Goal: Information Seeking & Learning: Learn about a topic

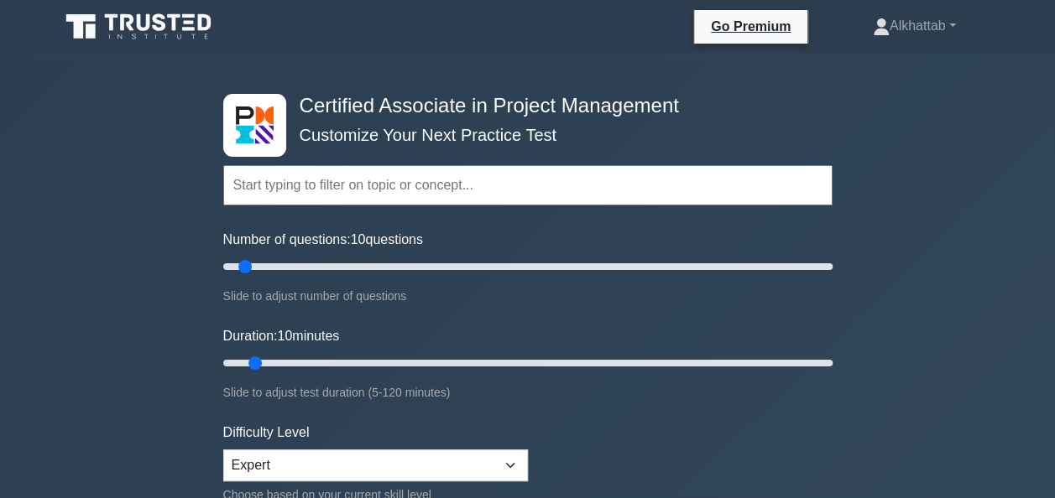
click at [383, 177] on input "text" at bounding box center [527, 185] width 609 height 40
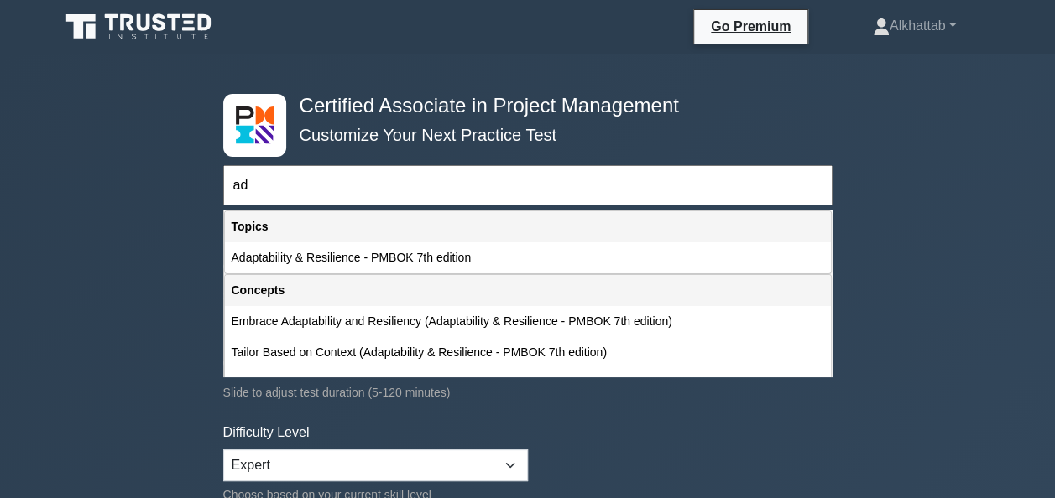
type input "a"
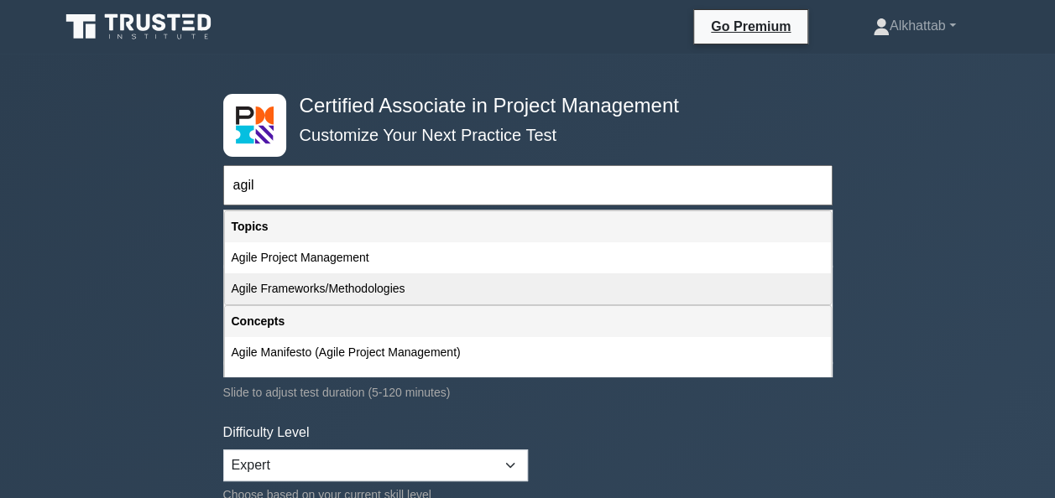
click at [300, 281] on div "Agile Frameworks/Methodologies" at bounding box center [528, 289] width 606 height 31
type input "Agile Frameworks/Methodologies"
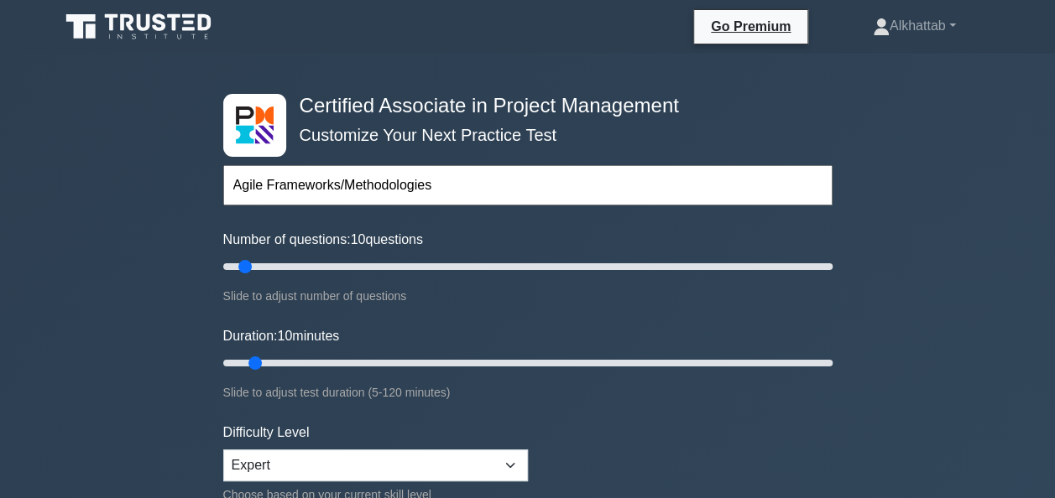
scroll to position [168, 0]
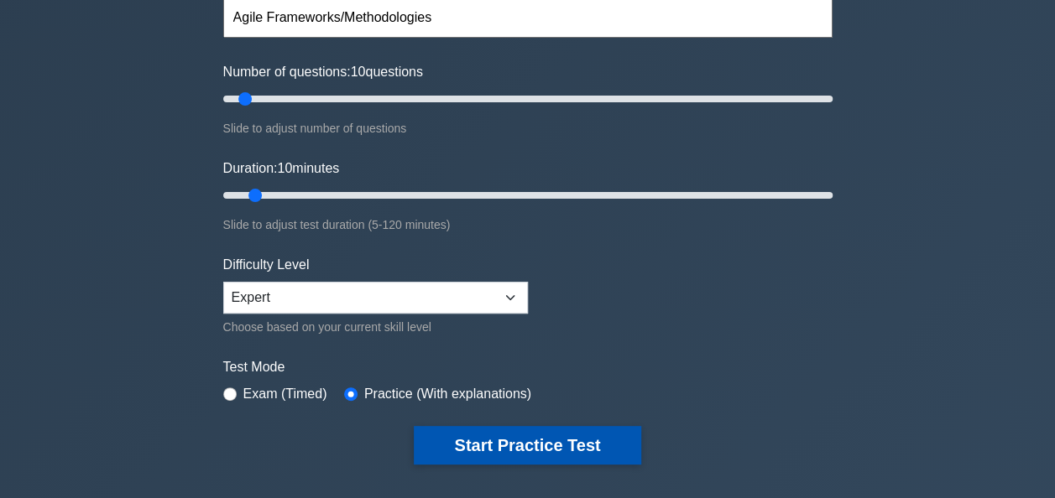
click at [504, 440] on button "Start Practice Test" at bounding box center [527, 445] width 227 height 39
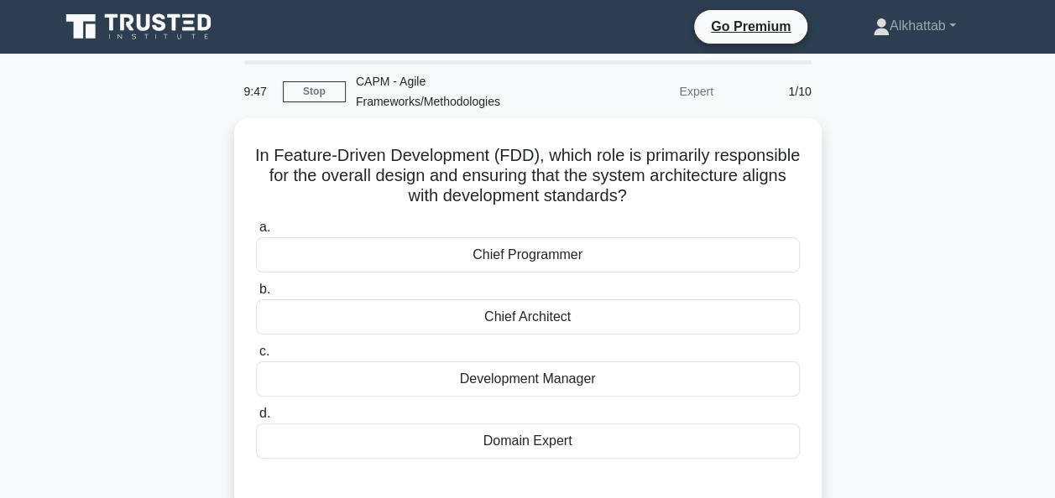
scroll to position [84, 0]
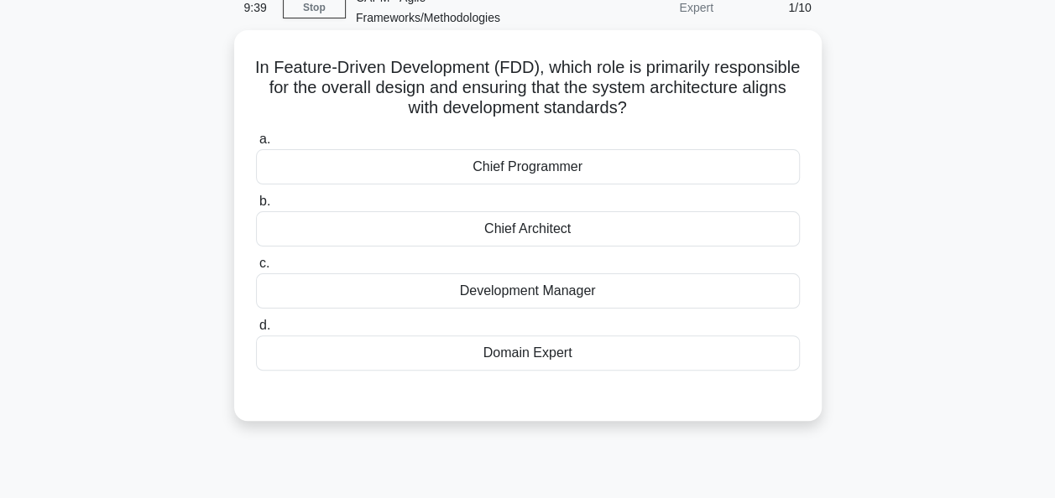
click at [329, 222] on div "Chief Architect" at bounding box center [528, 228] width 544 height 35
click at [256, 207] on input "b. Chief Architect" at bounding box center [256, 201] width 0 height 11
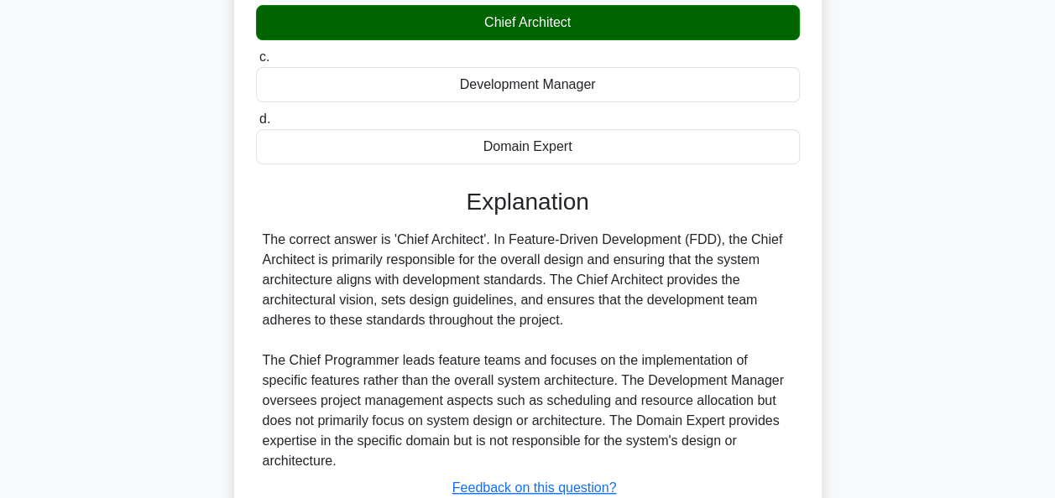
scroll to position [408, 0]
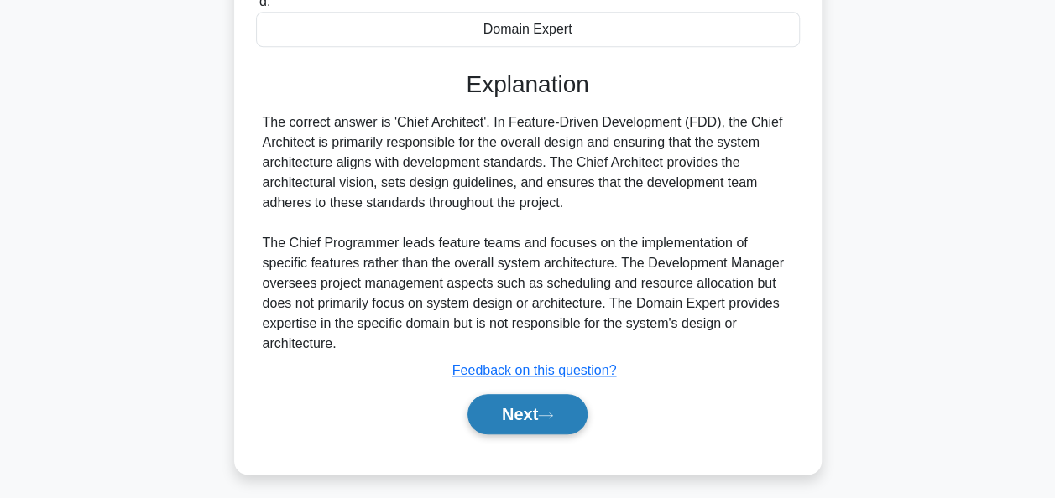
click at [502, 394] on button "Next" at bounding box center [527, 414] width 120 height 40
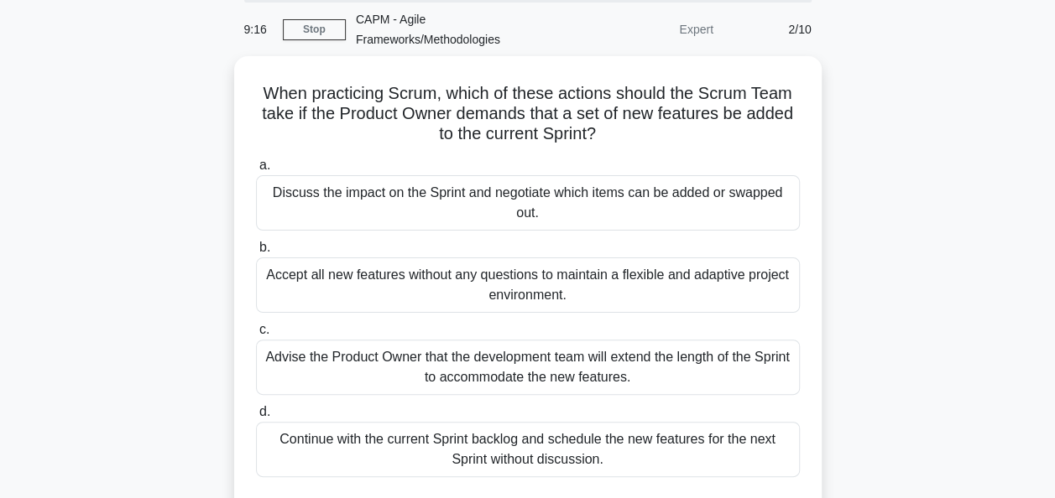
scroll to position [84, 0]
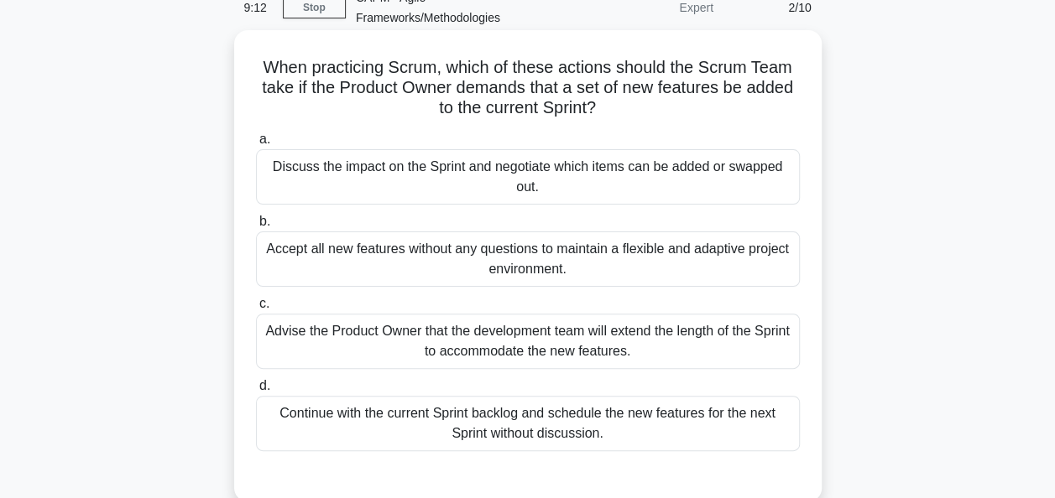
click at [316, 176] on div "Discuss the impact on the Sprint and negotiate which items can be added or swap…" at bounding box center [528, 176] width 544 height 55
click at [256, 145] on input "a. Discuss the impact on the Sprint and negotiate which items can be added or s…" at bounding box center [256, 139] width 0 height 11
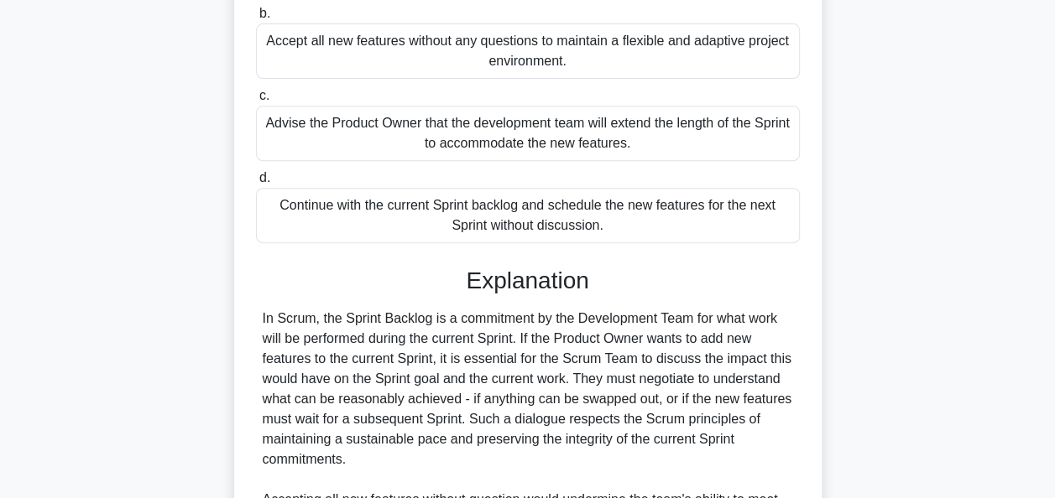
scroll to position [574, 0]
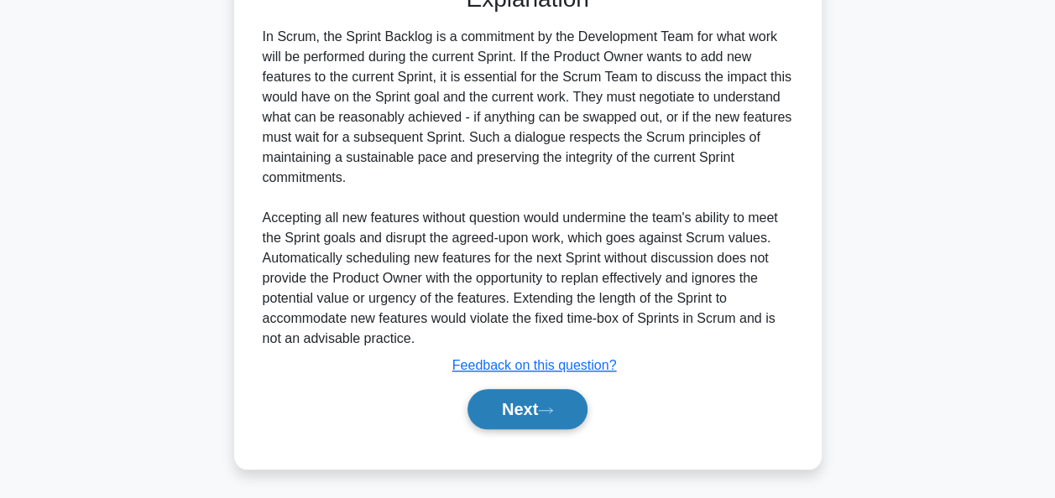
click at [528, 403] on button "Next" at bounding box center [527, 409] width 120 height 40
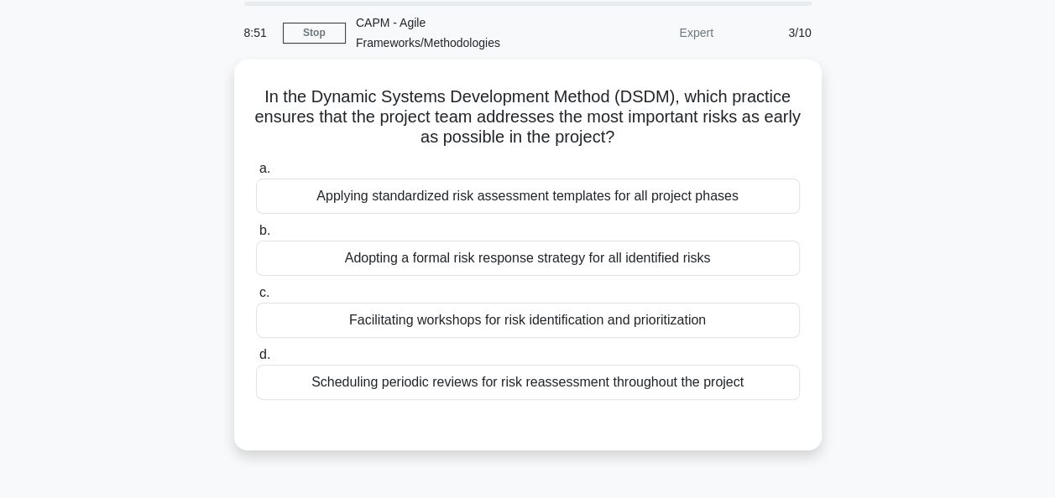
scroll to position [84, 0]
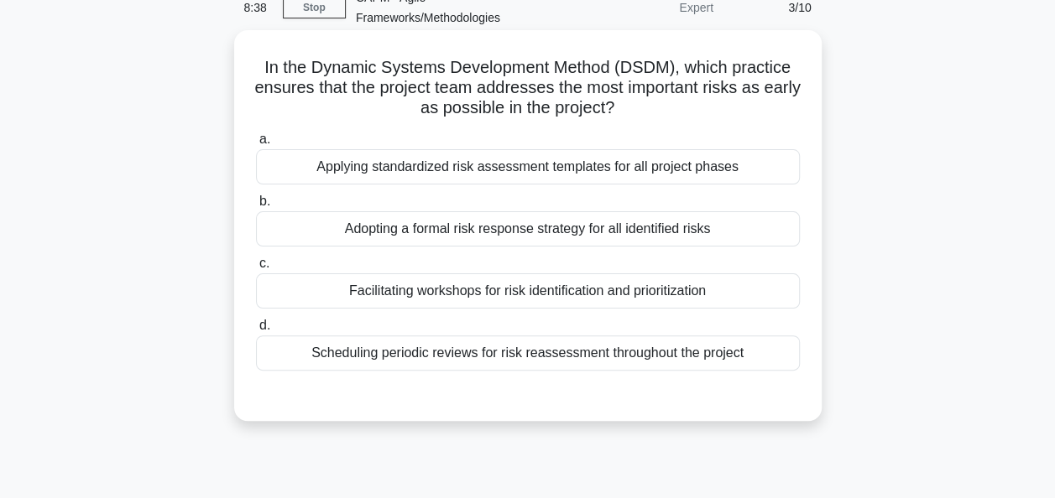
click at [379, 284] on div "Facilitating workshops for risk identification and prioritization" at bounding box center [528, 291] width 544 height 35
click at [256, 269] on input "c. Facilitating workshops for risk identification and prioritization" at bounding box center [256, 263] width 0 height 11
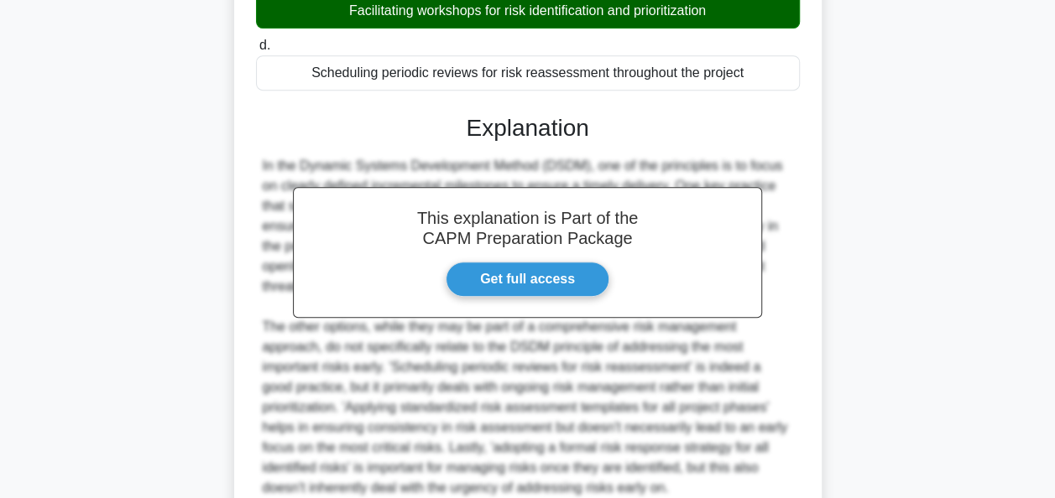
scroll to position [514, 0]
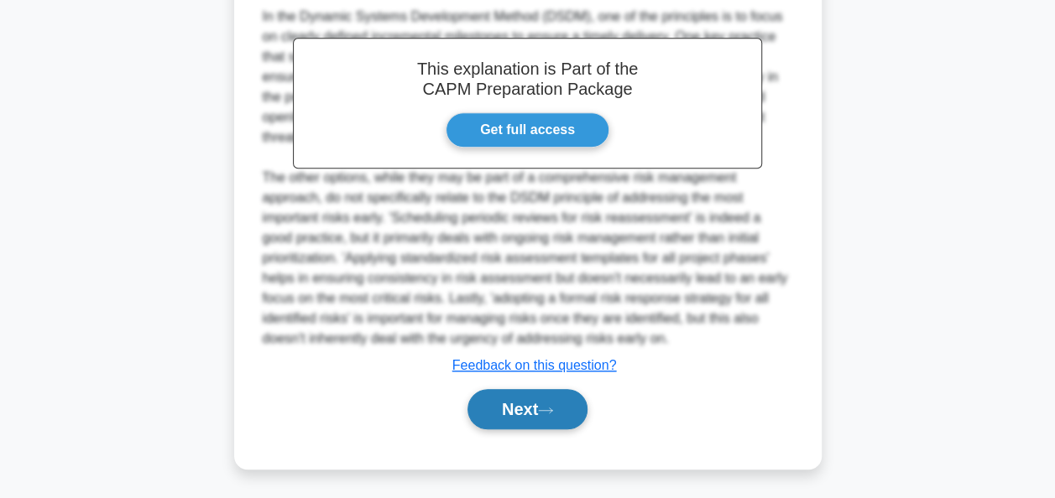
click at [542, 404] on button "Next" at bounding box center [527, 409] width 120 height 40
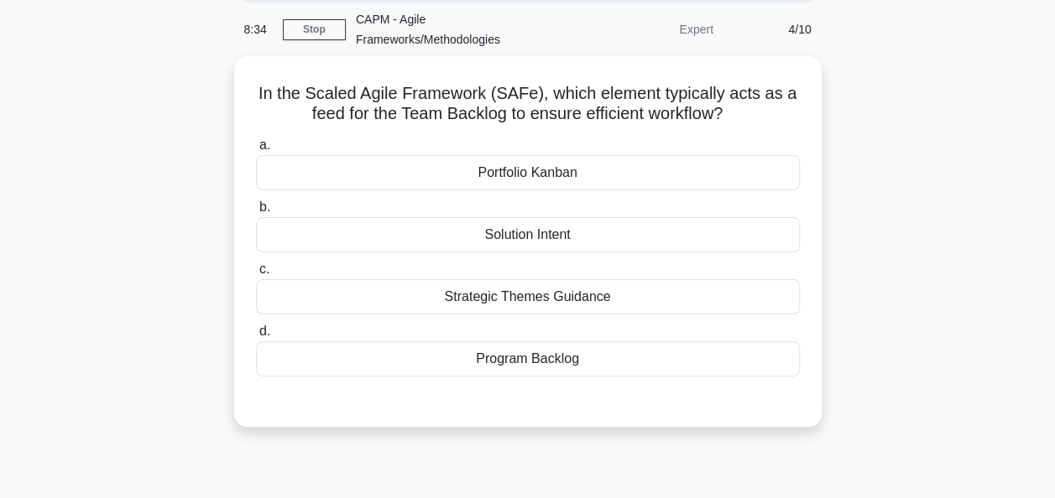
scroll to position [0, 0]
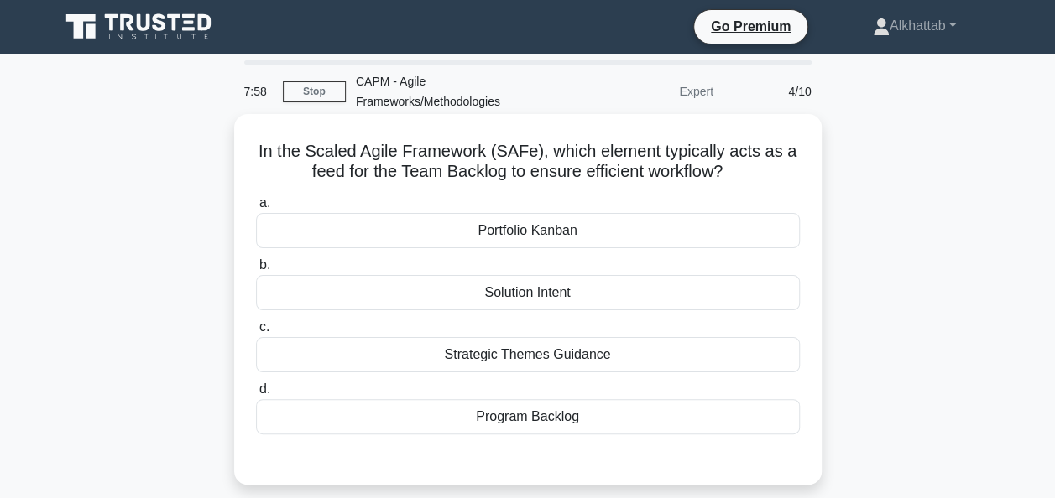
click at [282, 227] on div "Portfolio Kanban" at bounding box center [528, 230] width 544 height 35
click at [256, 209] on input "a. Portfolio Kanban" at bounding box center [256, 203] width 0 height 11
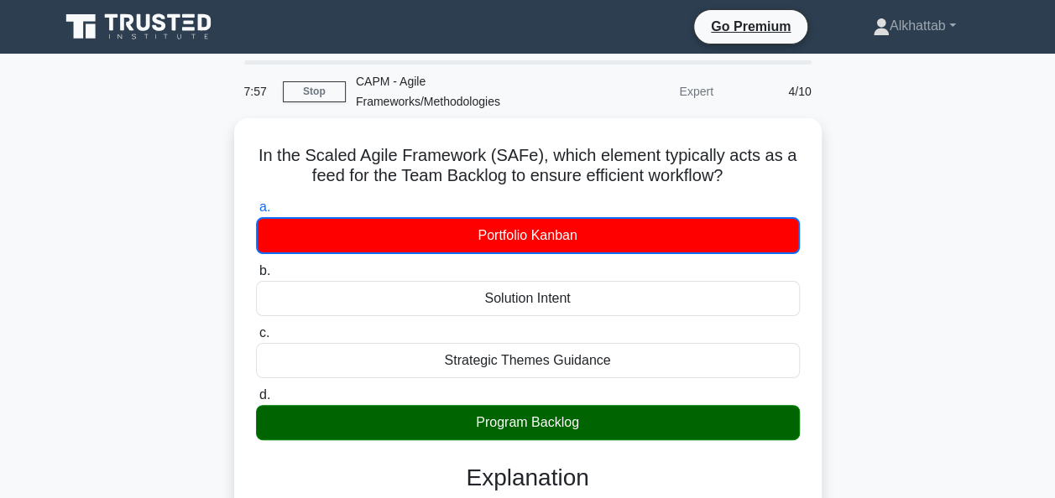
scroll to position [415, 0]
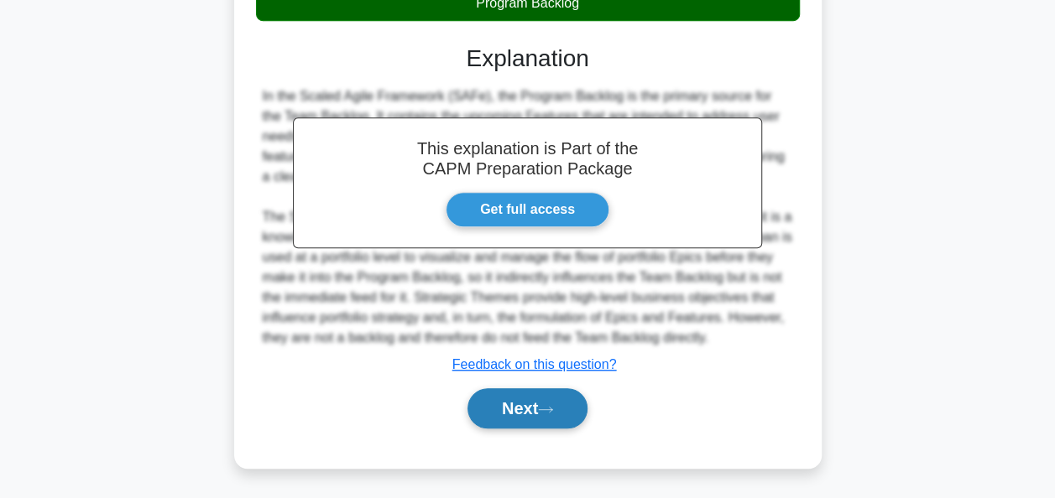
click at [498, 394] on button "Next" at bounding box center [527, 409] width 120 height 40
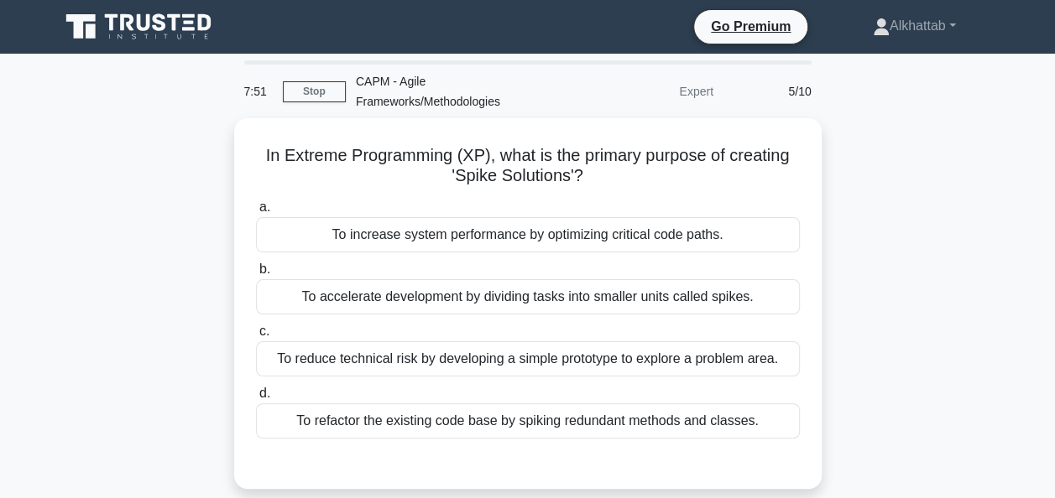
scroll to position [84, 0]
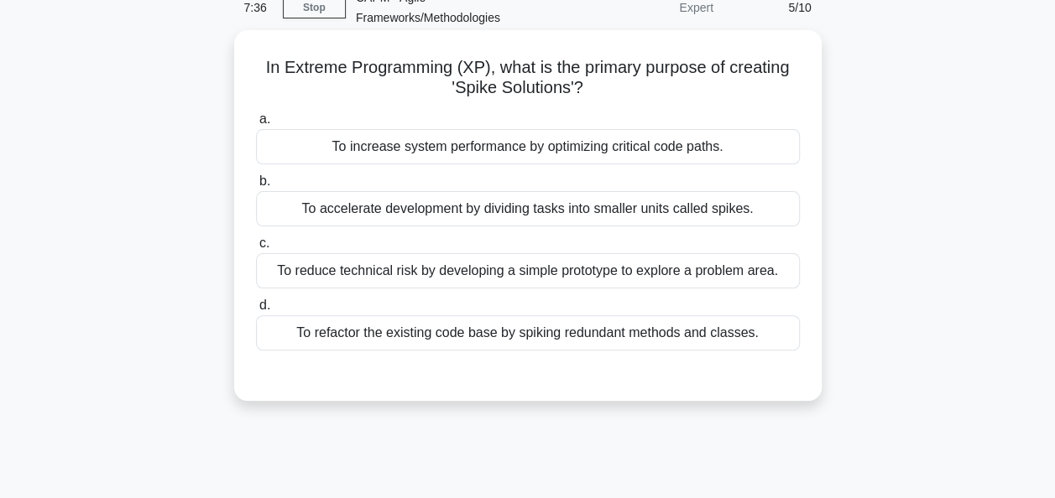
click at [465, 327] on div "To refactor the existing code base by spiking redundant methods and classes." at bounding box center [528, 333] width 544 height 35
click at [256, 311] on input "d. To refactor the existing code base by spiking redundant methods and classes." at bounding box center [256, 305] width 0 height 11
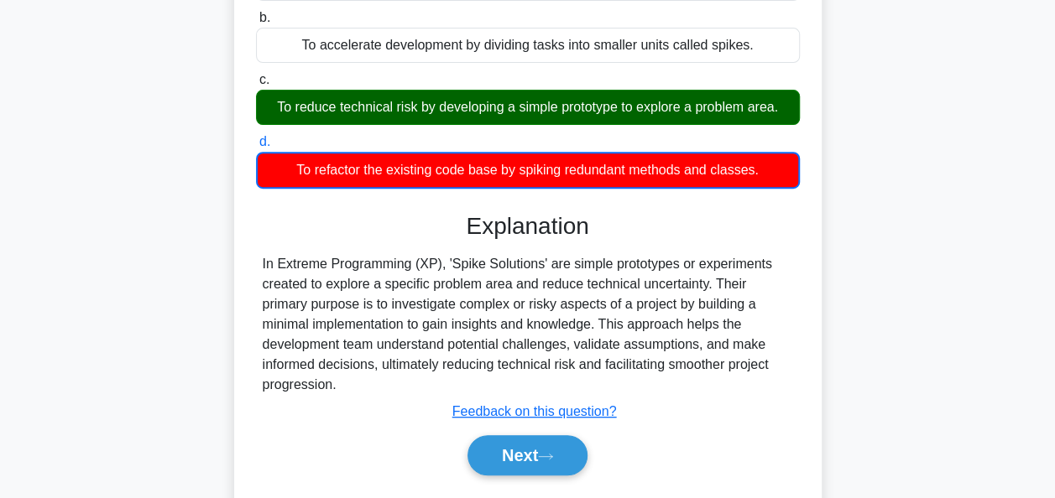
scroll to position [336, 0]
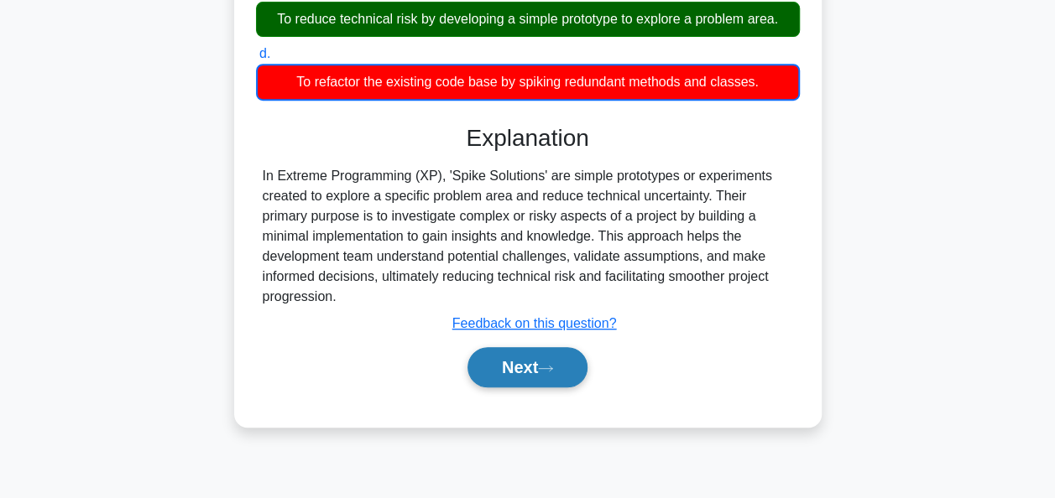
click at [493, 347] on button "Next" at bounding box center [527, 367] width 120 height 40
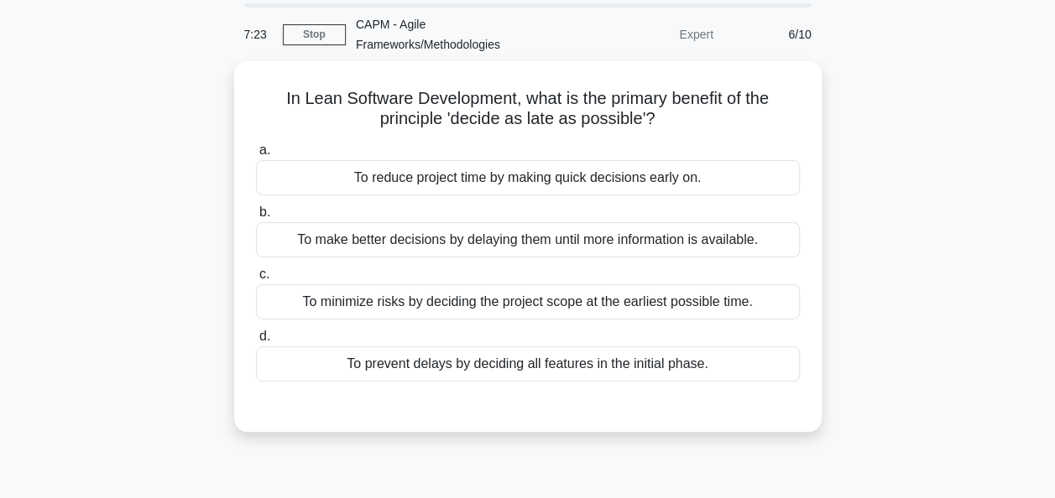
scroll to position [0, 0]
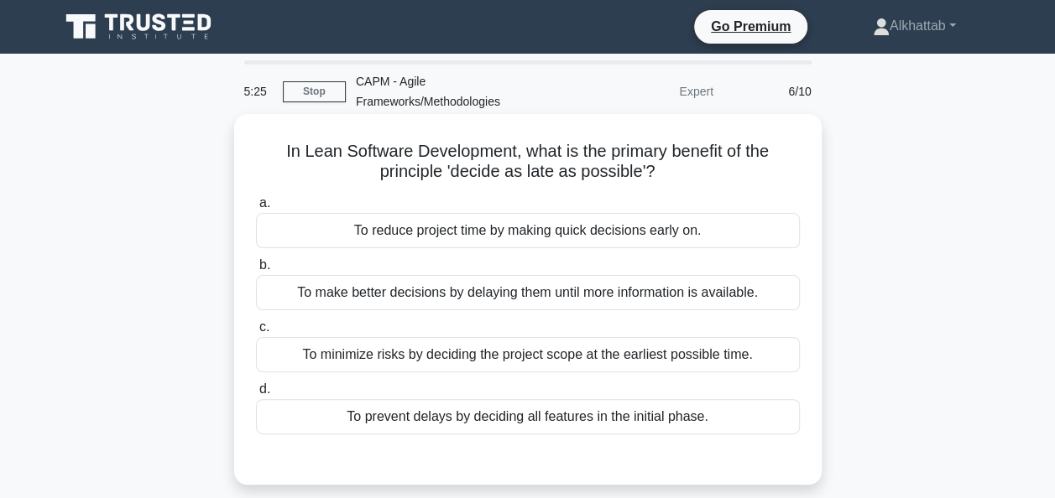
click at [310, 297] on div "To make better decisions by delaying them until more information is available." at bounding box center [528, 292] width 544 height 35
click at [256, 271] on input "b. To make better decisions by delaying them until more information is availabl…" at bounding box center [256, 265] width 0 height 11
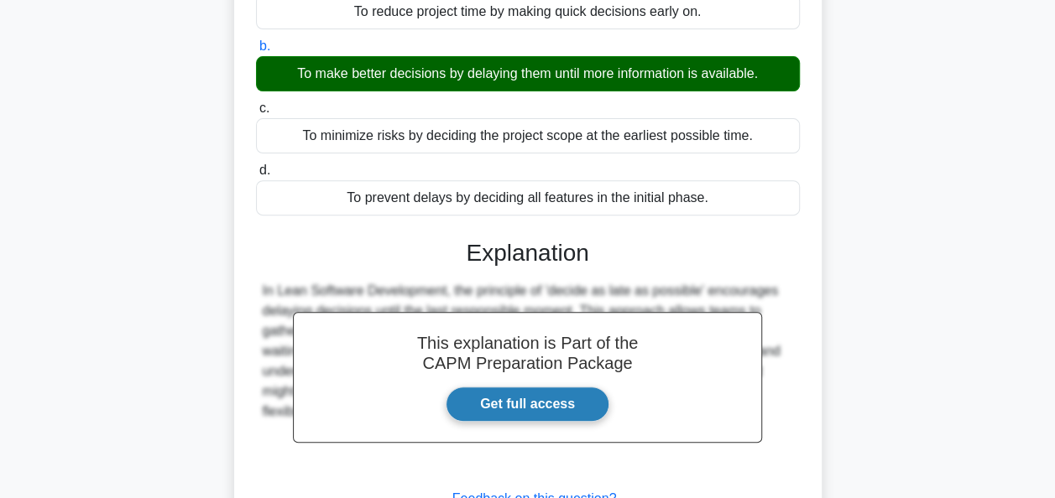
scroll to position [408, 0]
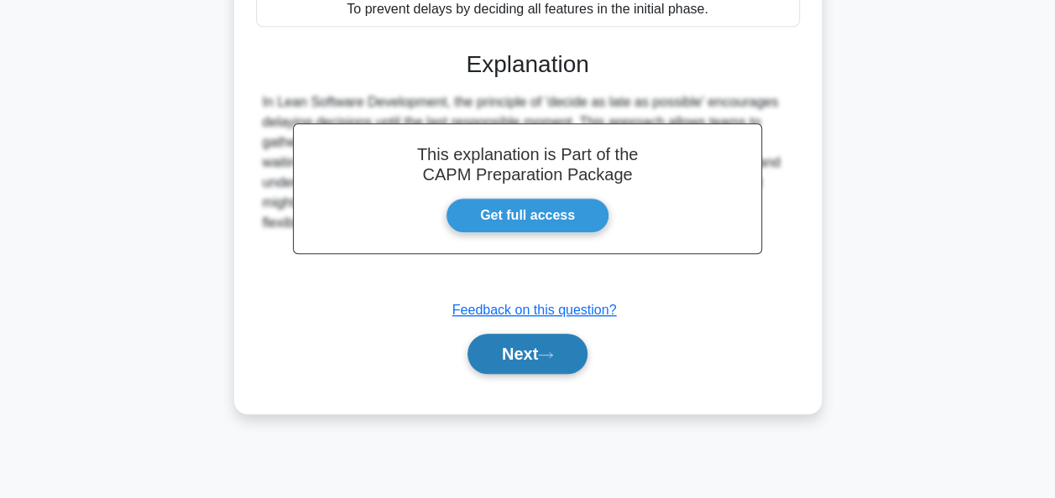
click at [569, 348] on button "Next" at bounding box center [527, 354] width 120 height 40
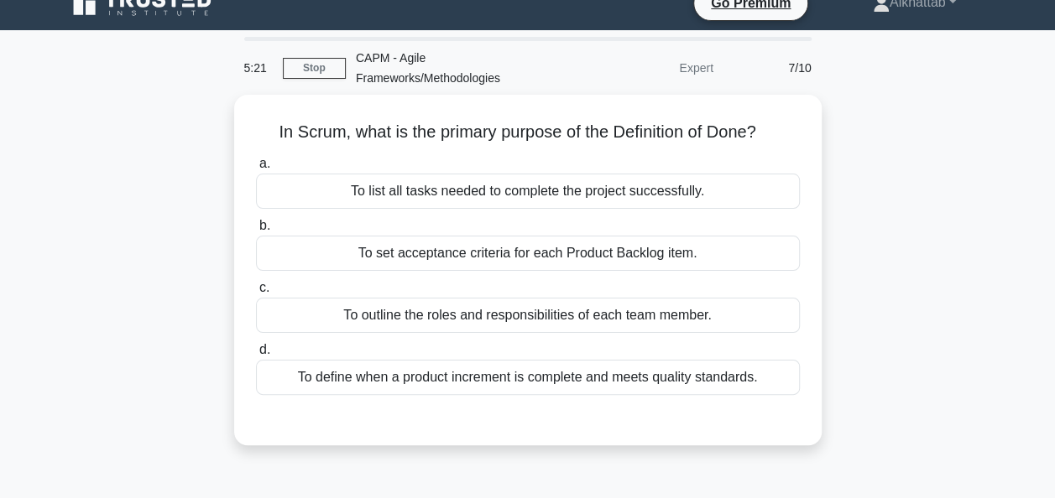
scroll to position [0, 0]
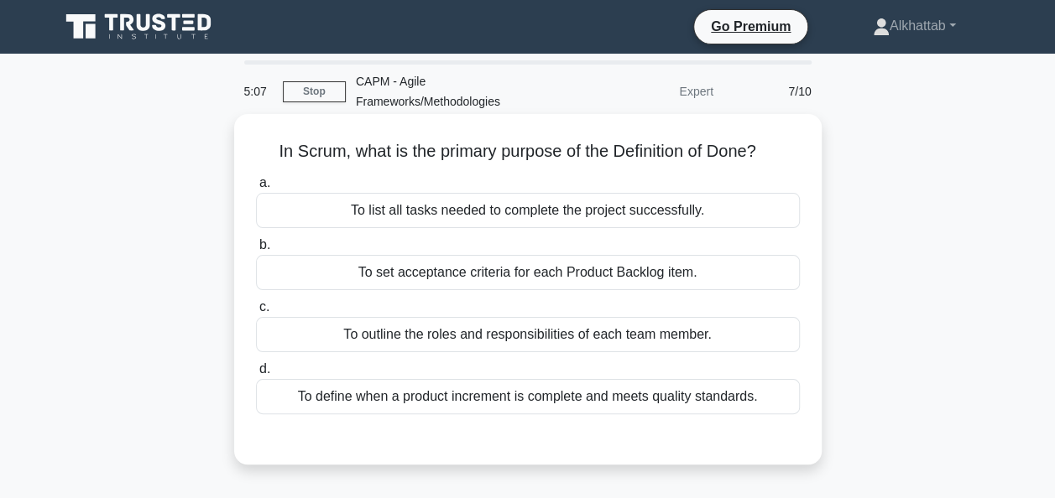
click at [314, 388] on div "To define when a product increment is complete and meets quality standards." at bounding box center [528, 396] width 544 height 35
click at [256, 375] on input "d. To define when a product increment is complete and meets quality standards." at bounding box center [256, 369] width 0 height 11
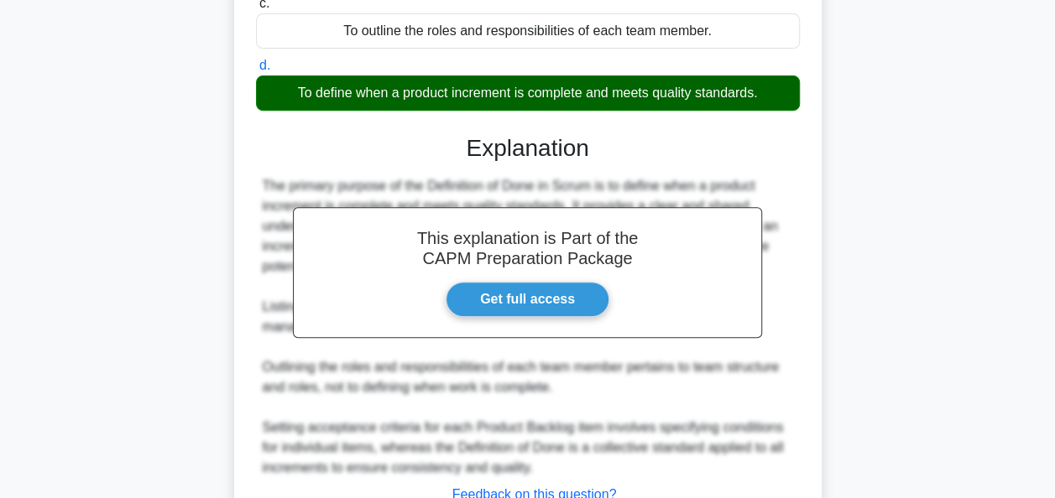
scroll to position [433, 0]
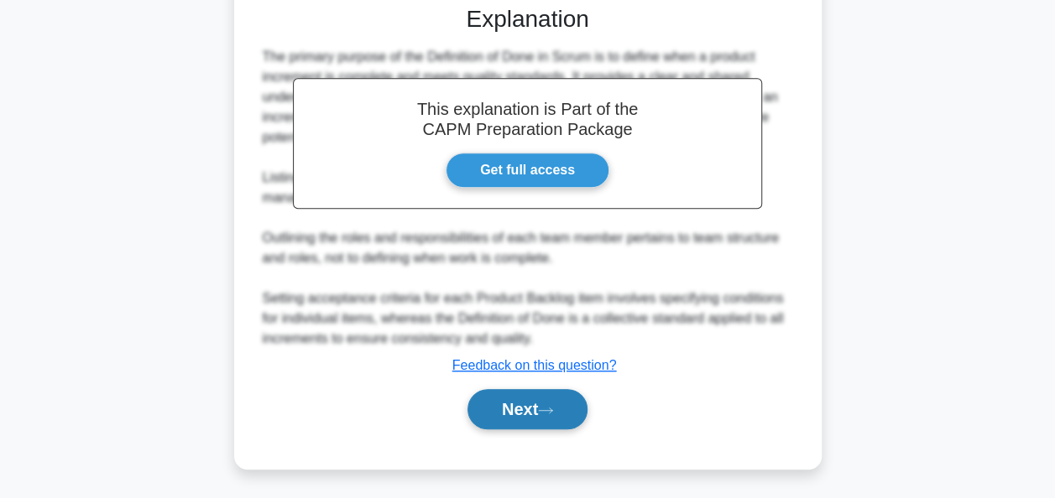
click at [504, 407] on button "Next" at bounding box center [527, 409] width 120 height 40
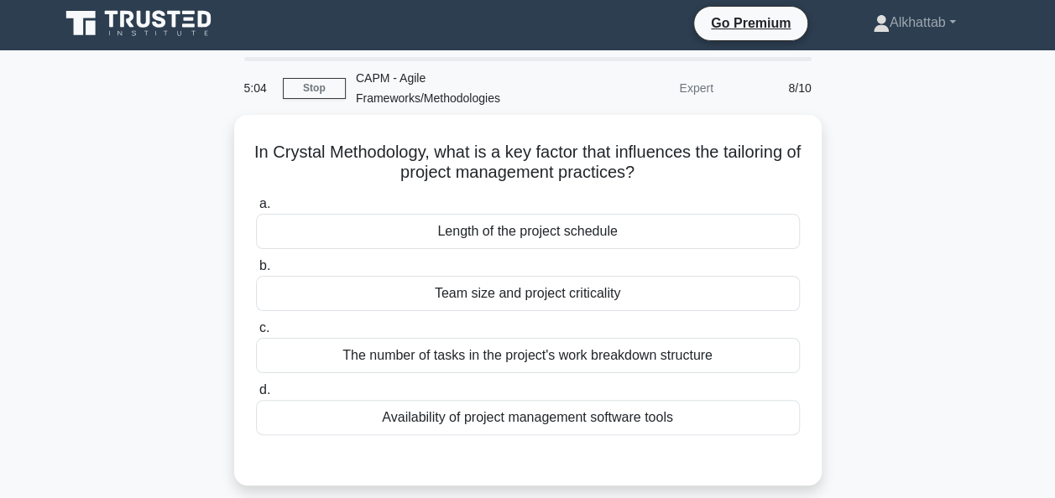
scroll to position [0, 0]
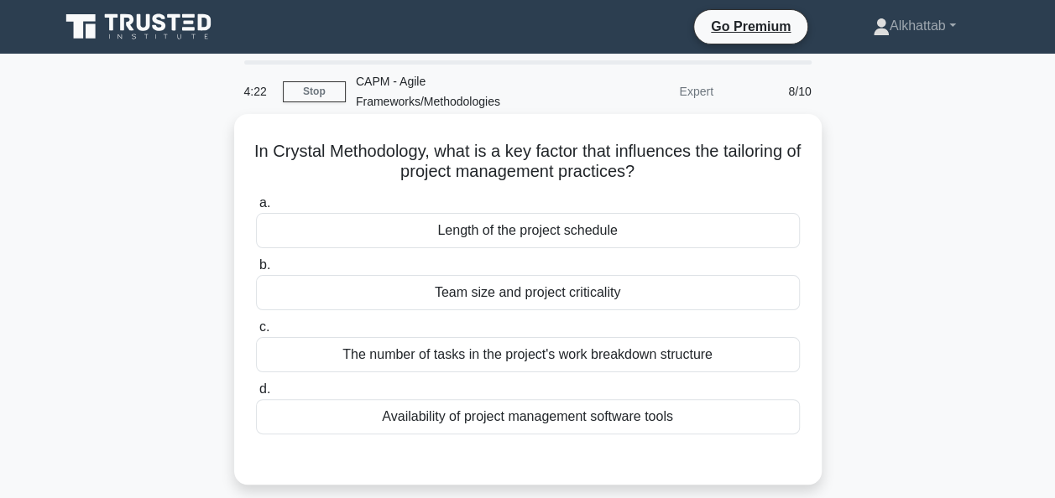
click at [339, 310] on div "Team size and project criticality" at bounding box center [528, 292] width 544 height 35
click at [256, 271] on input "b. Team size and project criticality" at bounding box center [256, 265] width 0 height 11
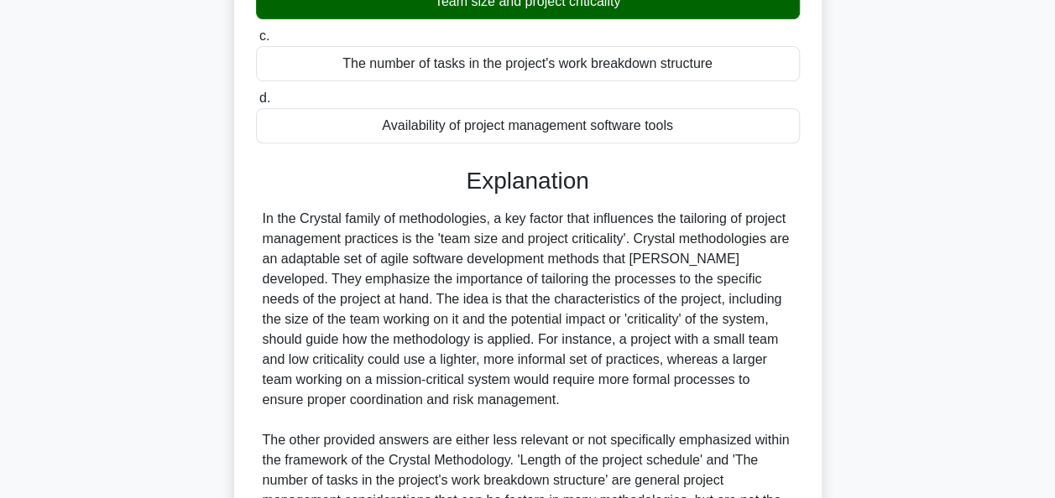
scroll to position [534, 0]
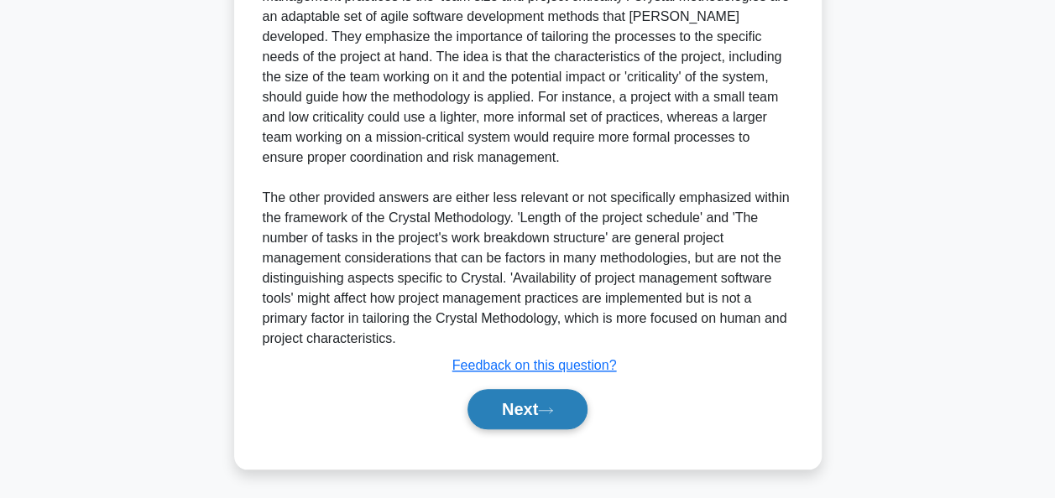
click at [552, 416] on button "Next" at bounding box center [527, 409] width 120 height 40
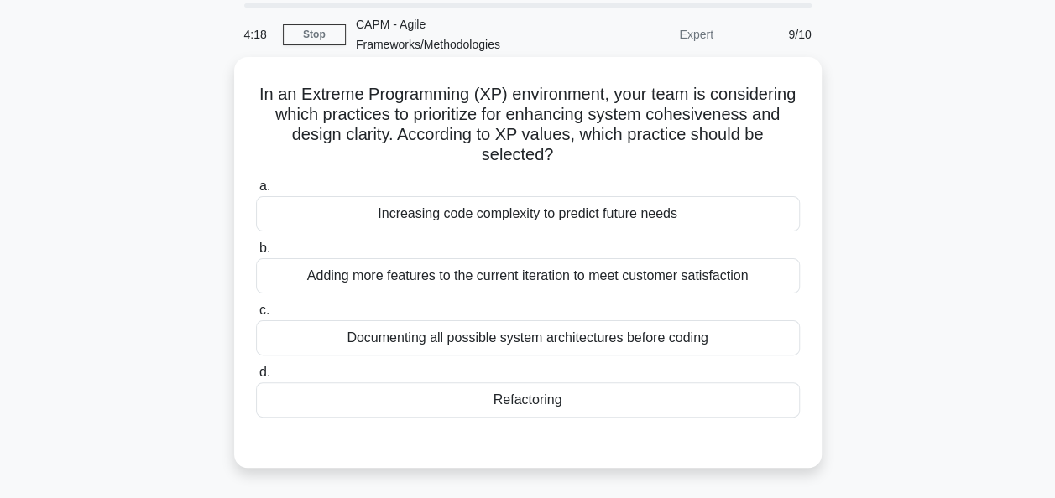
scroll to position [84, 0]
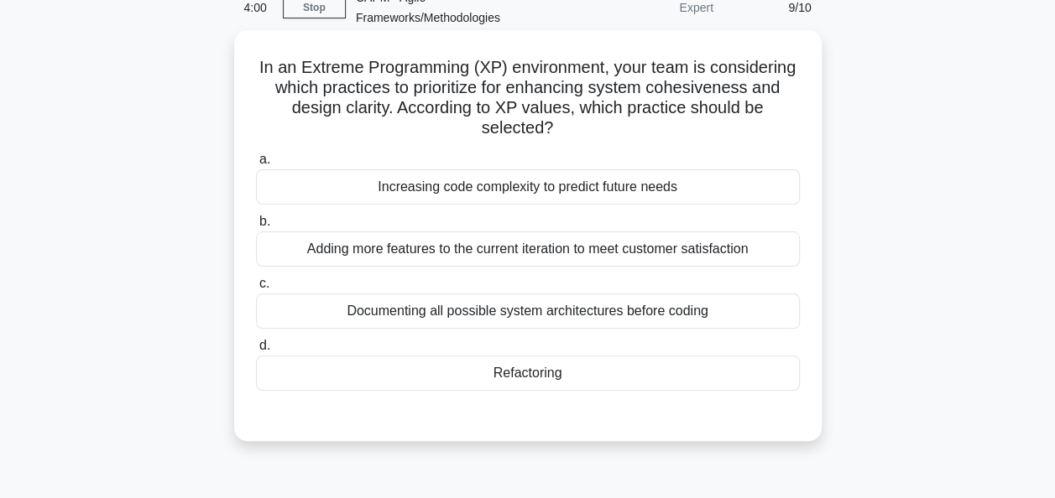
click at [418, 378] on div "Refactoring" at bounding box center [528, 373] width 544 height 35
click at [256, 352] on input "d. Refactoring" at bounding box center [256, 346] width 0 height 11
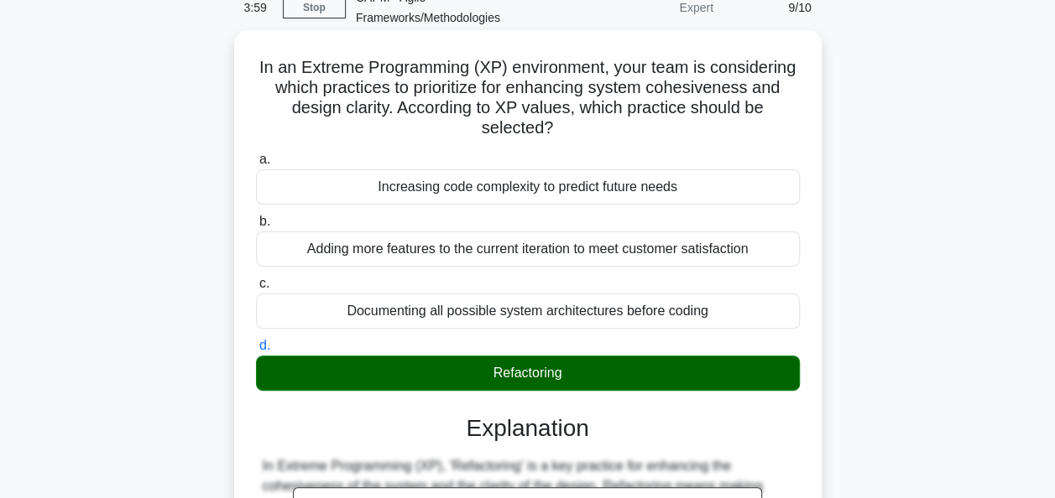
scroll to position [453, 0]
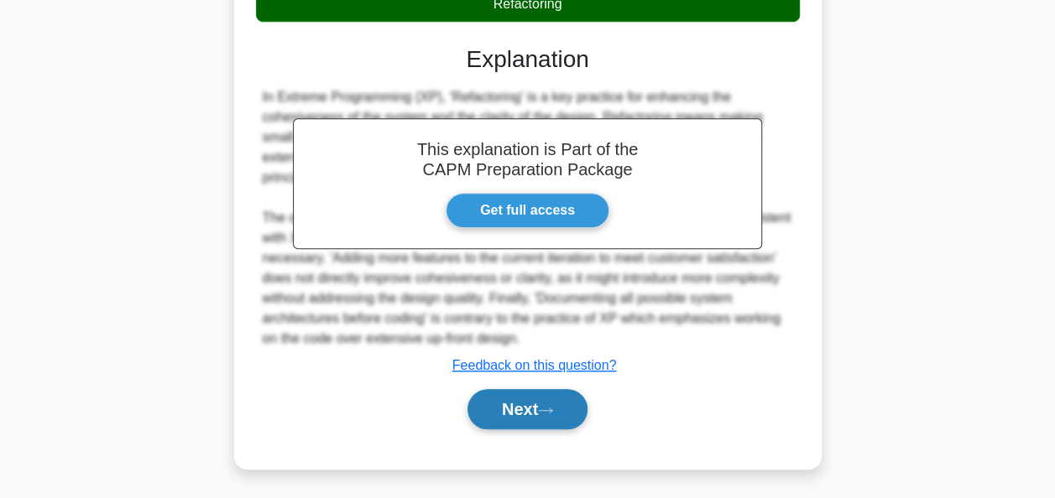
click at [477, 398] on button "Next" at bounding box center [527, 409] width 120 height 40
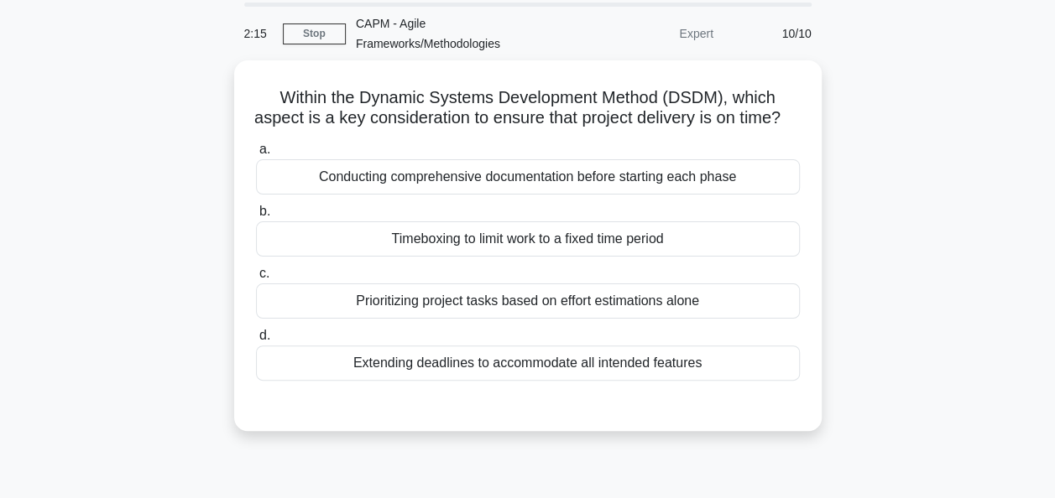
scroll to position [84, 0]
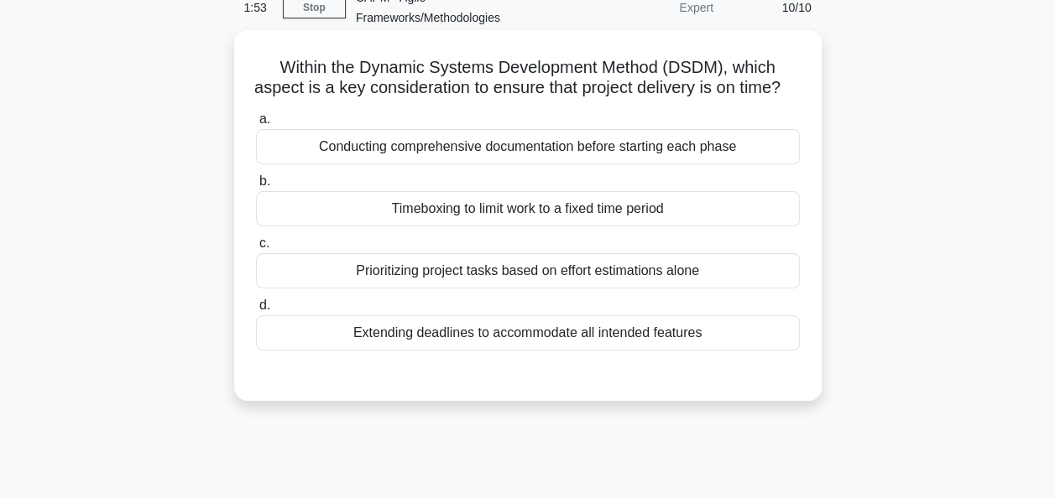
click at [325, 164] on div "Conducting comprehensive documentation before starting each phase" at bounding box center [528, 146] width 544 height 35
click at [256, 125] on input "a. Conducting comprehensive documentation before starting each phase" at bounding box center [256, 119] width 0 height 11
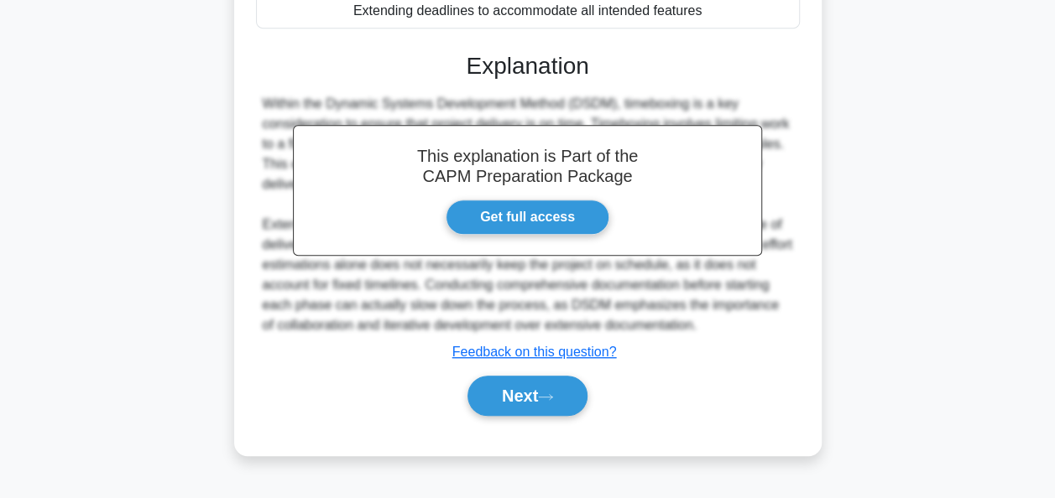
scroll to position [415, 0]
click at [522, 404] on button "Next" at bounding box center [527, 396] width 120 height 40
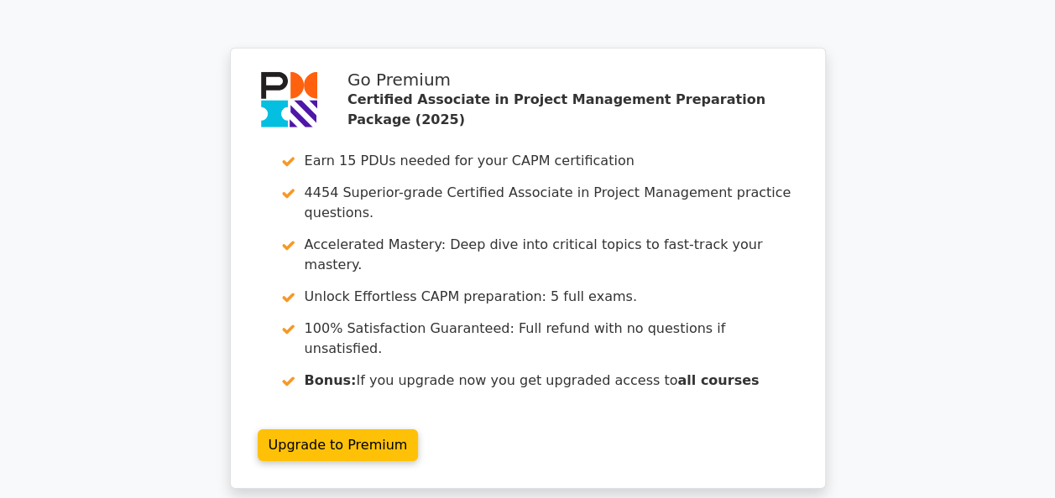
scroll to position [2768, 0]
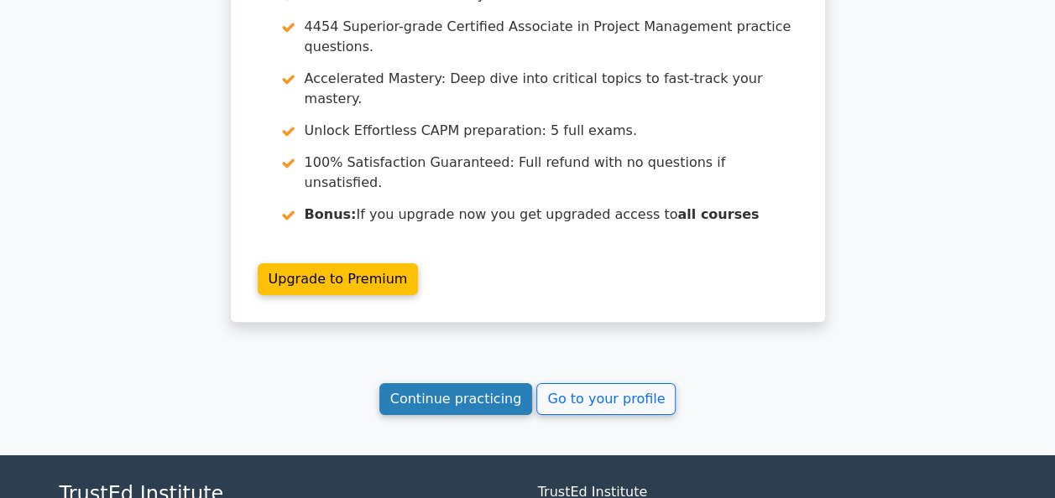
click at [482, 384] on link "Continue practicing" at bounding box center [456, 400] width 154 height 32
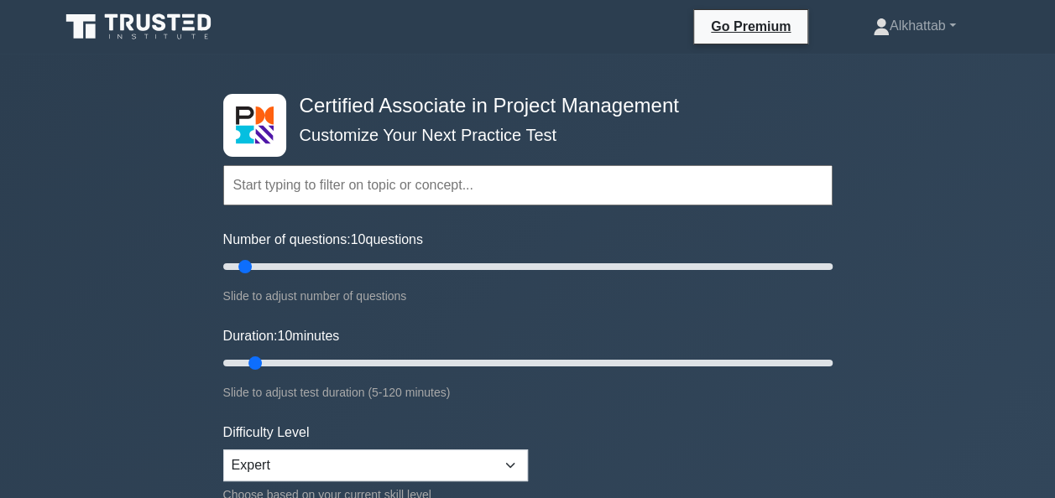
click at [417, 192] on input "text" at bounding box center [527, 185] width 609 height 40
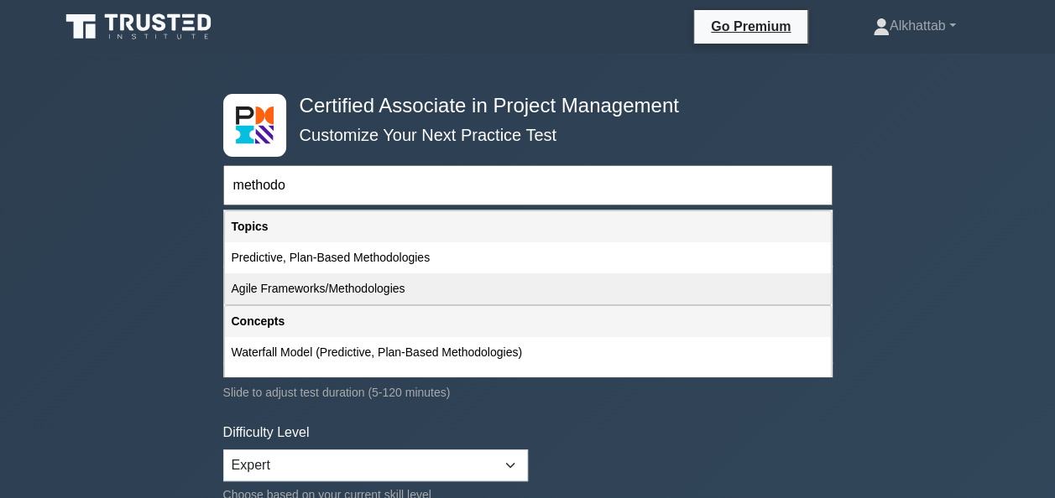
click at [334, 285] on div "Agile Frameworks/Methodologies" at bounding box center [528, 289] width 606 height 31
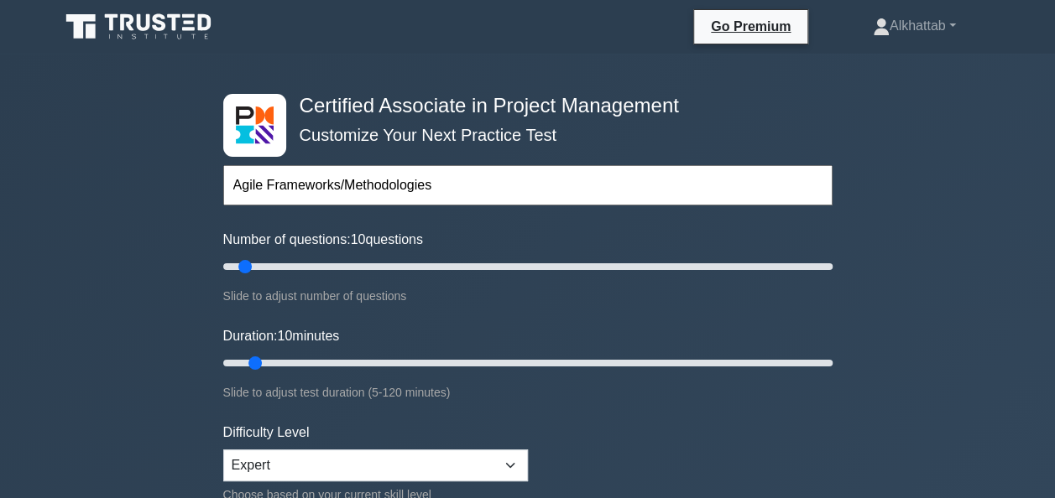
click at [440, 176] on input "Agile Frameworks/Methodologies" at bounding box center [527, 185] width 609 height 40
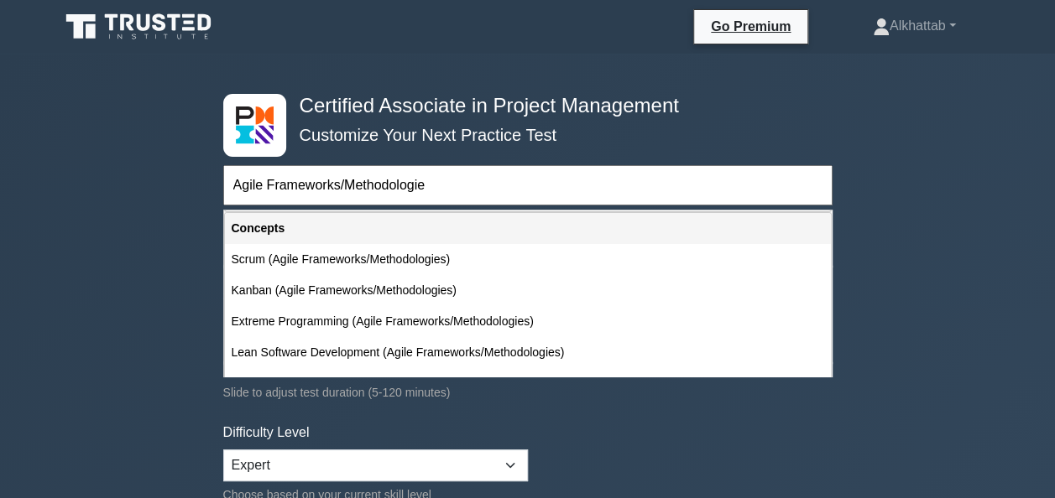
scroll to position [40, 0]
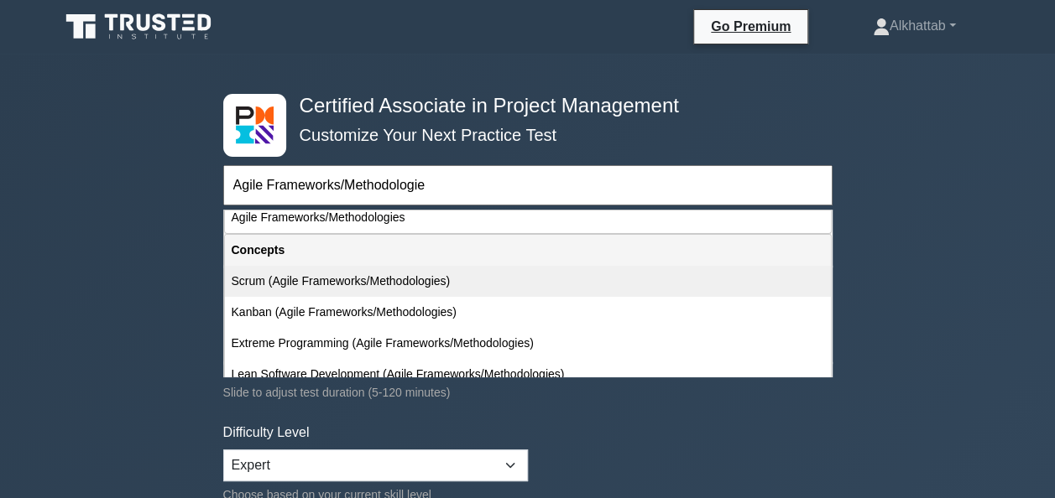
click at [430, 285] on div "Scrum (Agile Frameworks/Methodologies)" at bounding box center [528, 281] width 606 height 31
type input "Scrum (Agile Frameworks/Methodologies)"
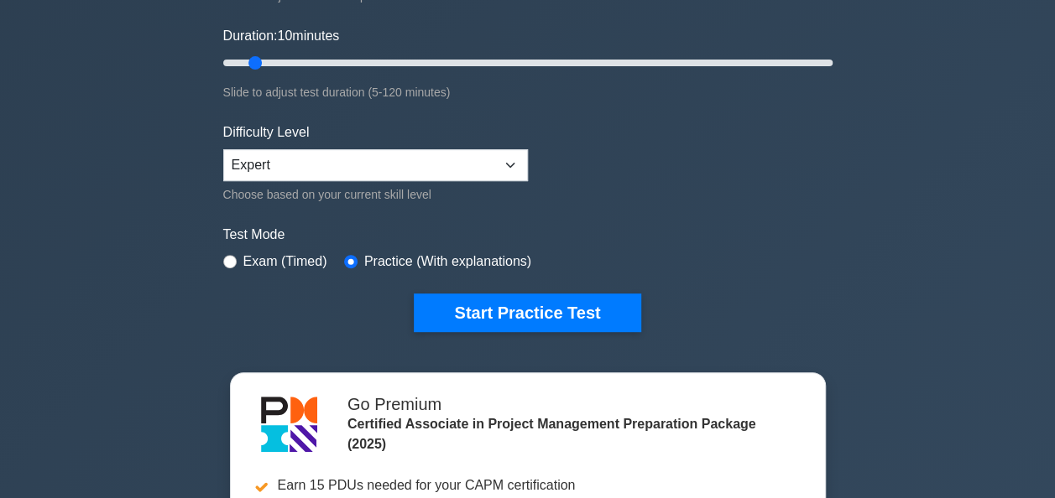
scroll to position [336, 0]
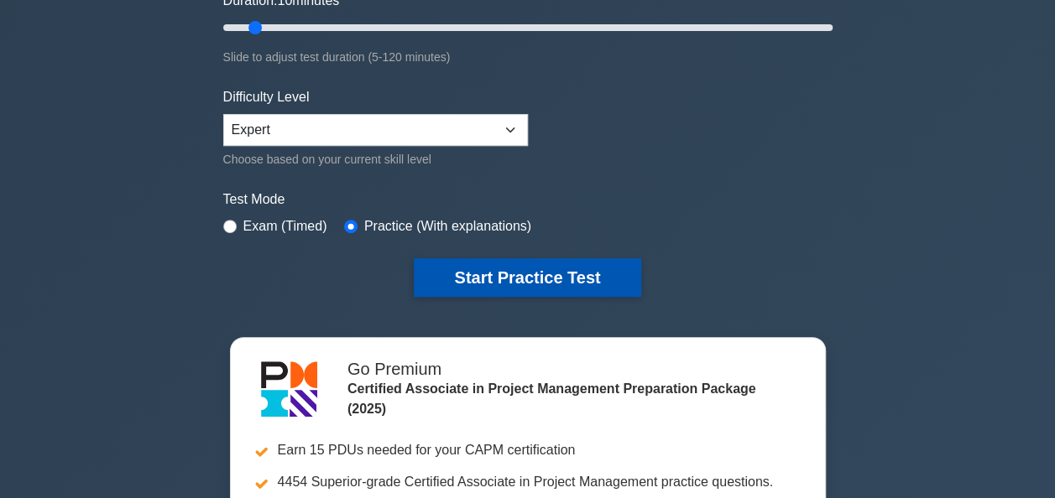
click at [515, 260] on button "Start Practice Test" at bounding box center [527, 277] width 227 height 39
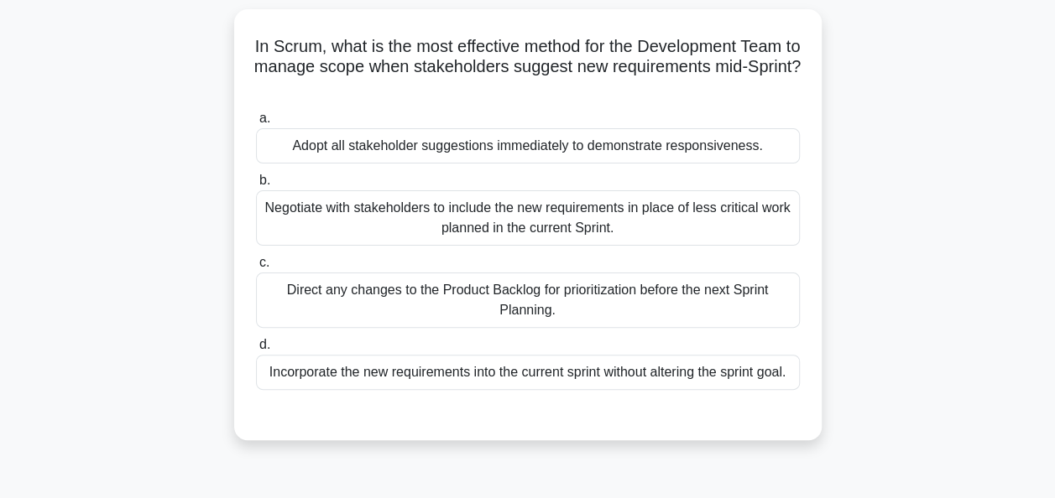
scroll to position [84, 0]
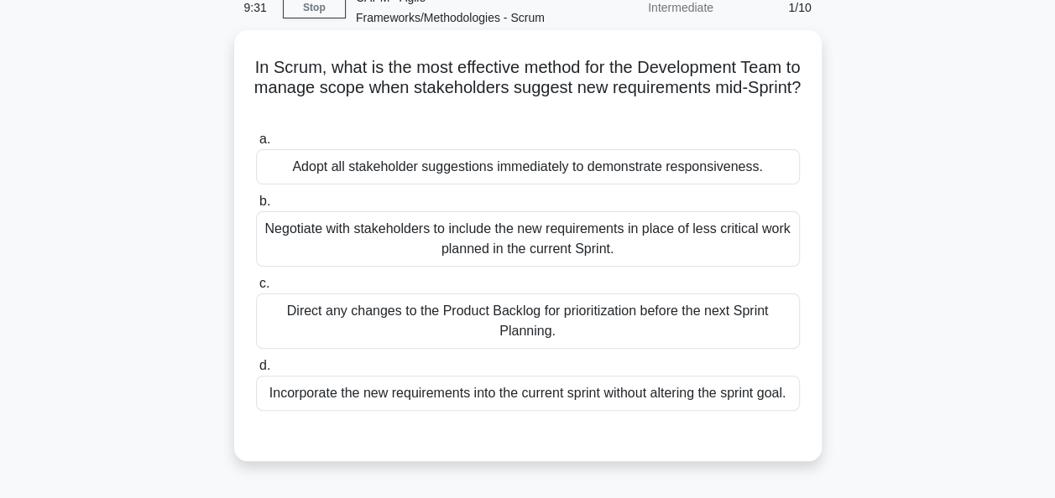
click at [404, 250] on div "Negotiate with stakeholders to include the new requirements in place of less cr…" at bounding box center [528, 238] width 544 height 55
click at [256, 207] on input "b. Negotiate with stakeholders to include the new requirements in place of less…" at bounding box center [256, 201] width 0 height 11
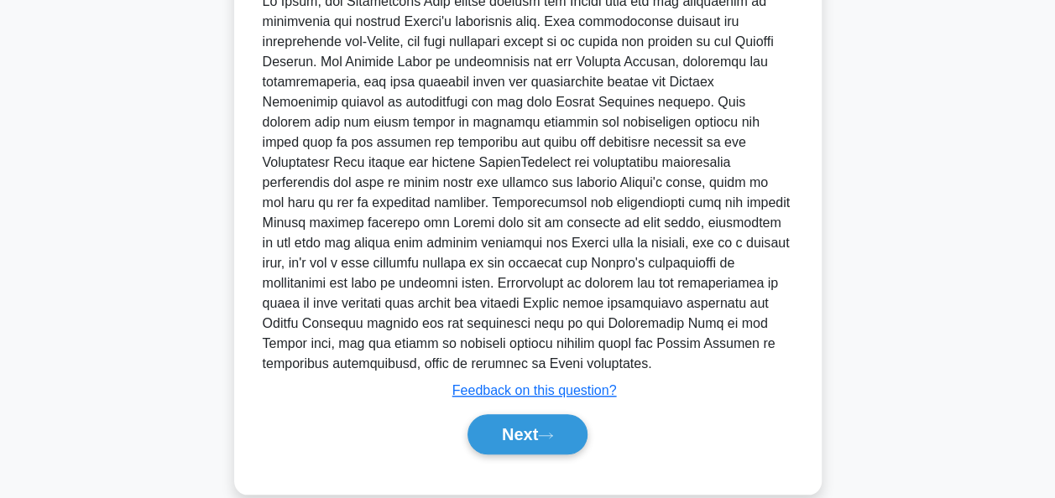
scroll to position [597, 0]
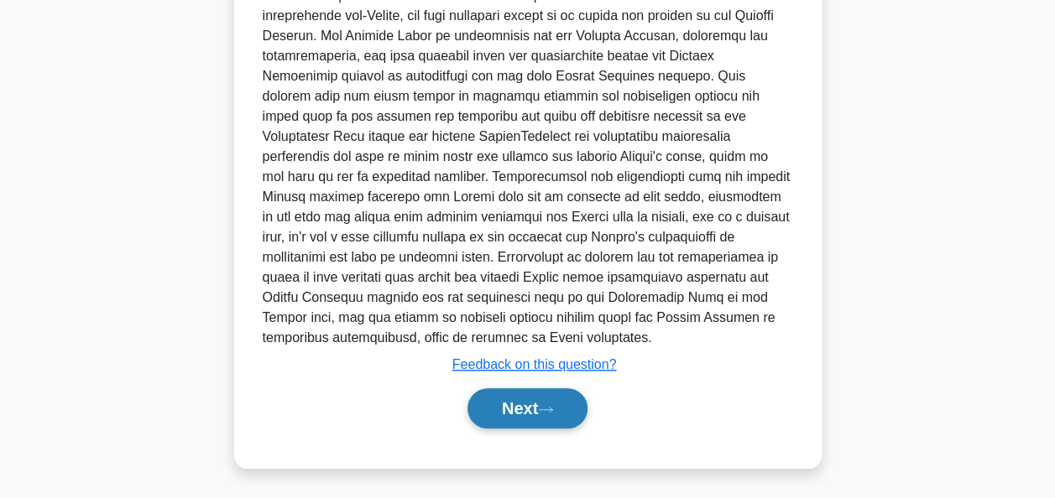
click at [533, 404] on button "Next" at bounding box center [527, 409] width 120 height 40
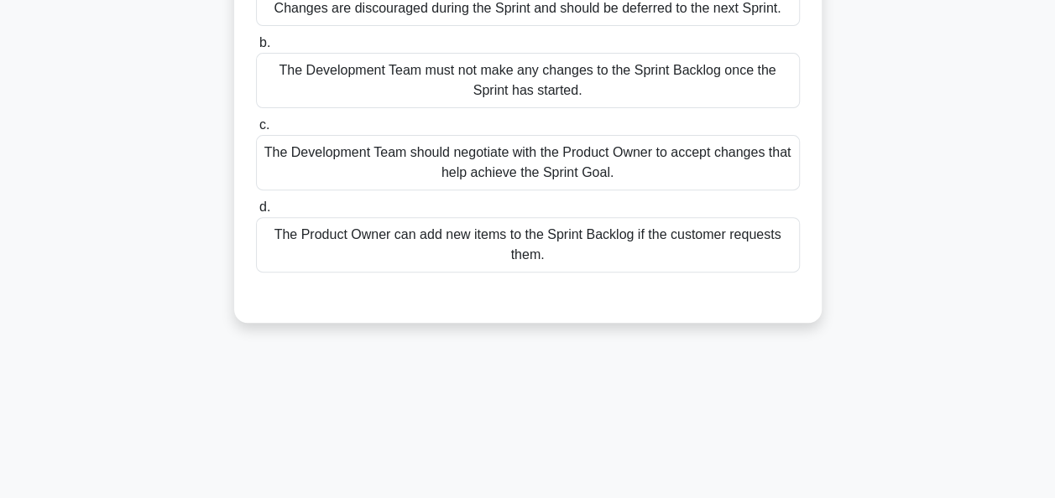
scroll to position [72, 0]
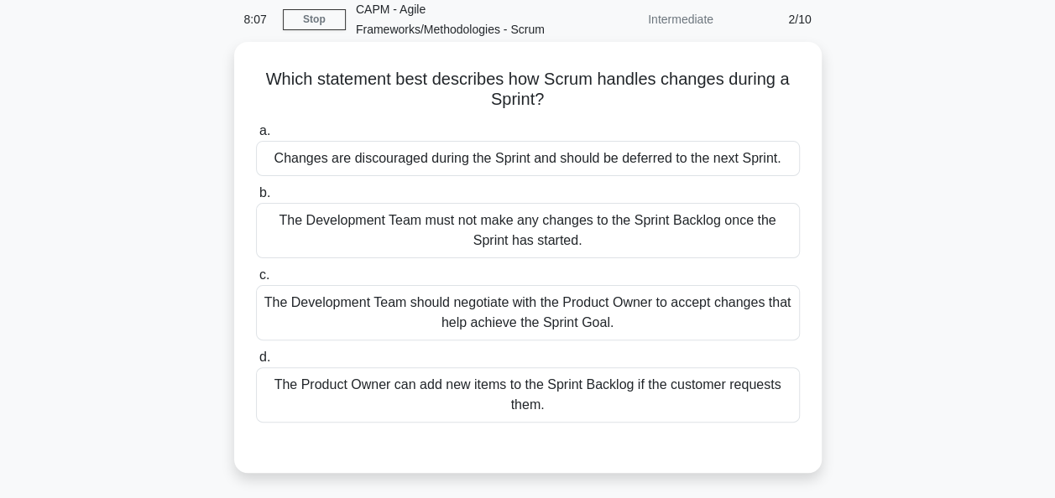
click at [360, 155] on div "Changes are discouraged during the Sprint and should be deferred to the next Sp…" at bounding box center [528, 158] width 544 height 35
click at [256, 137] on input "a. Changes are discouraged during the Sprint and should be deferred to the next…" at bounding box center [256, 131] width 0 height 11
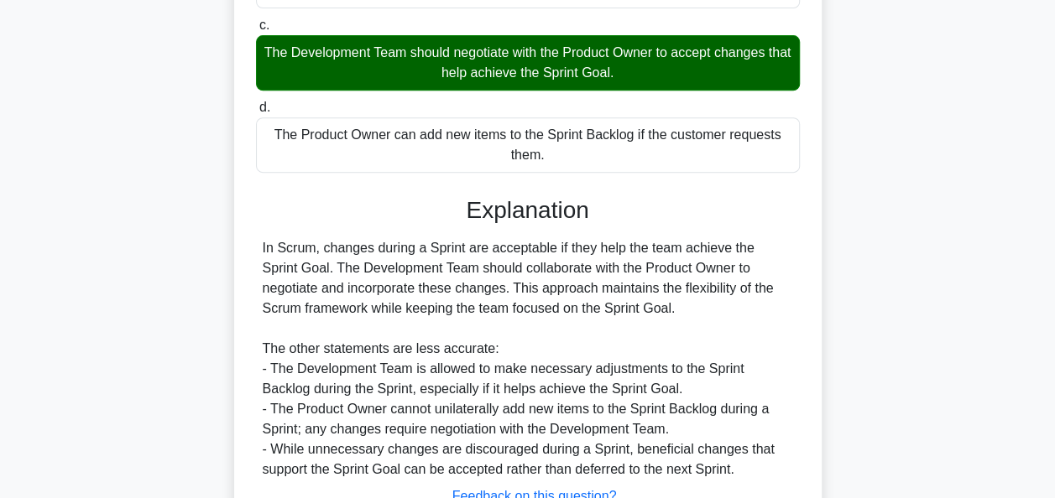
scroll to position [408, 0]
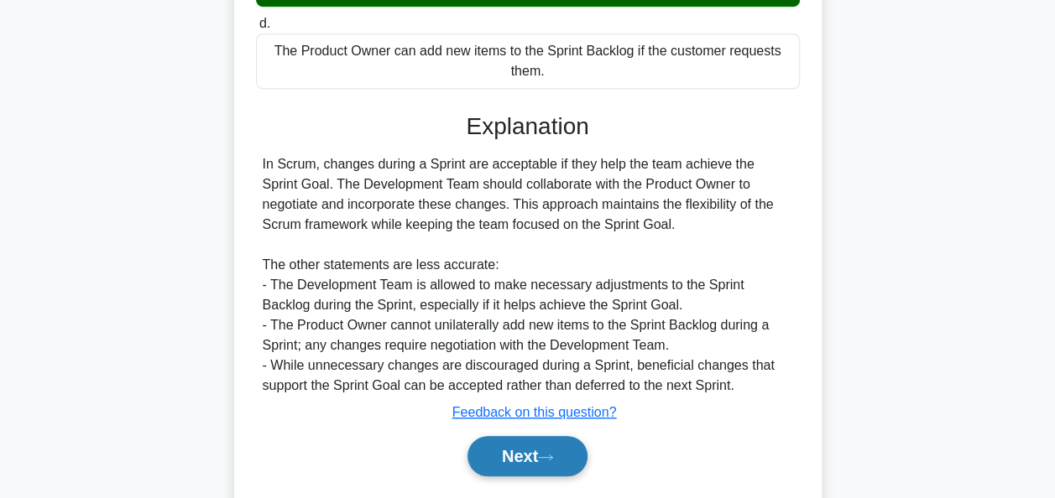
click at [513, 462] on button "Next" at bounding box center [527, 456] width 120 height 40
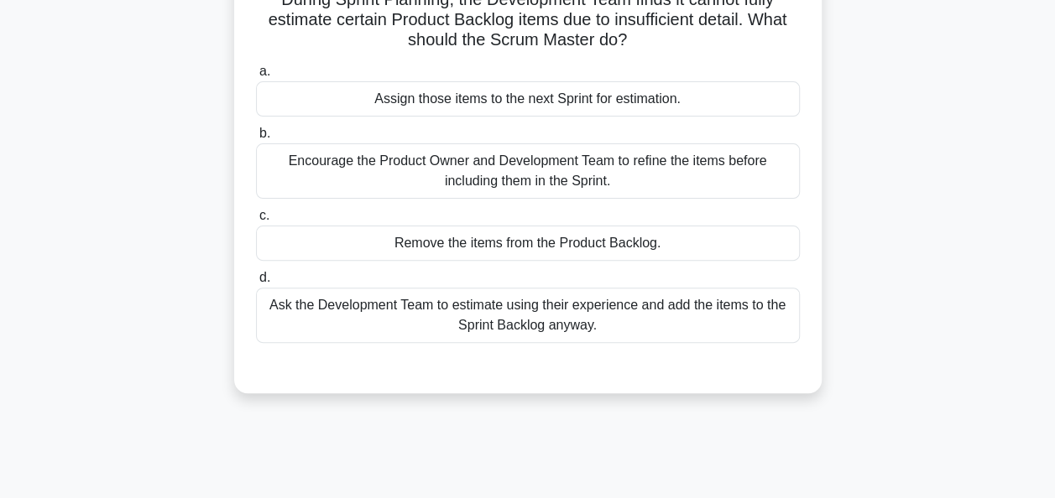
scroll to position [72, 0]
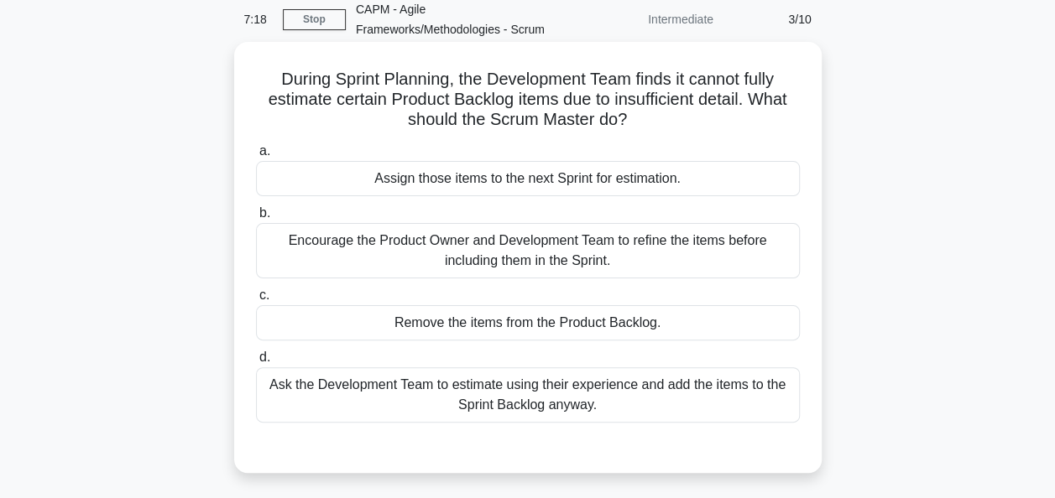
click at [299, 238] on div "Encourage the Product Owner and Development Team to refine the items before inc…" at bounding box center [528, 250] width 544 height 55
click at [256, 219] on input "b. Encourage the Product Owner and Development Team to refine the items before …" at bounding box center [256, 213] width 0 height 11
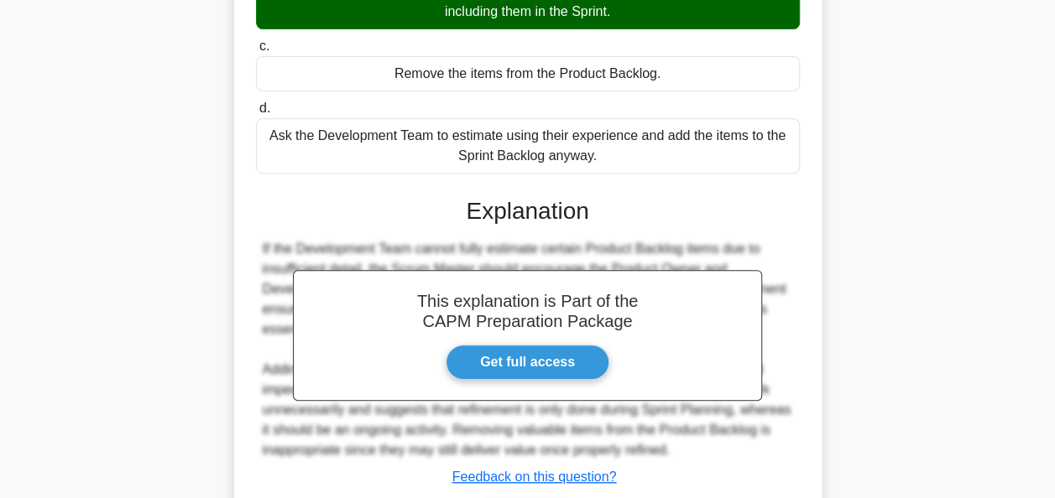
scroll to position [433, 0]
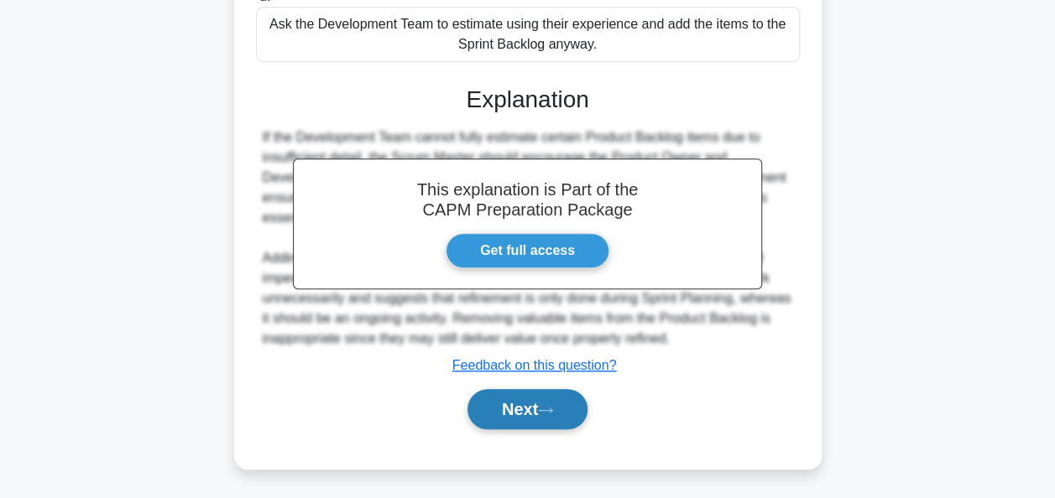
click at [547, 418] on button "Next" at bounding box center [527, 409] width 120 height 40
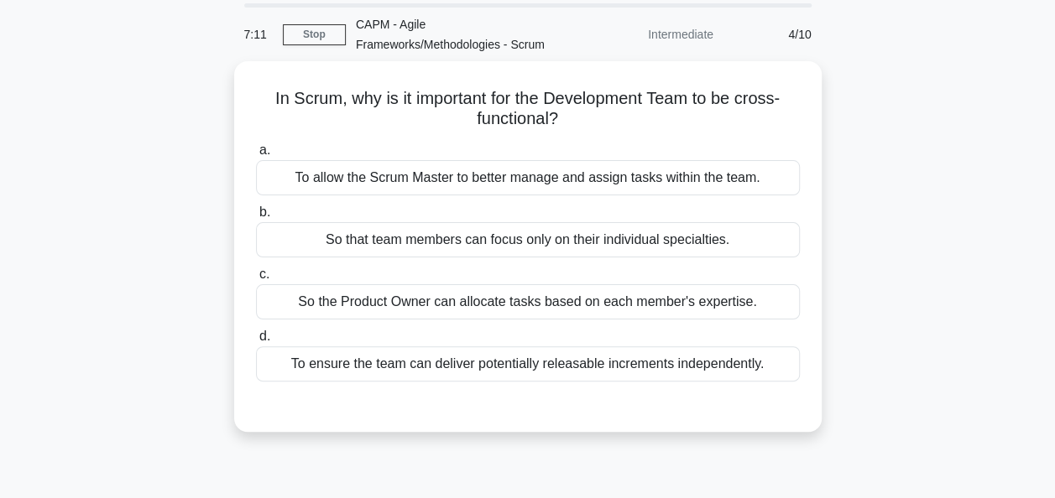
scroll to position [84, 0]
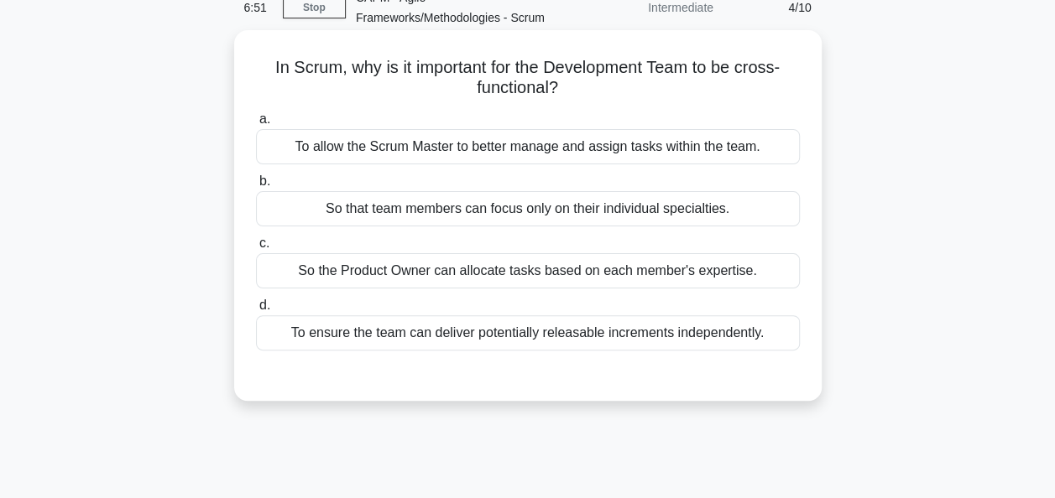
click at [316, 144] on div "To allow the Scrum Master to better manage and assign tasks within the team." at bounding box center [528, 146] width 544 height 35
click at [256, 125] on input "a. To allow the Scrum Master to better manage and assign tasks within the team." at bounding box center [256, 119] width 0 height 11
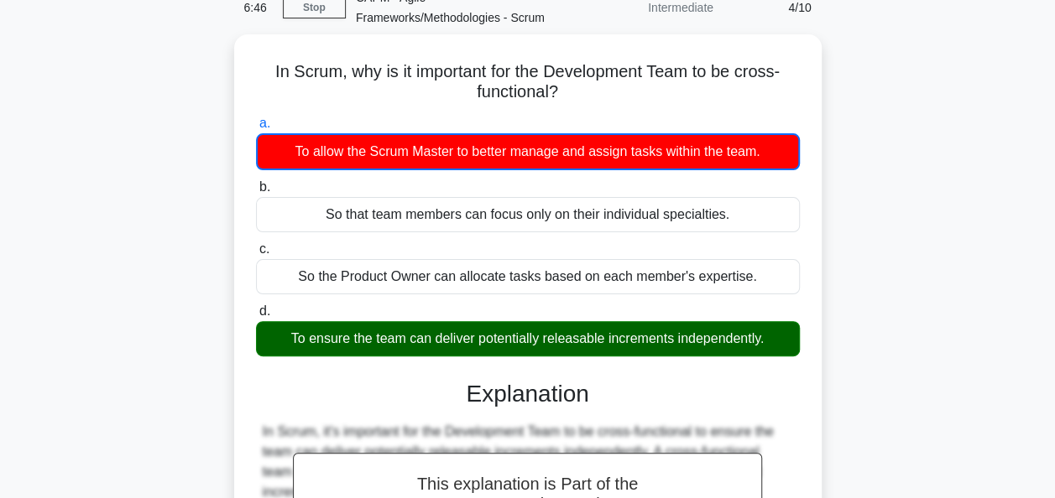
scroll to position [408, 0]
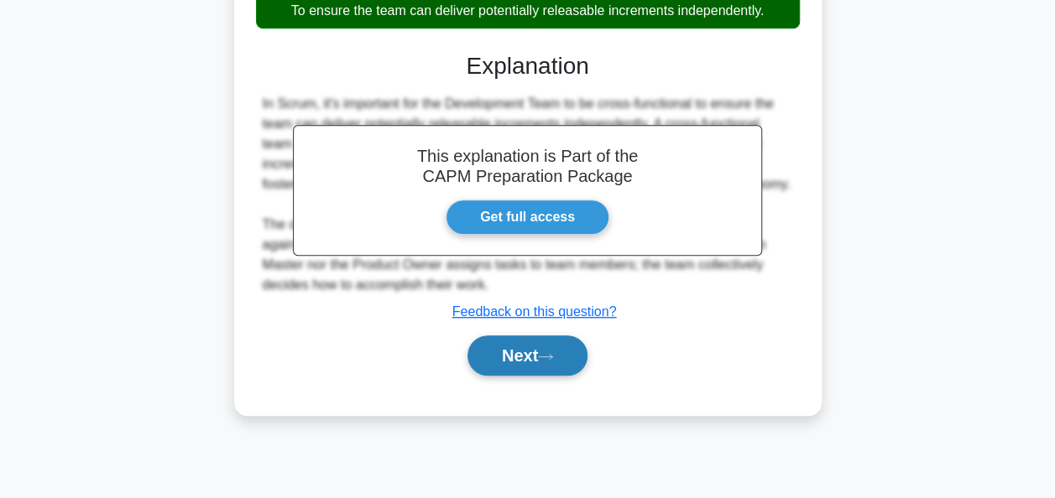
click at [491, 367] on button "Next" at bounding box center [527, 356] width 120 height 40
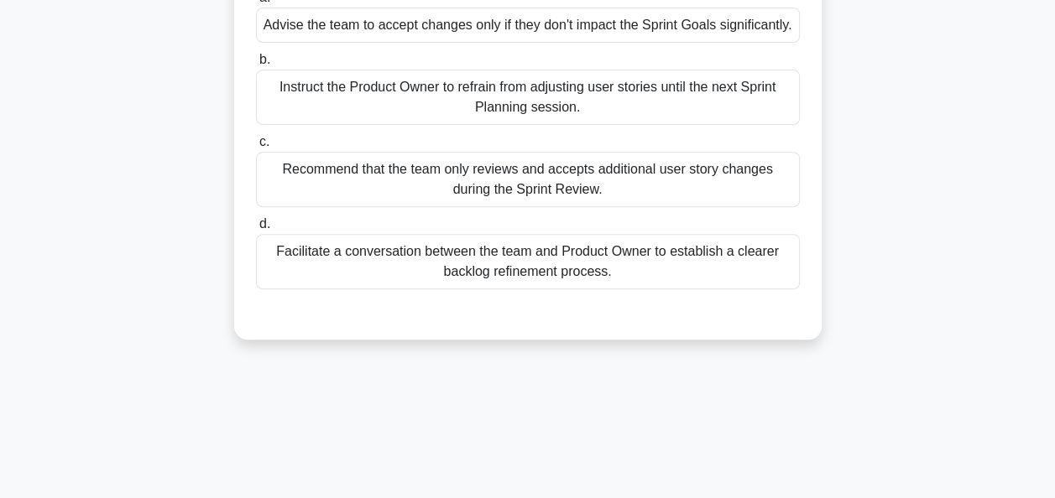
scroll to position [252, 0]
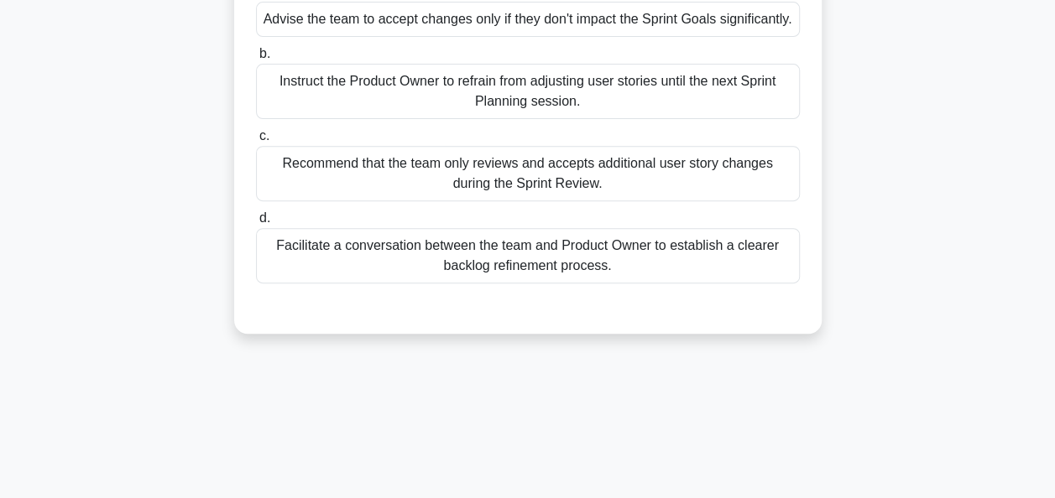
click at [362, 284] on div "Facilitate a conversation between the team and Product Owner to establish a cle…" at bounding box center [528, 255] width 544 height 55
click at [256, 224] on input "d. Facilitate a conversation between the team and Product Owner to establish a …" at bounding box center [256, 218] width 0 height 11
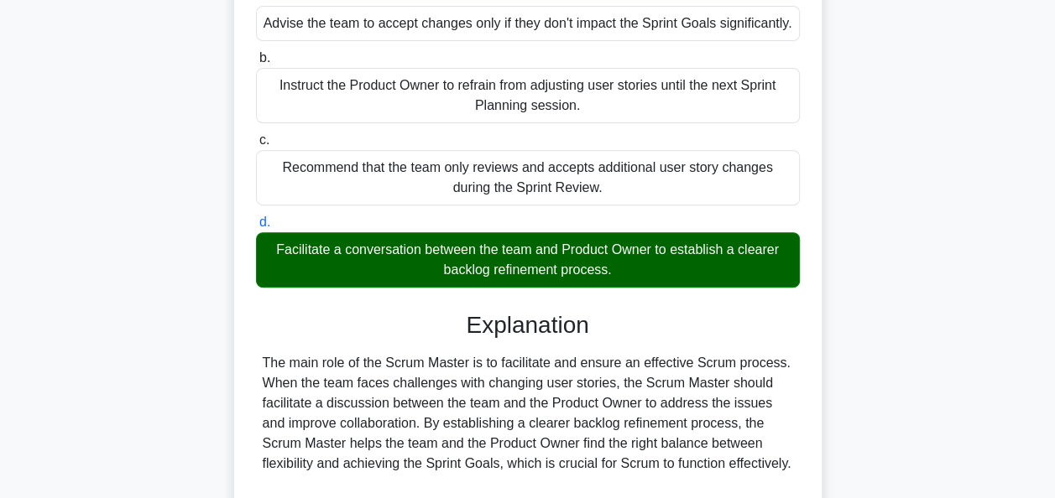
scroll to position [554, 0]
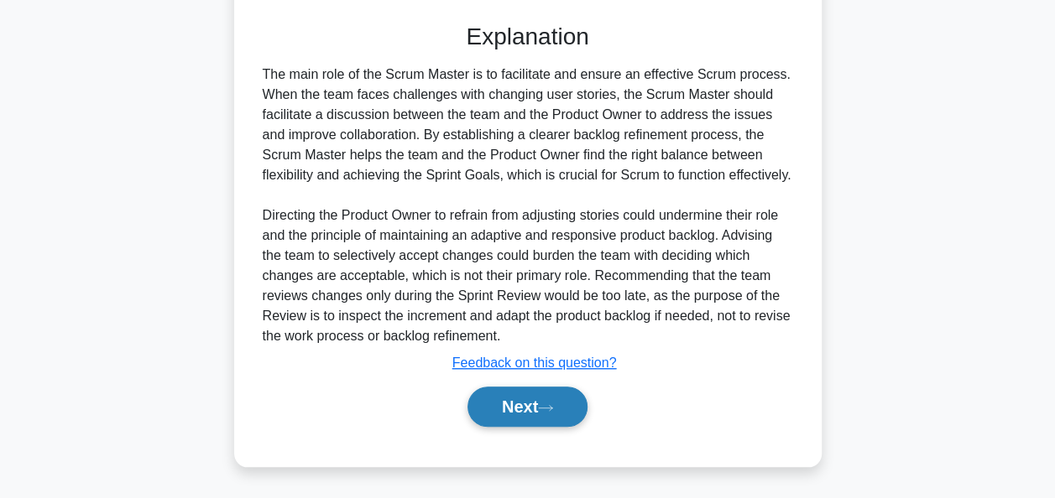
click at [535, 420] on button "Next" at bounding box center [527, 407] width 120 height 40
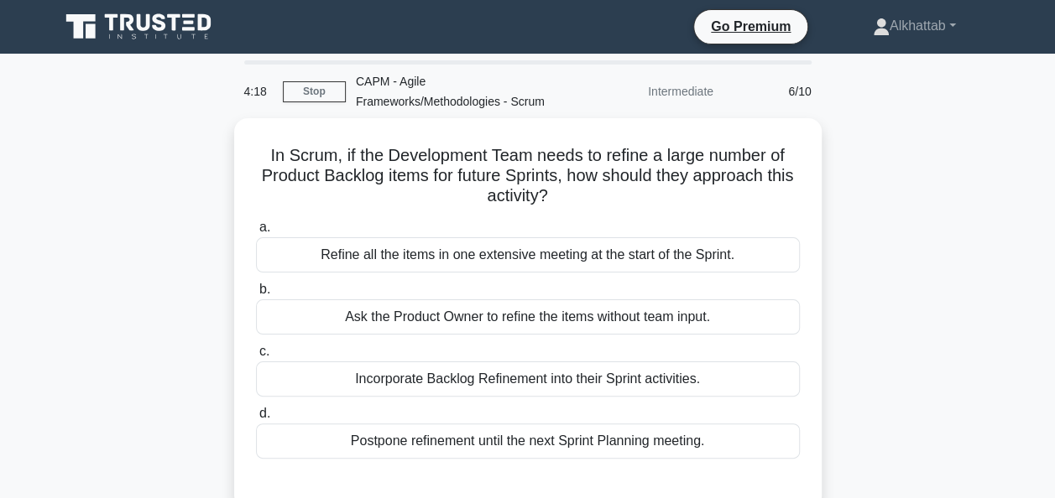
scroll to position [84, 0]
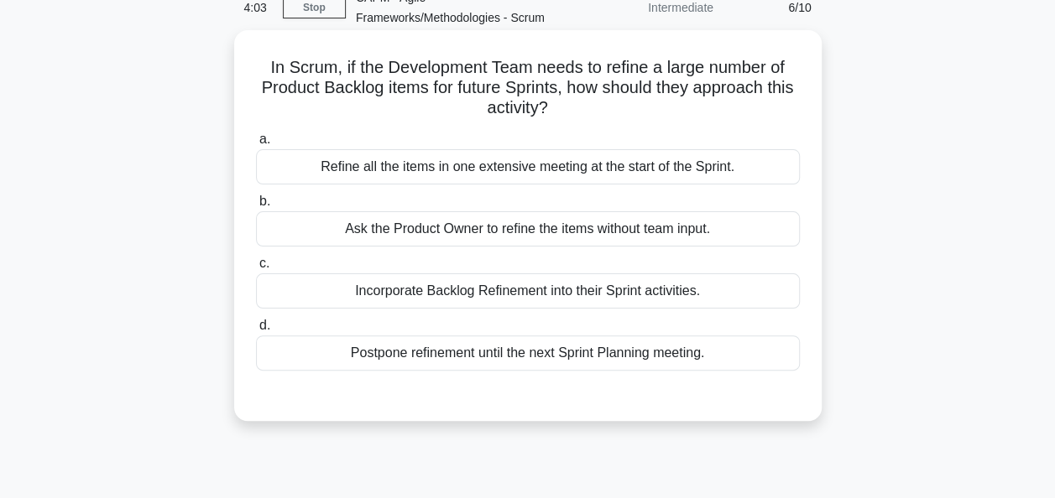
click at [388, 305] on div "Incorporate Backlog Refinement into their Sprint activities." at bounding box center [528, 291] width 544 height 35
click at [256, 269] on input "c. Incorporate Backlog Refinement into their Sprint activities." at bounding box center [256, 263] width 0 height 11
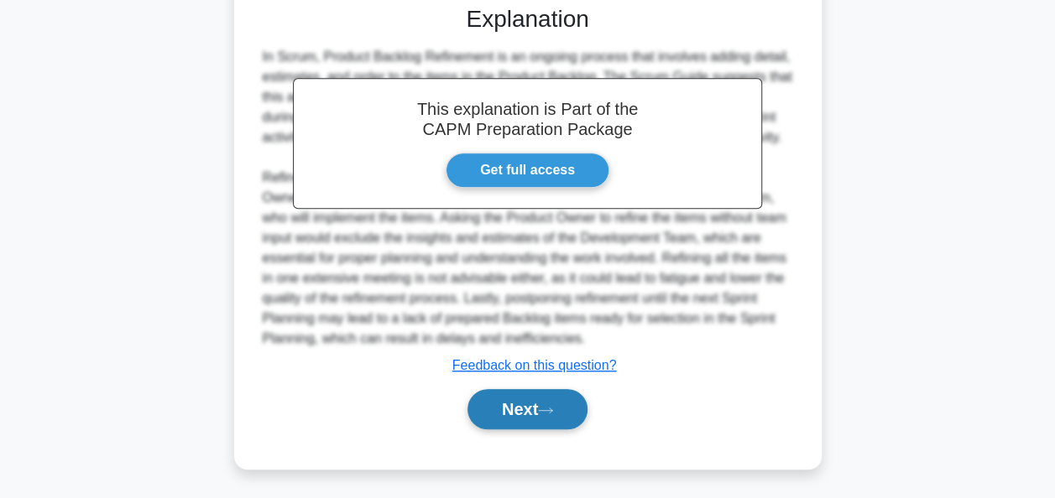
click at [487, 403] on button "Next" at bounding box center [527, 409] width 120 height 40
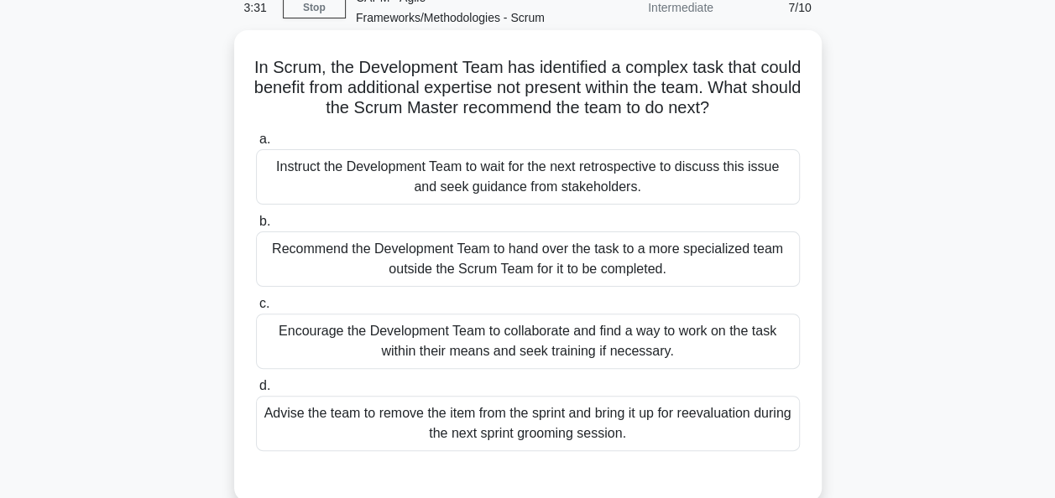
click at [418, 321] on div "Encourage the Development Team to collaborate and find a way to work on the tas…" at bounding box center [528, 341] width 544 height 55
click at [256, 310] on input "c. Encourage the Development Team to collaborate and find a way to work on the …" at bounding box center [256, 304] width 0 height 11
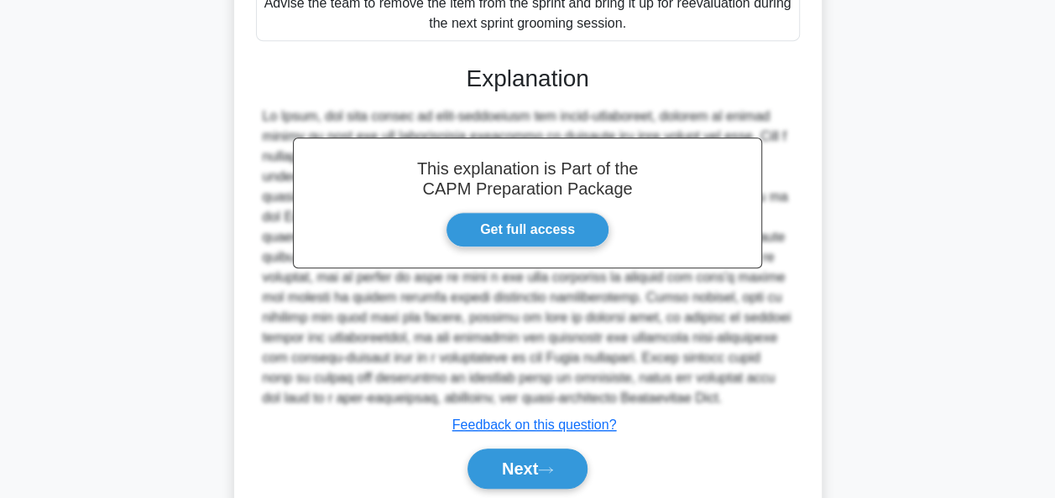
scroll to position [574, 0]
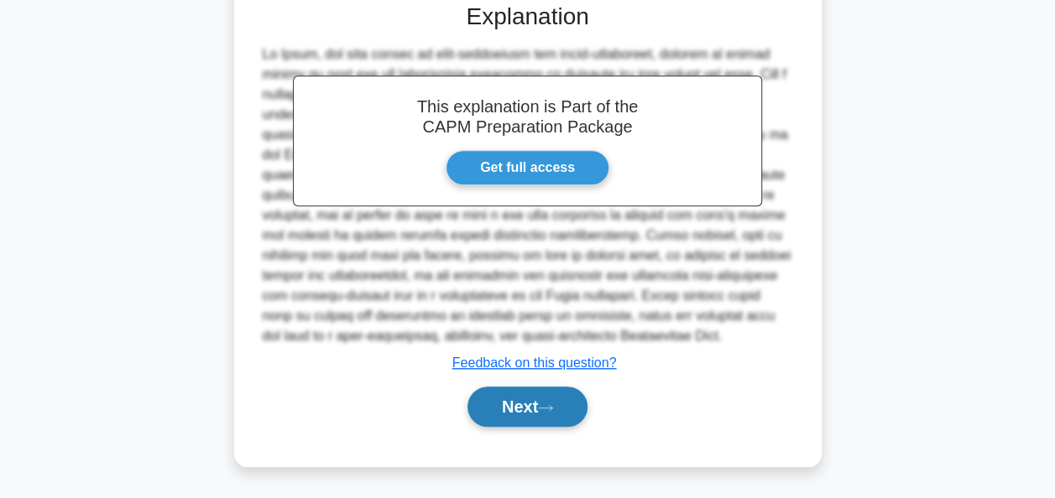
click at [513, 415] on button "Next" at bounding box center [527, 407] width 120 height 40
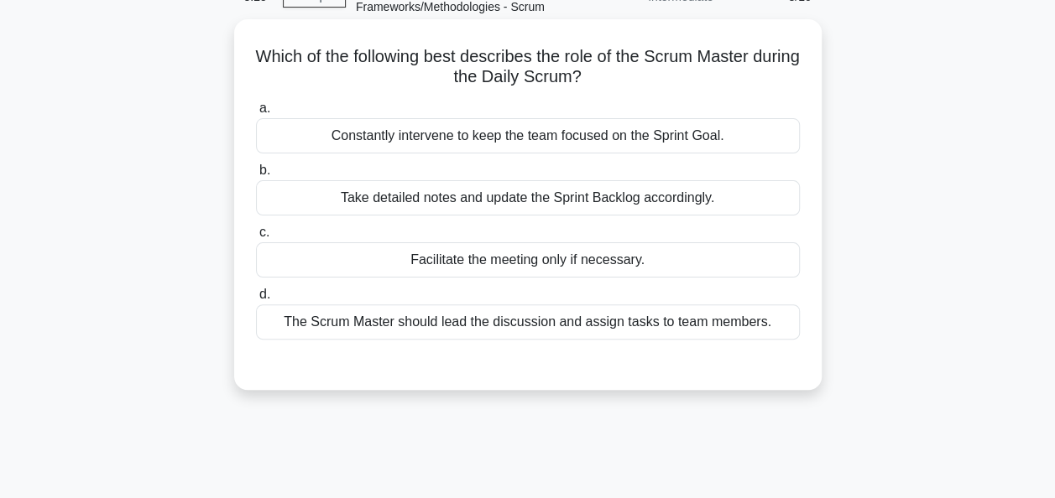
scroll to position [72, 0]
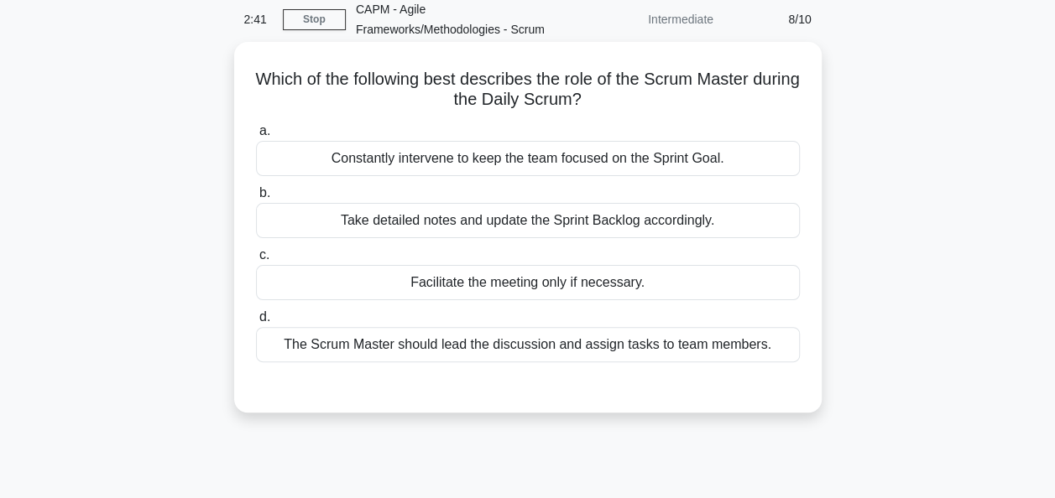
click at [485, 228] on div "Take detailed notes and update the Sprint Backlog accordingly." at bounding box center [528, 220] width 544 height 35
click at [256, 199] on input "b. Take detailed notes and update the Sprint Backlog accordingly." at bounding box center [256, 193] width 0 height 11
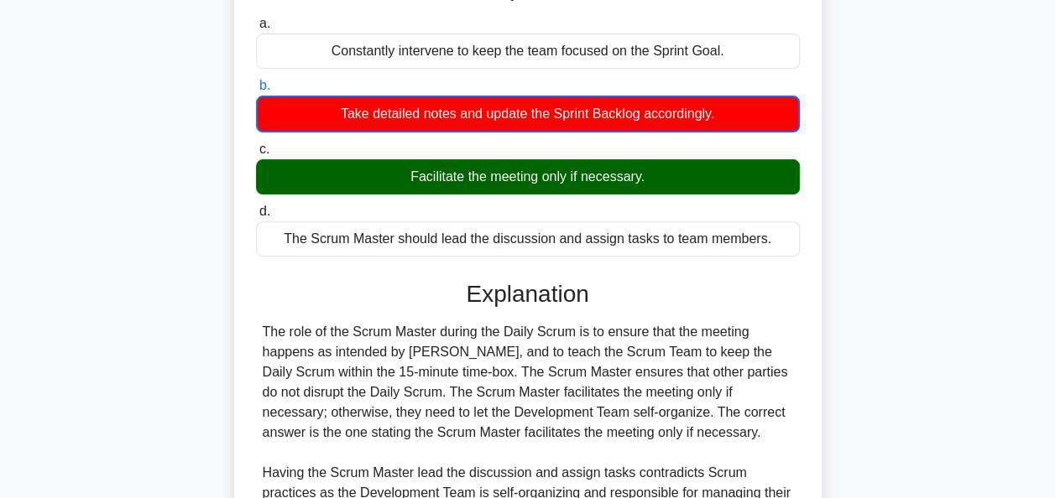
scroll to position [415, 0]
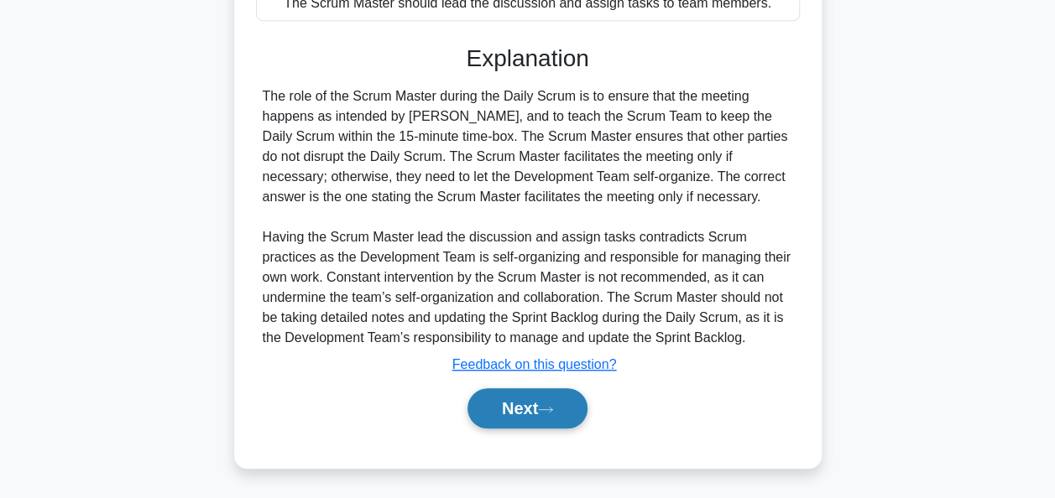
click at [528, 410] on button "Next" at bounding box center [527, 409] width 120 height 40
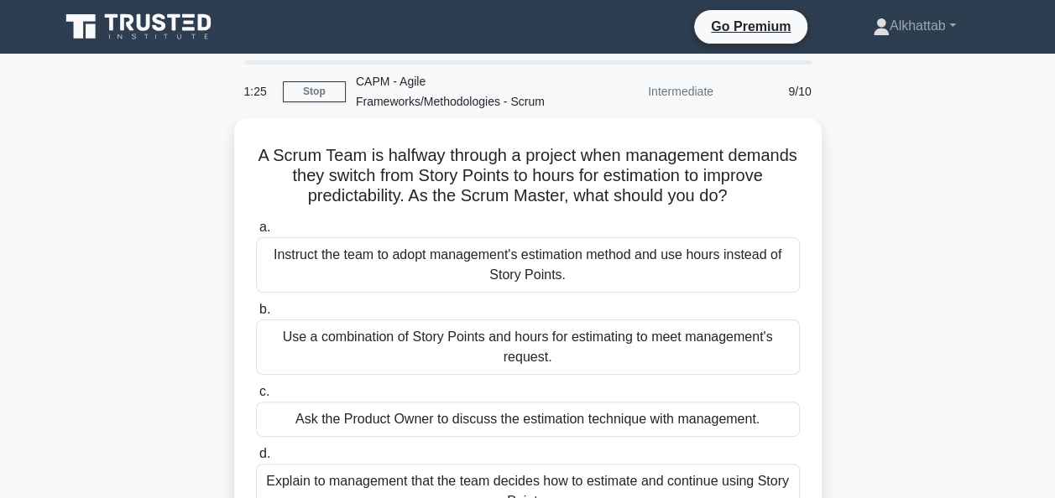
scroll to position [84, 0]
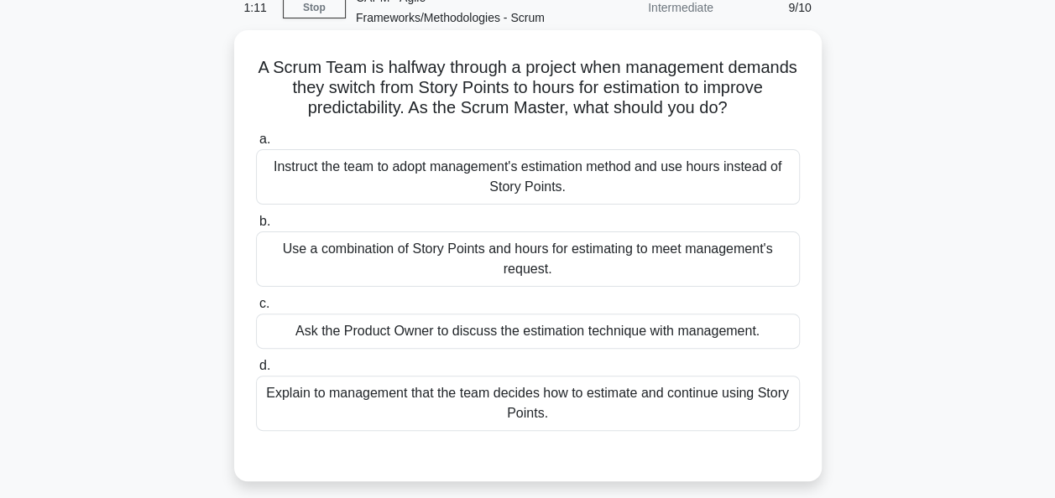
click at [319, 245] on div "Use a combination of Story Points and hours for estimating to meet management's…" at bounding box center [528, 259] width 544 height 55
click at [256, 227] on input "b. Use a combination of Story Points and hours for estimating to meet managemen…" at bounding box center [256, 222] width 0 height 11
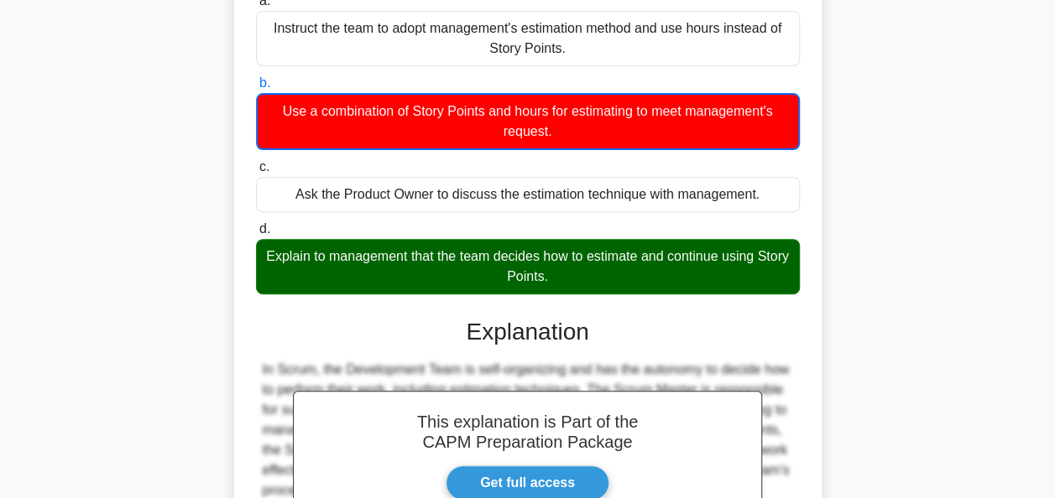
scroll to position [436, 0]
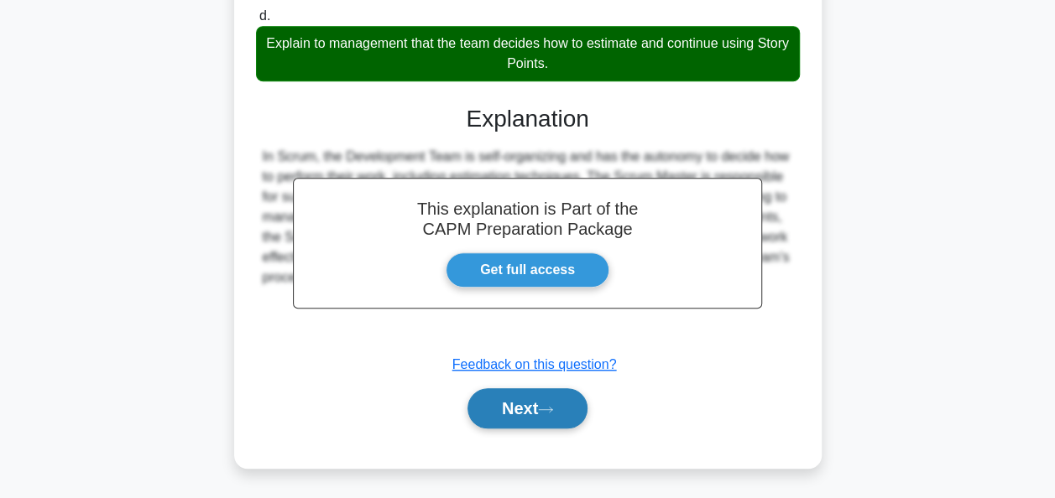
click at [503, 413] on button "Next" at bounding box center [527, 409] width 120 height 40
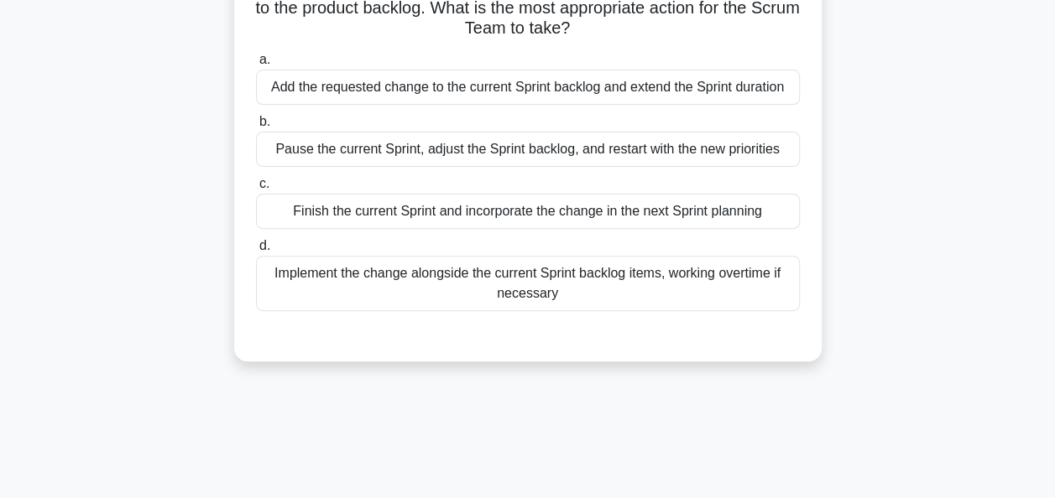
scroll to position [84, 0]
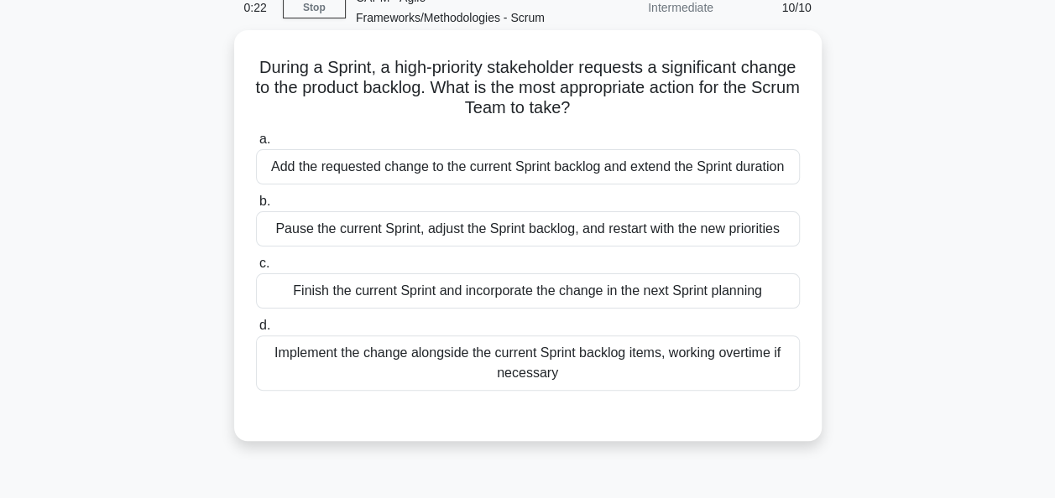
click at [321, 232] on div "Pause the current Sprint, adjust the Sprint backlog, and restart with the new p…" at bounding box center [528, 228] width 544 height 35
click at [256, 207] on input "b. Pause the current Sprint, adjust the Sprint backlog, and restart with the ne…" at bounding box center [256, 201] width 0 height 11
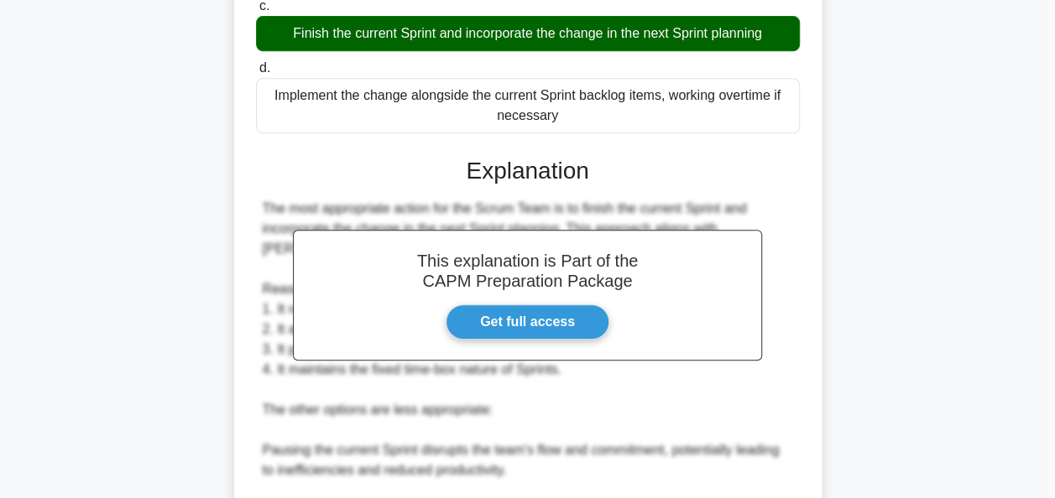
scroll to position [671, 0]
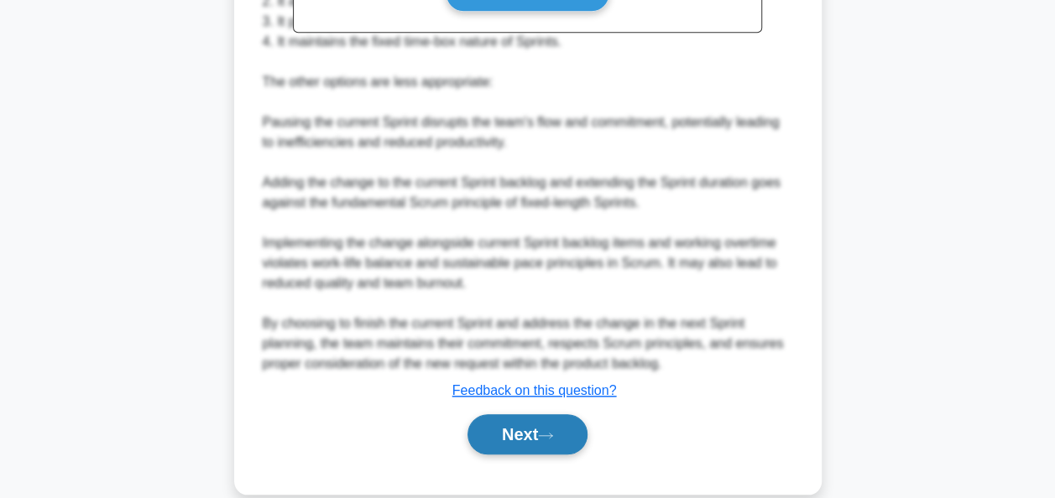
click at [512, 431] on button "Next" at bounding box center [527, 435] width 120 height 40
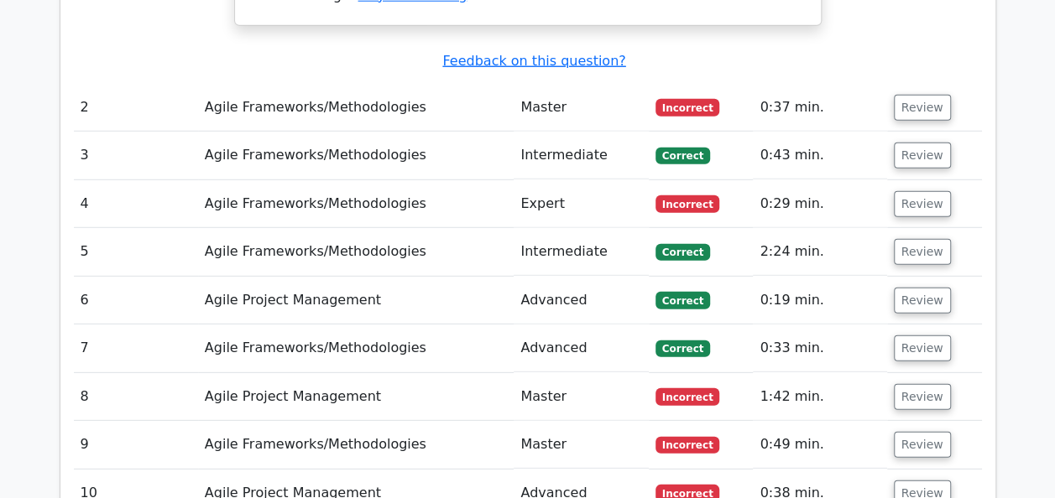
scroll to position [2937, 0]
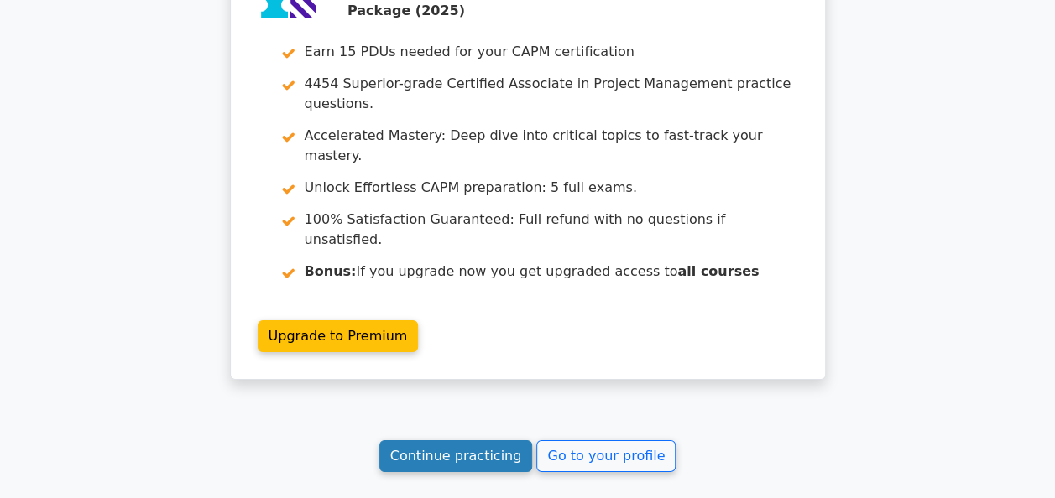
click at [482, 441] on link "Continue practicing" at bounding box center [456, 457] width 154 height 32
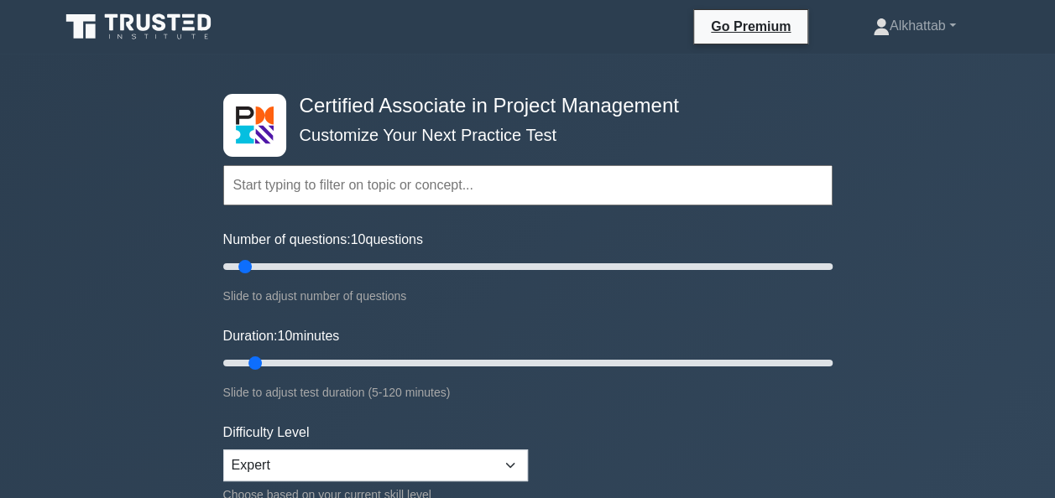
click at [351, 181] on input "text" at bounding box center [527, 185] width 609 height 40
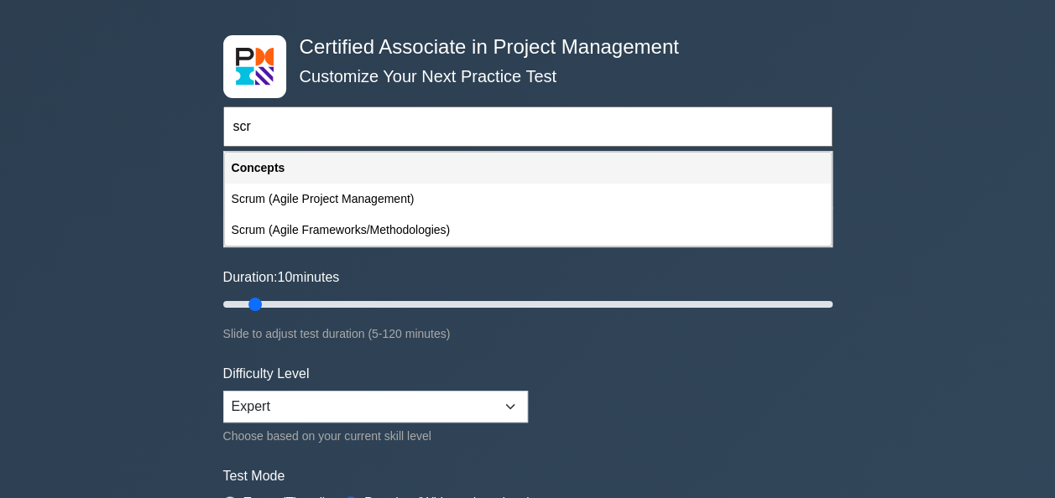
scroll to position [84, 0]
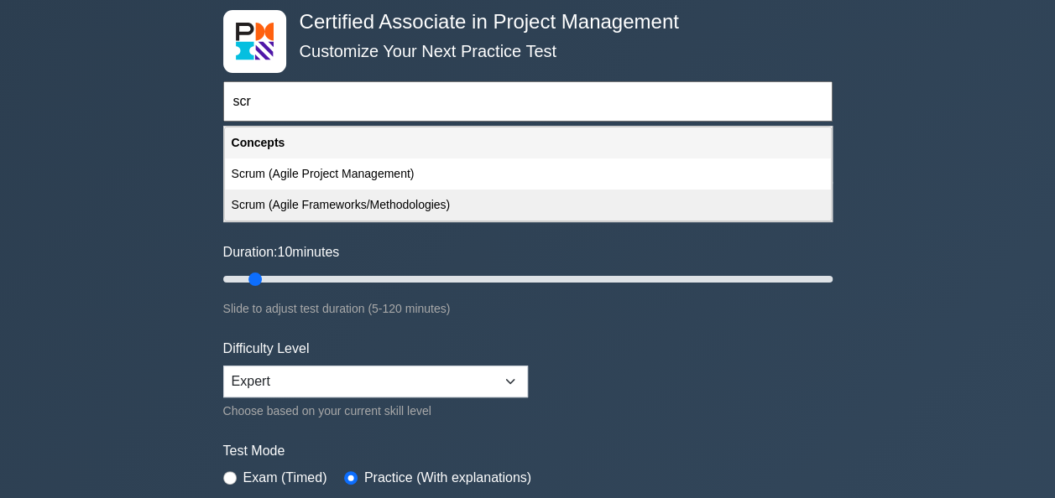
click at [354, 199] on div "Scrum (Agile Frameworks/Methodologies)" at bounding box center [528, 205] width 606 height 31
type input "Scrum (Agile Frameworks/Methodologies)"
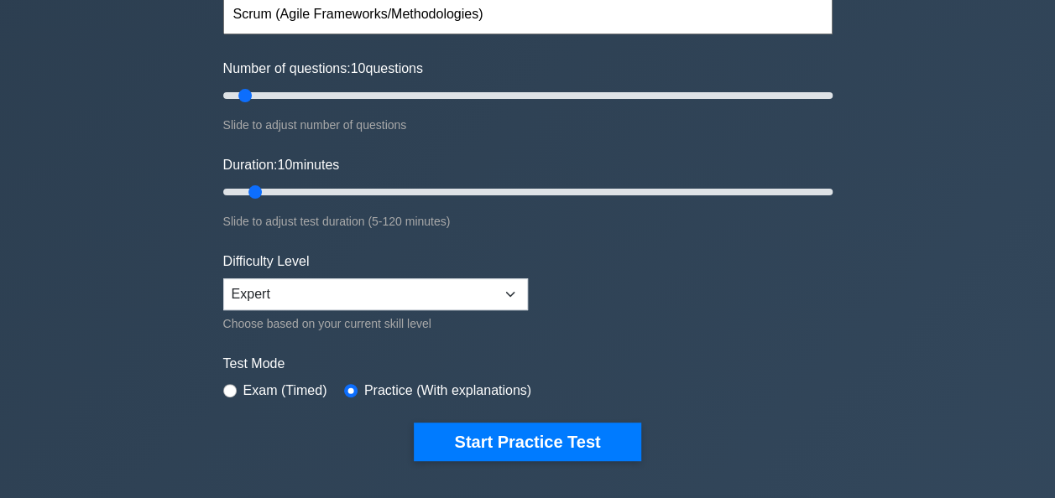
scroll to position [168, 0]
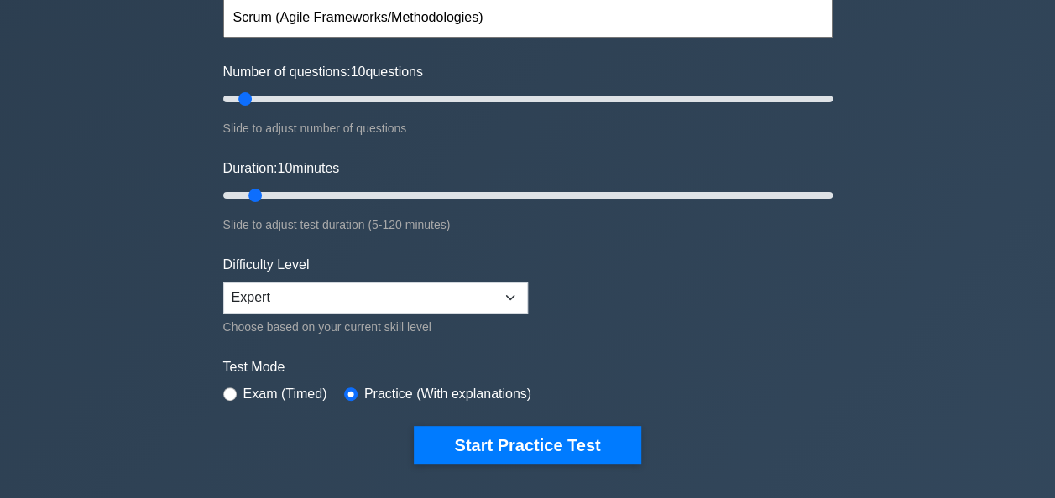
click at [492, 416] on form "Scrum (Agile Frameworks/Methodologies) Topics Project Scope Management Project …" at bounding box center [527, 205] width 609 height 519
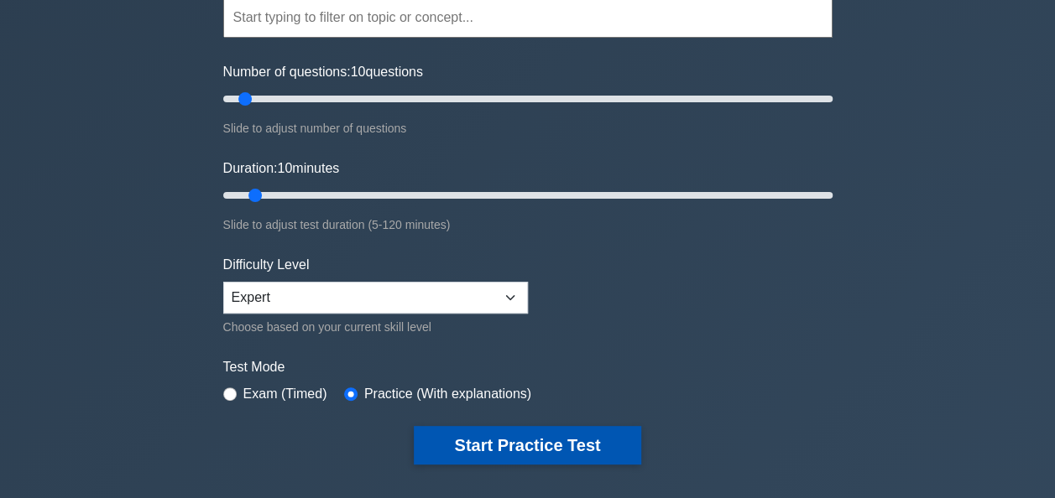
click at [499, 446] on button "Start Practice Test" at bounding box center [527, 445] width 227 height 39
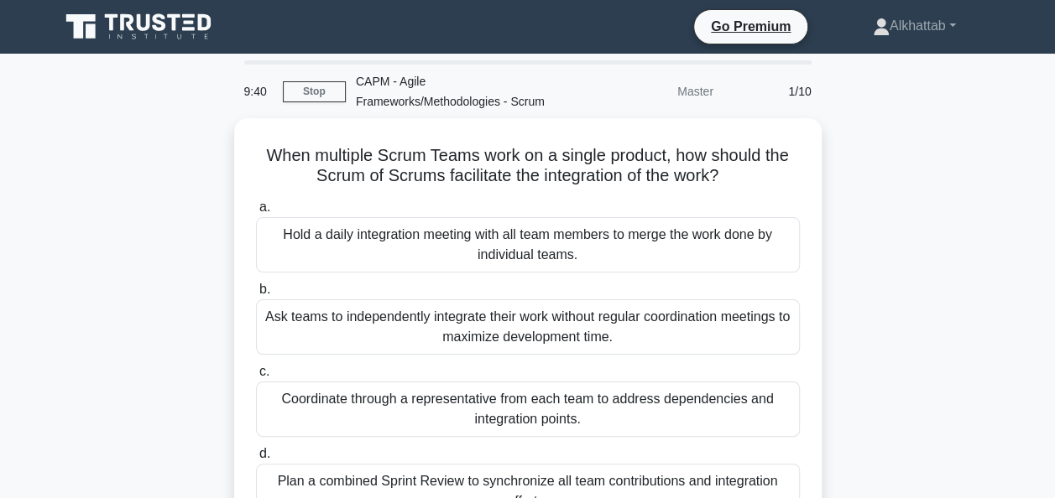
scroll to position [84, 0]
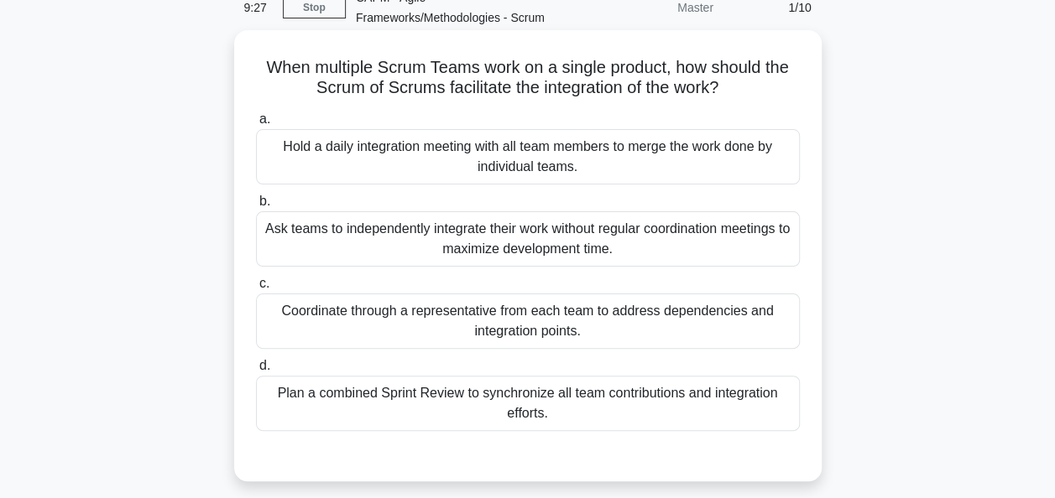
click at [311, 405] on div "Plan a combined Sprint Review to synchronize all team contributions and integra…" at bounding box center [528, 403] width 544 height 55
click at [256, 372] on input "d. Plan a combined Sprint Review to synchronize all team contributions and inte…" at bounding box center [256, 366] width 0 height 11
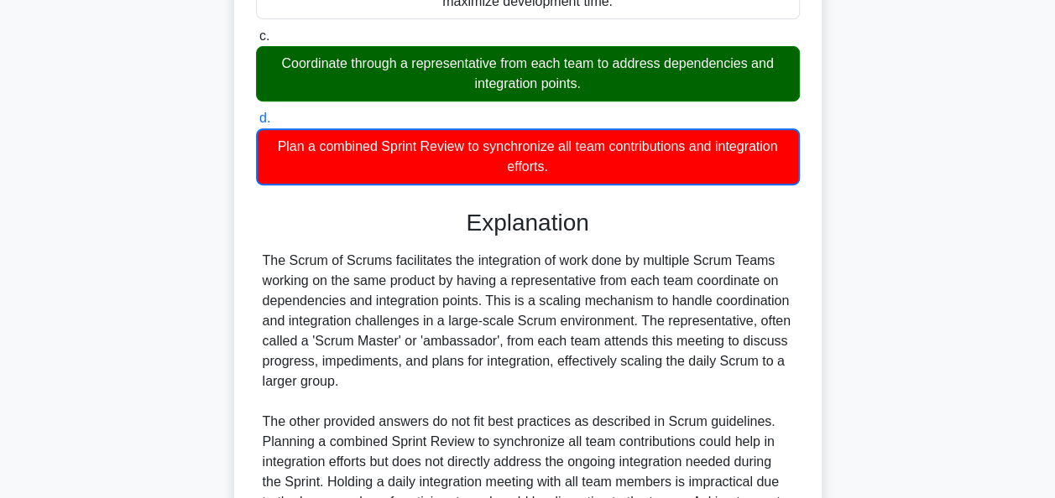
scroll to position [504, 0]
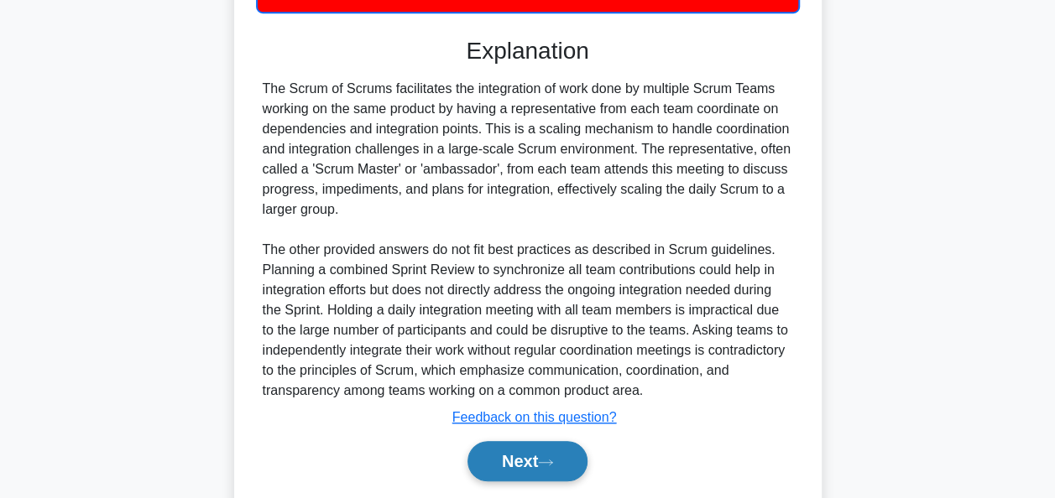
click at [503, 465] on button "Next" at bounding box center [527, 461] width 120 height 40
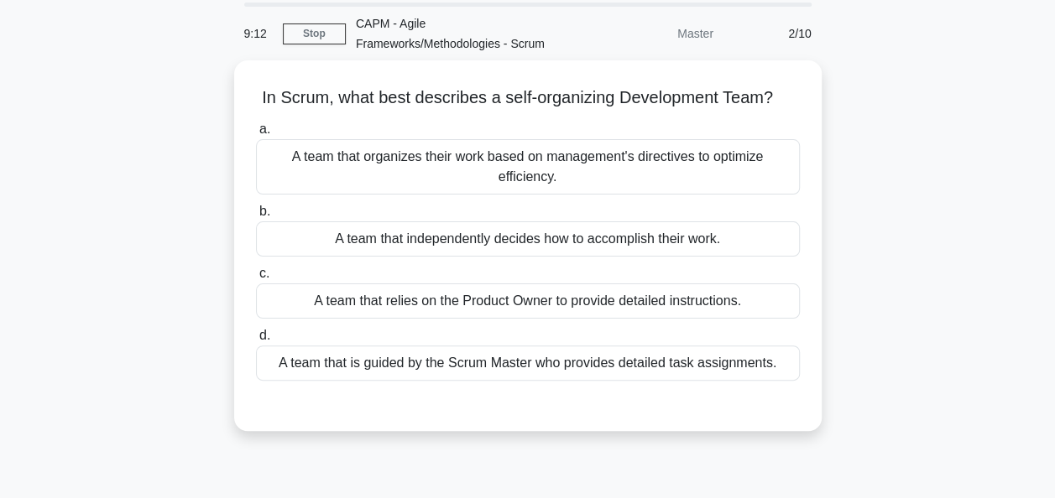
scroll to position [84, 0]
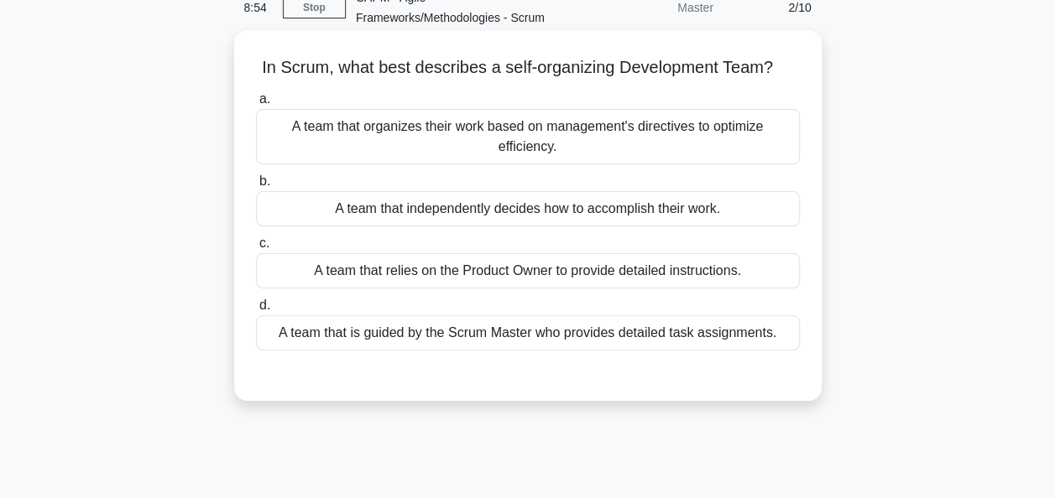
click at [344, 216] on div "A team that independently decides how to accomplish their work." at bounding box center [528, 208] width 544 height 35
click at [256, 187] on input "b. A team that independently decides how to accomplish their work." at bounding box center [256, 181] width 0 height 11
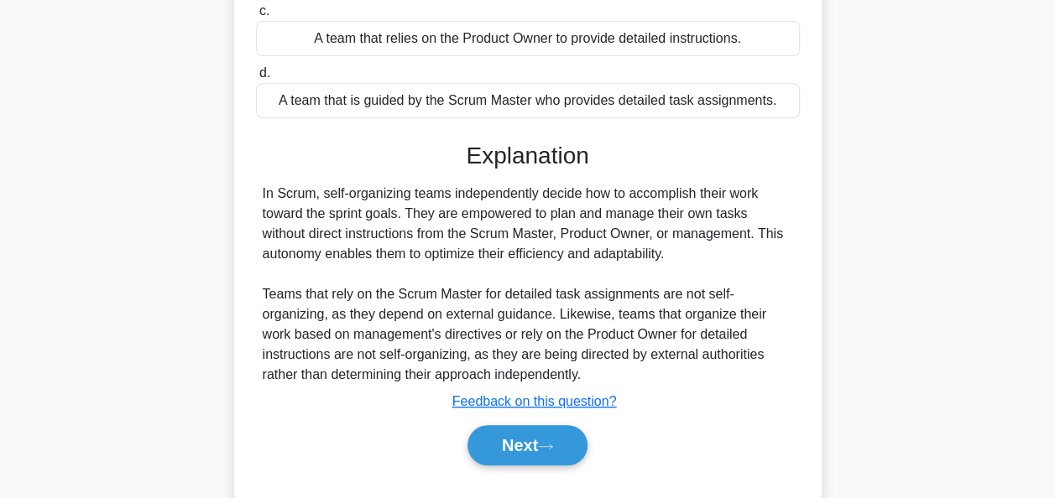
scroll to position [408, 0]
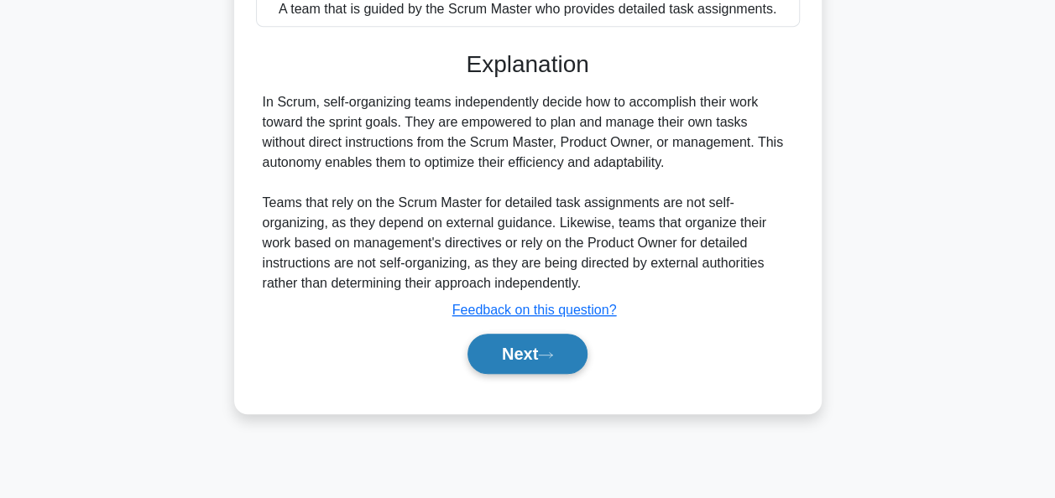
click at [526, 347] on button "Next" at bounding box center [527, 354] width 120 height 40
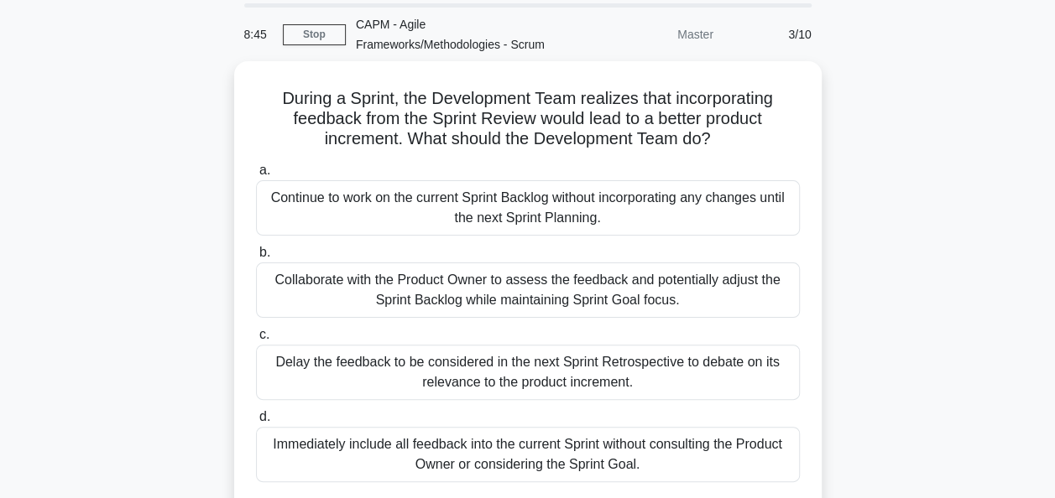
scroll to position [84, 0]
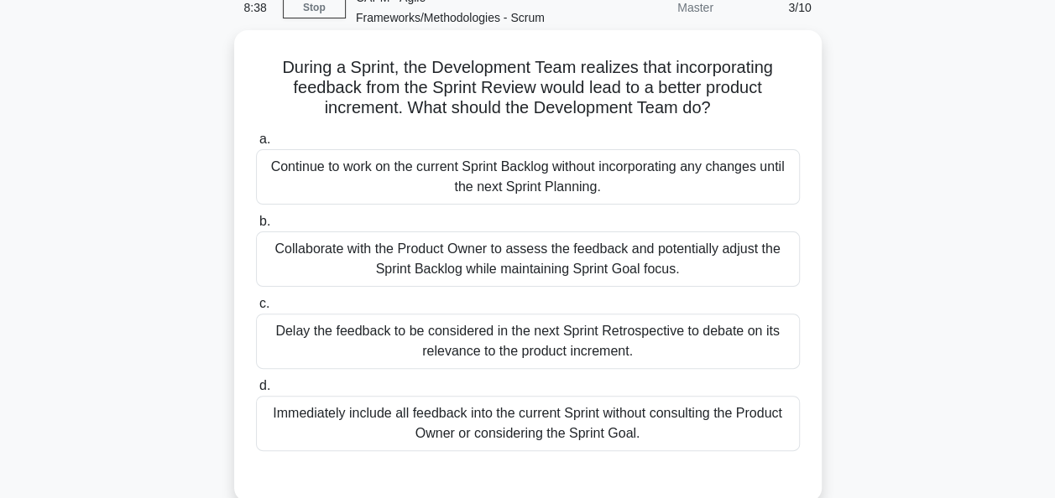
click at [286, 244] on div "Collaborate with the Product Owner to assess the feedback and potentially adjus…" at bounding box center [528, 259] width 544 height 55
click at [256, 227] on input "b. Collaborate with the Product Owner to assess the feedback and potentially ad…" at bounding box center [256, 222] width 0 height 11
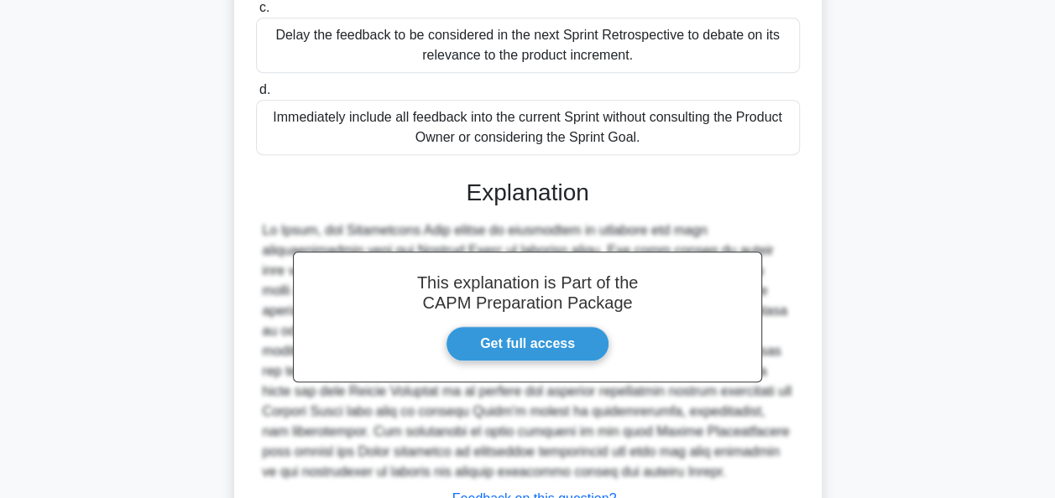
scroll to position [514, 0]
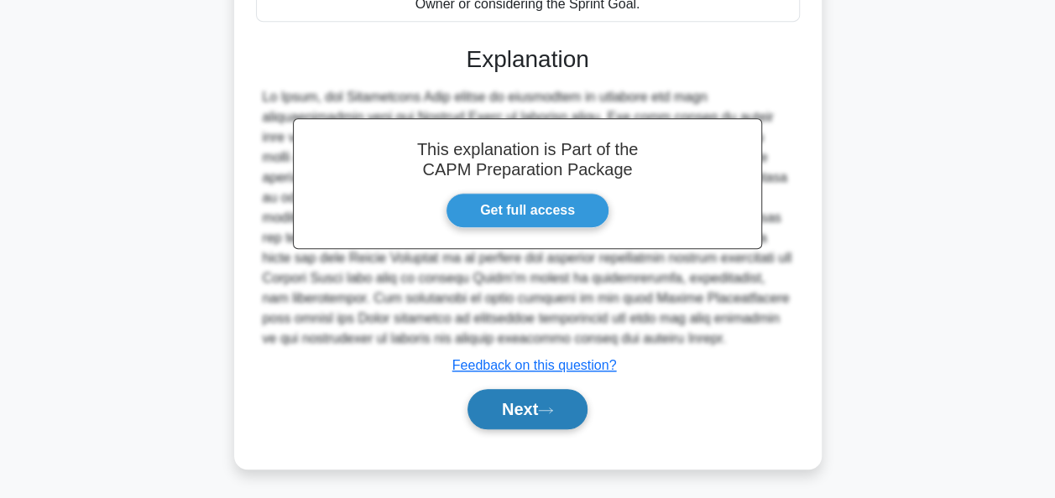
click at [525, 401] on button "Next" at bounding box center [527, 409] width 120 height 40
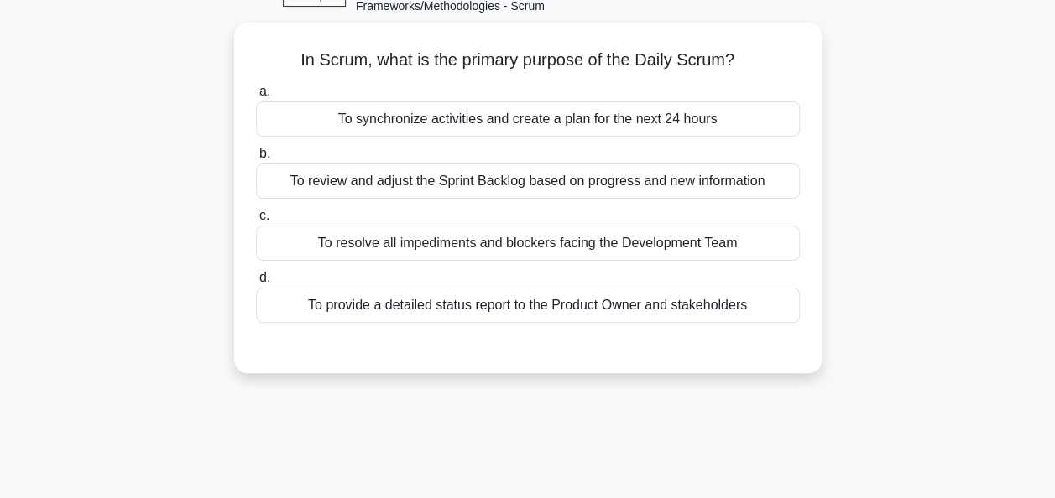
scroll to position [72, 0]
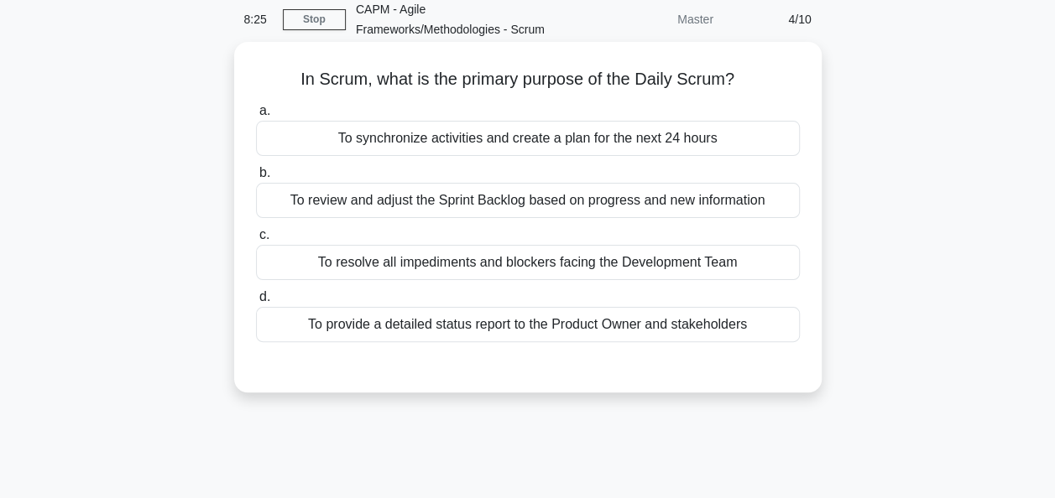
click at [302, 198] on div "To review and adjust the Sprint Backlog based on progress and new information" at bounding box center [528, 200] width 544 height 35
click at [256, 179] on input "b. To review and adjust the Sprint Backlog based on progress and new information" at bounding box center [256, 173] width 0 height 11
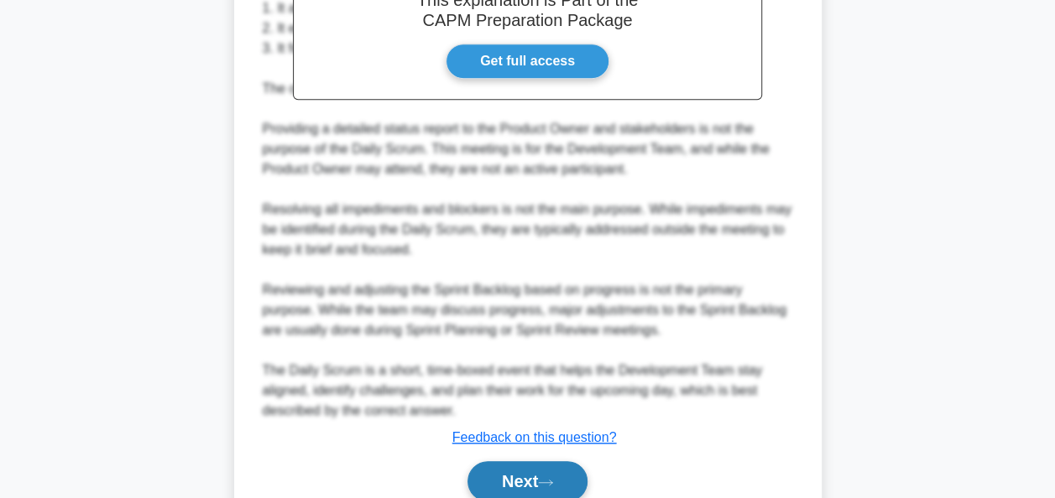
scroll to position [617, 0]
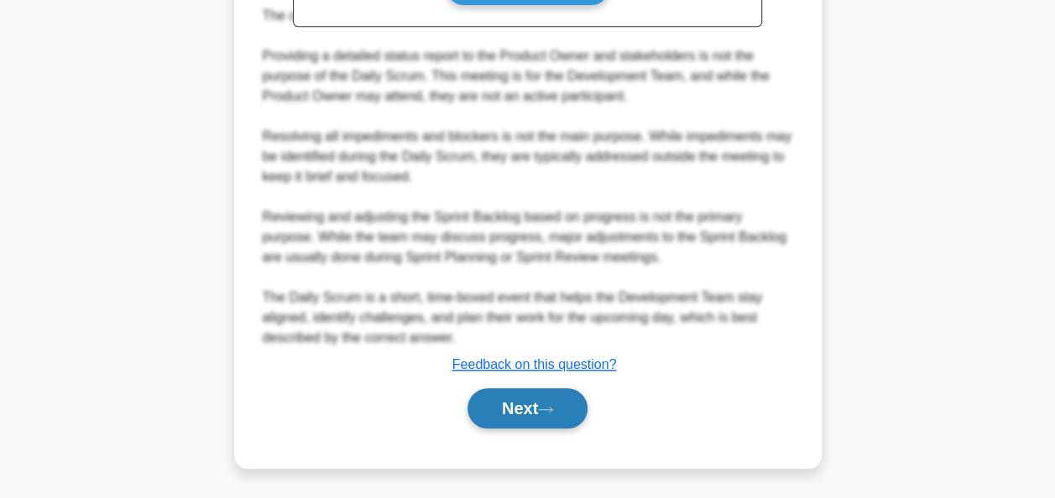
click at [561, 423] on button "Next" at bounding box center [527, 409] width 120 height 40
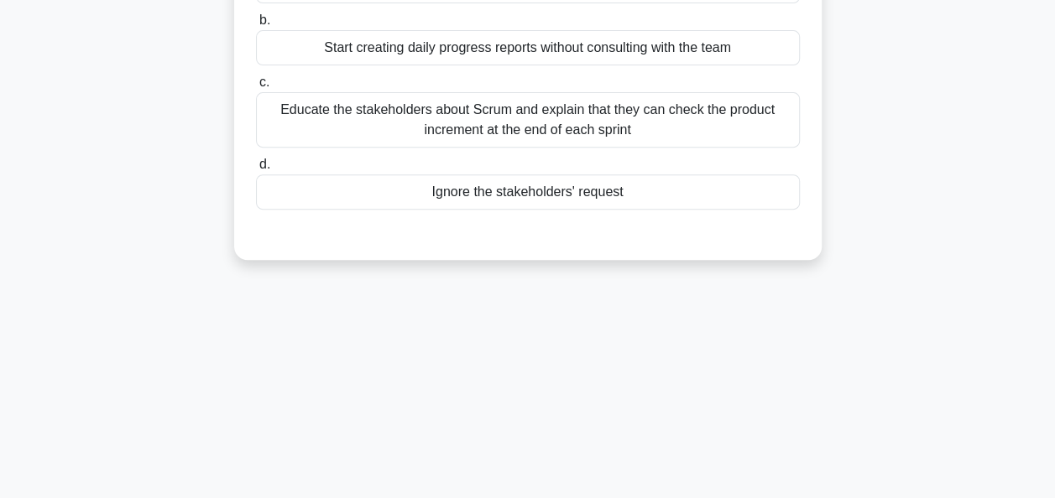
scroll to position [72, 0]
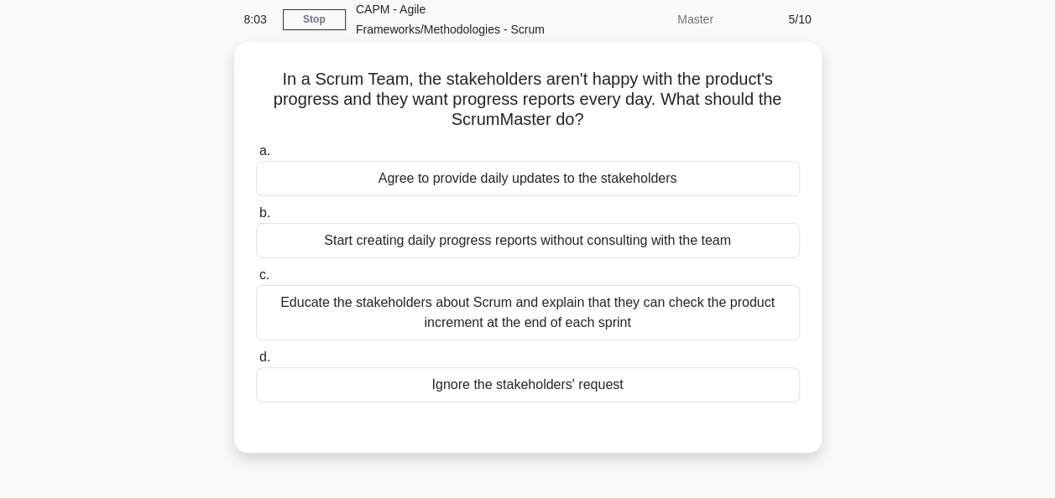
click at [406, 316] on div "Educate the stakeholders about Scrum and explain that they can check the produc…" at bounding box center [528, 312] width 544 height 55
click at [256, 281] on input "c. Educate the stakeholders about Scrum and explain that they can check the pro…" at bounding box center [256, 275] width 0 height 11
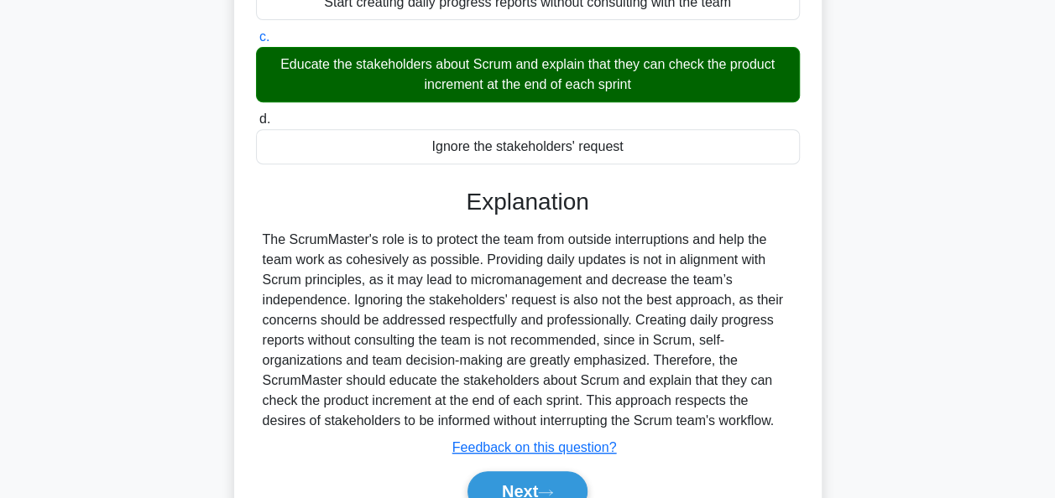
scroll to position [408, 0]
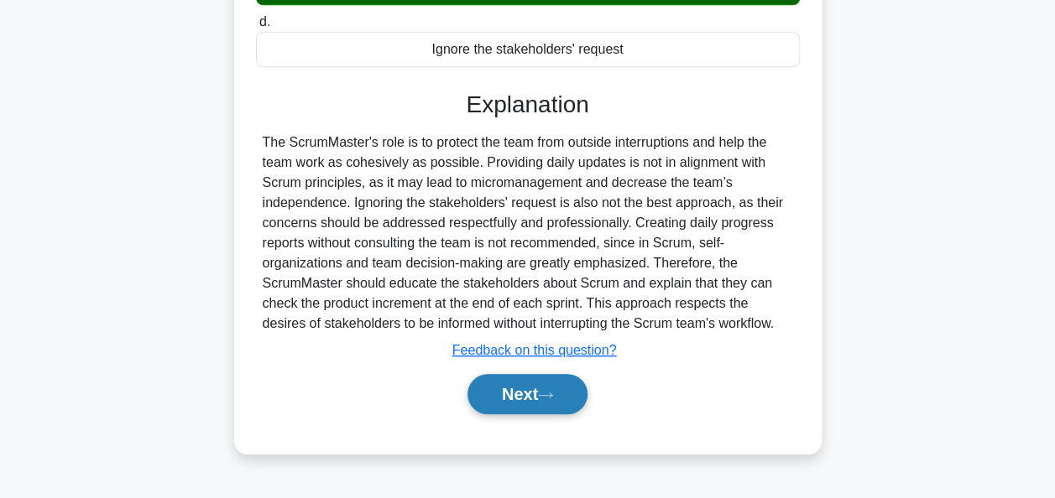
click at [525, 391] on button "Next" at bounding box center [527, 394] width 120 height 40
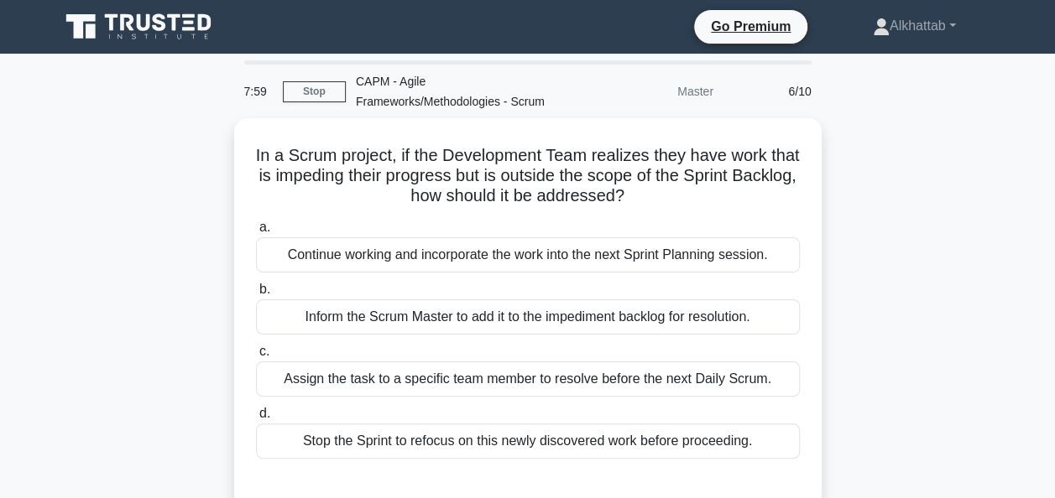
scroll to position [84, 0]
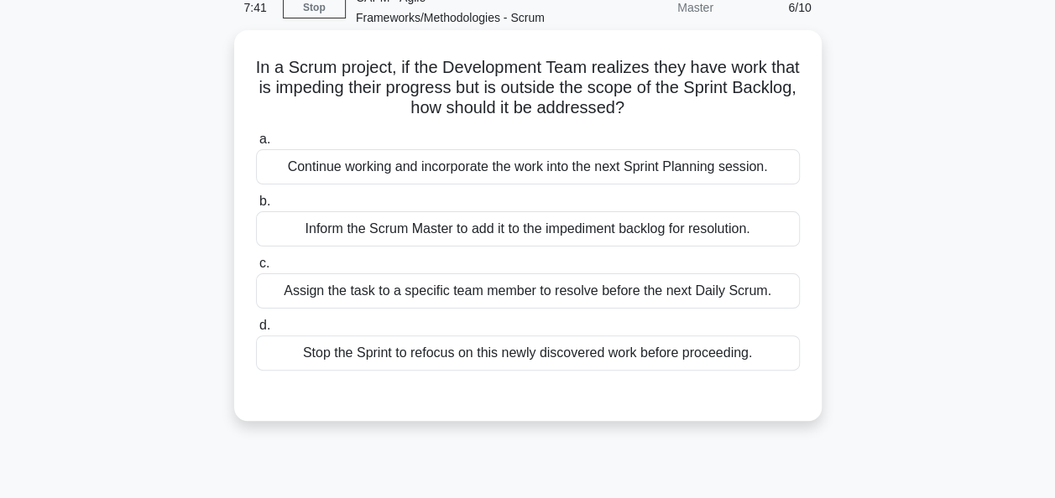
click at [316, 222] on div "Inform the Scrum Master to add it to the impediment backlog for resolution." at bounding box center [528, 228] width 544 height 35
click at [256, 207] on input "b. Inform the Scrum Master to add it to the impediment backlog for resolution." at bounding box center [256, 201] width 0 height 11
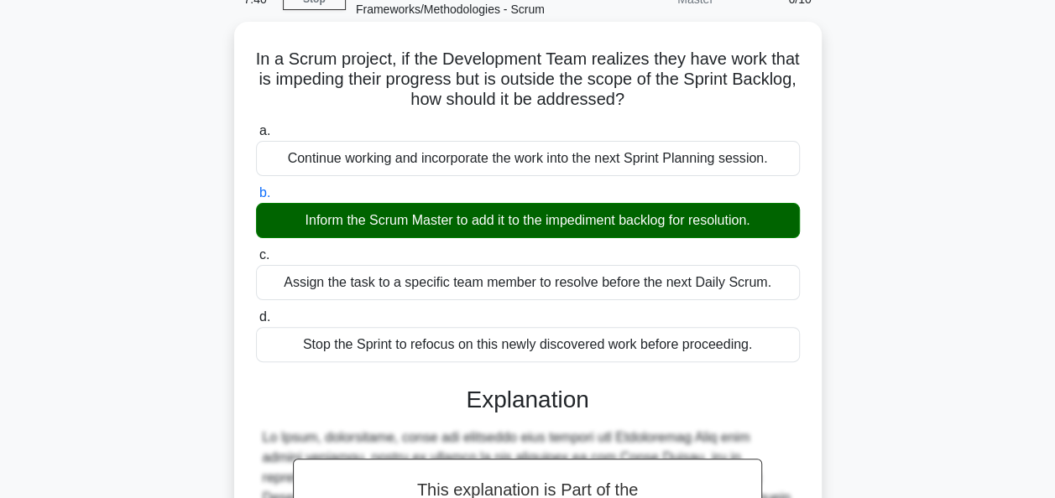
scroll to position [554, 0]
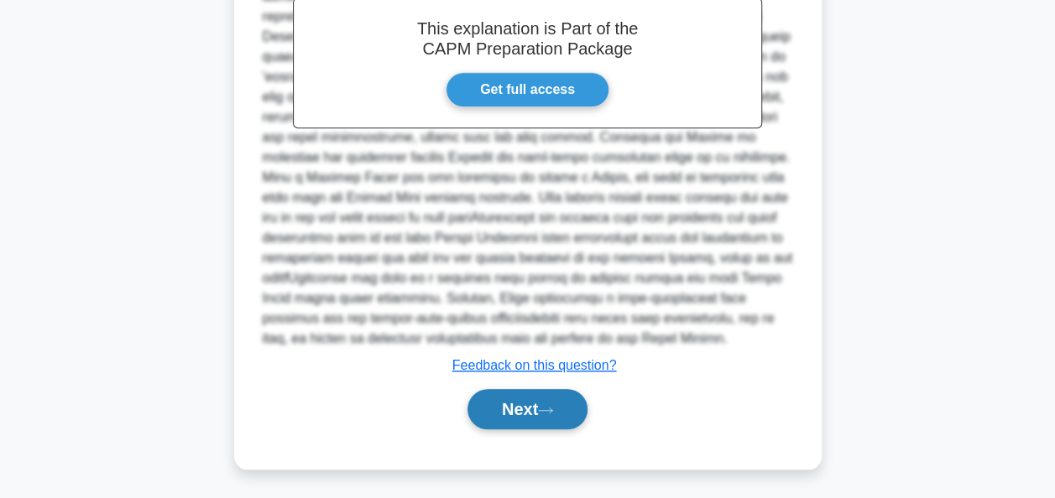
click at [495, 399] on button "Next" at bounding box center [527, 409] width 120 height 40
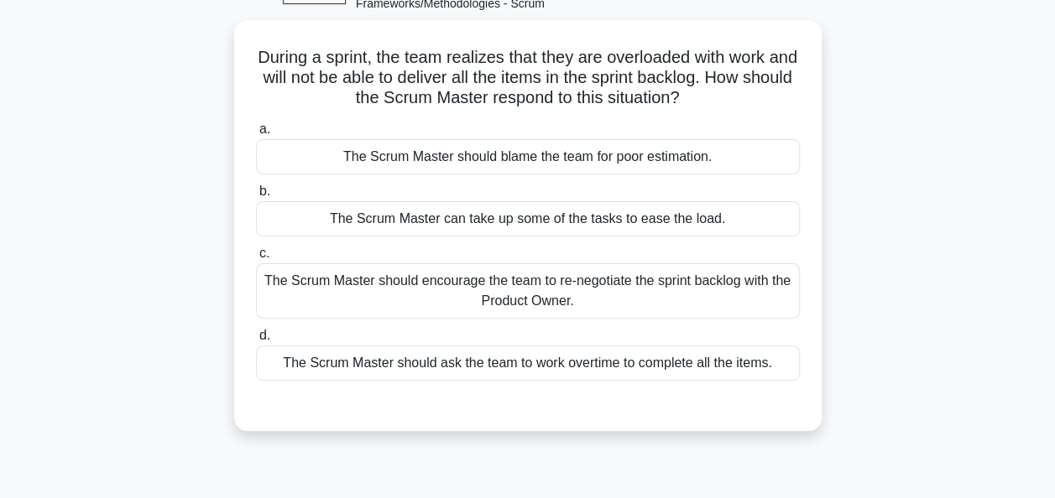
scroll to position [72, 0]
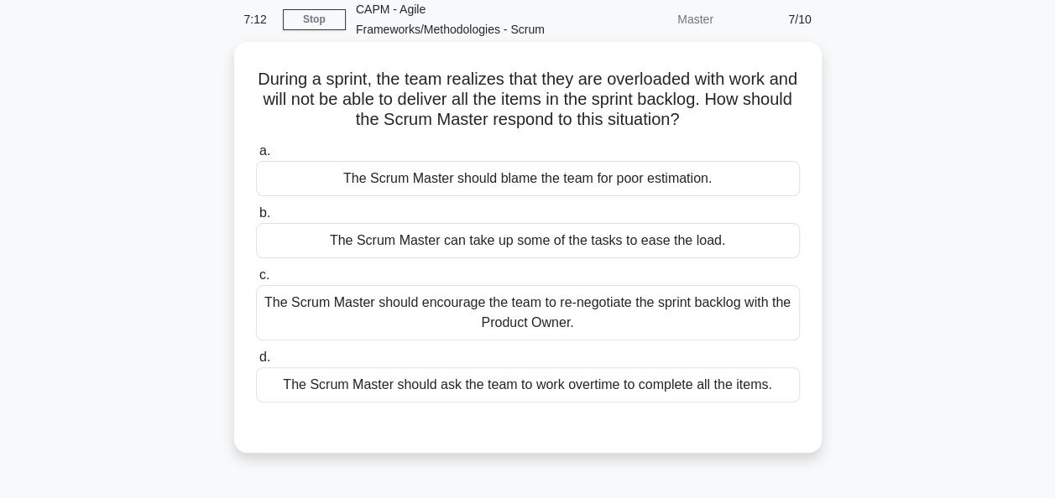
click at [387, 305] on div "The Scrum Master should encourage the team to re-negotiate the sprint backlog w…" at bounding box center [528, 312] width 544 height 55
click at [256, 281] on input "c. The Scrum Master should encourage the team to re-negotiate the sprint backlo…" at bounding box center [256, 275] width 0 height 11
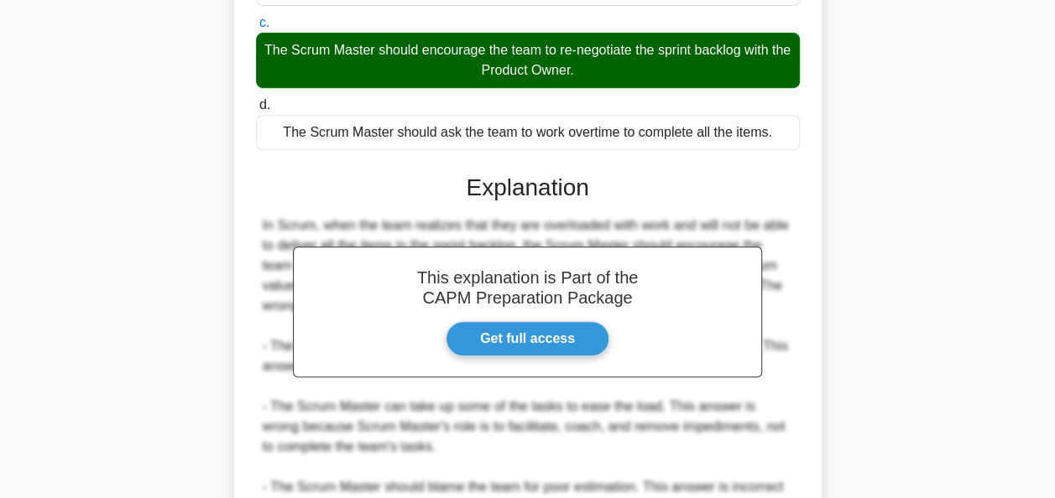
scroll to position [514, 0]
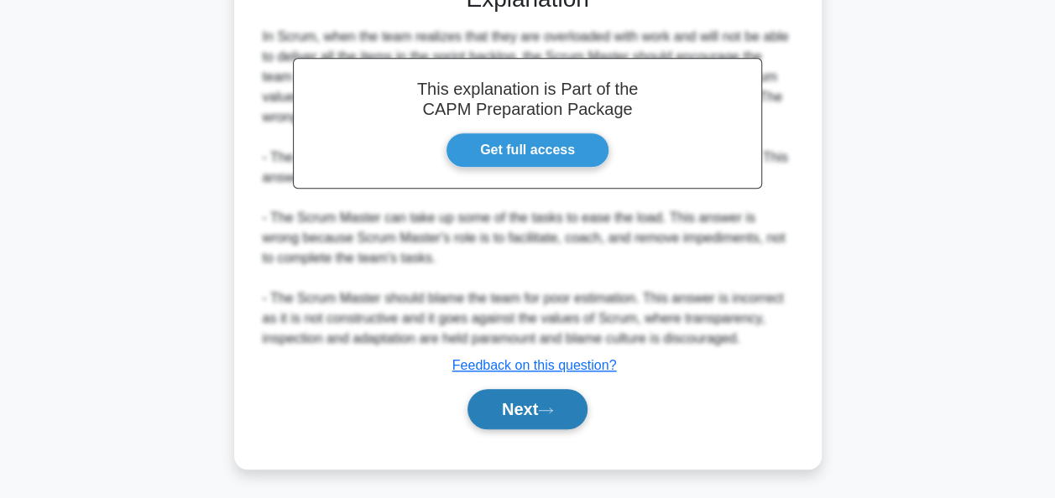
click at [496, 405] on button "Next" at bounding box center [527, 409] width 120 height 40
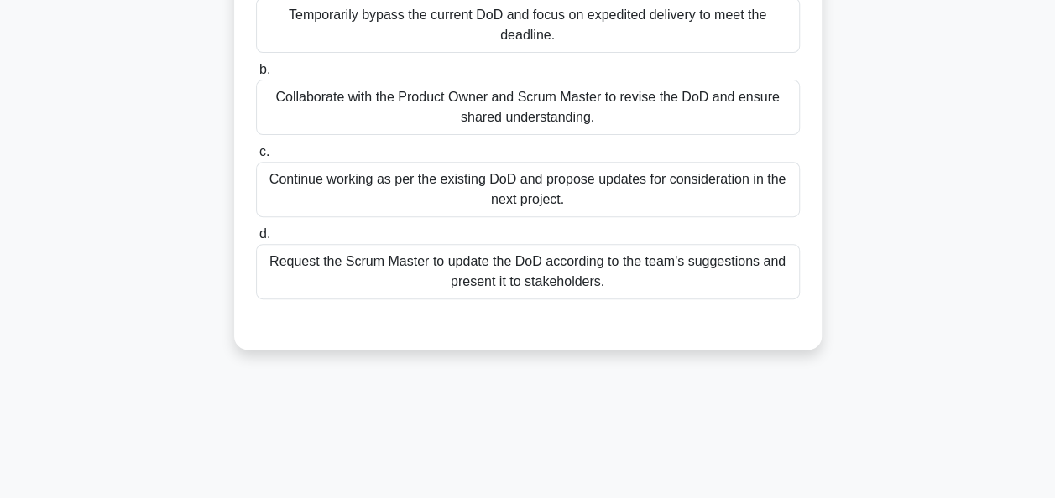
scroll to position [72, 0]
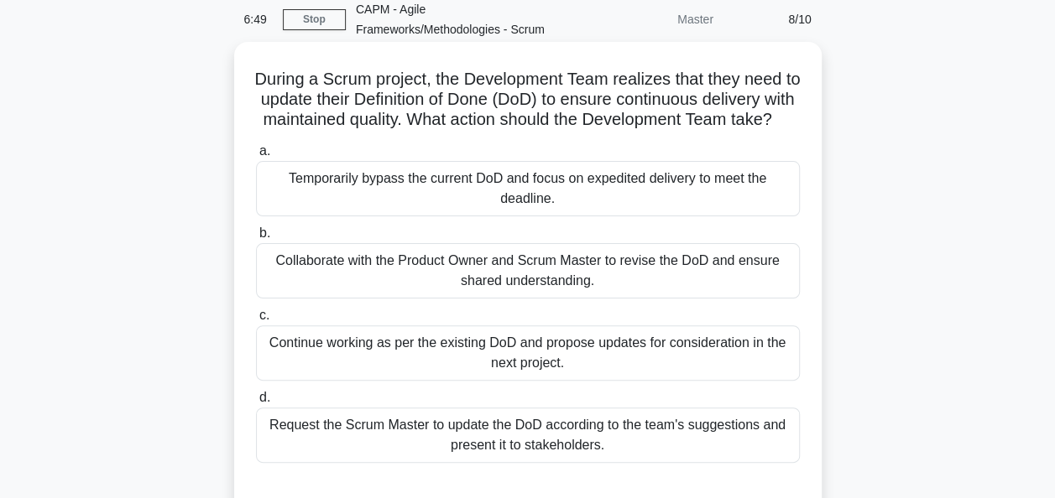
click at [481, 299] on div "Collaborate with the Product Owner and Scrum Master to revise the DoD and ensur…" at bounding box center [528, 270] width 544 height 55
click at [256, 239] on input "b. Collaborate with the Product Owner and Scrum Master to revise the DoD and en…" at bounding box center [256, 233] width 0 height 11
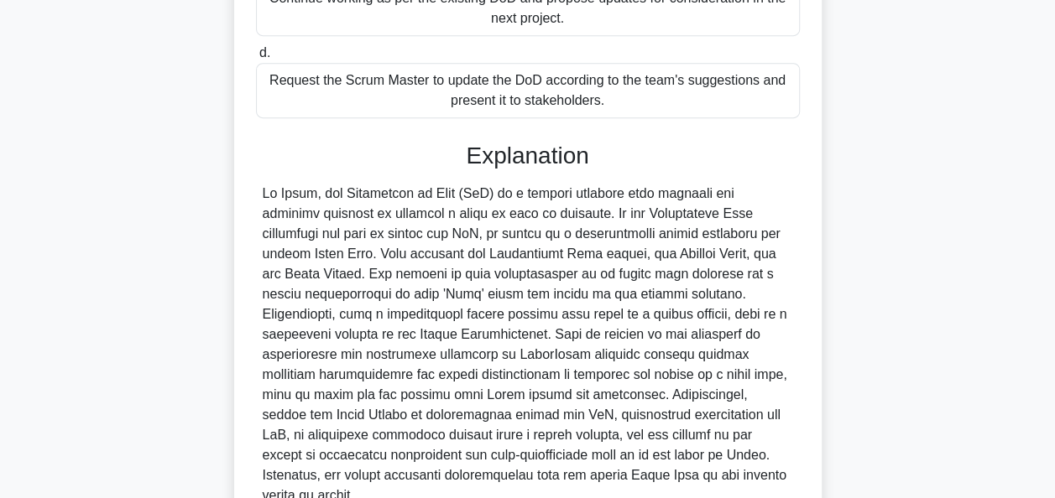
scroll to position [574, 0]
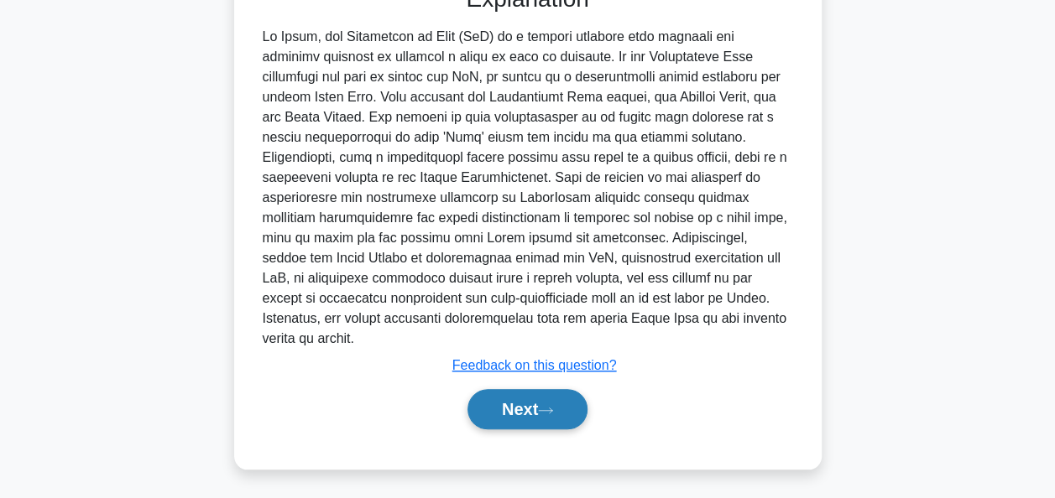
click at [524, 398] on button "Next" at bounding box center [527, 409] width 120 height 40
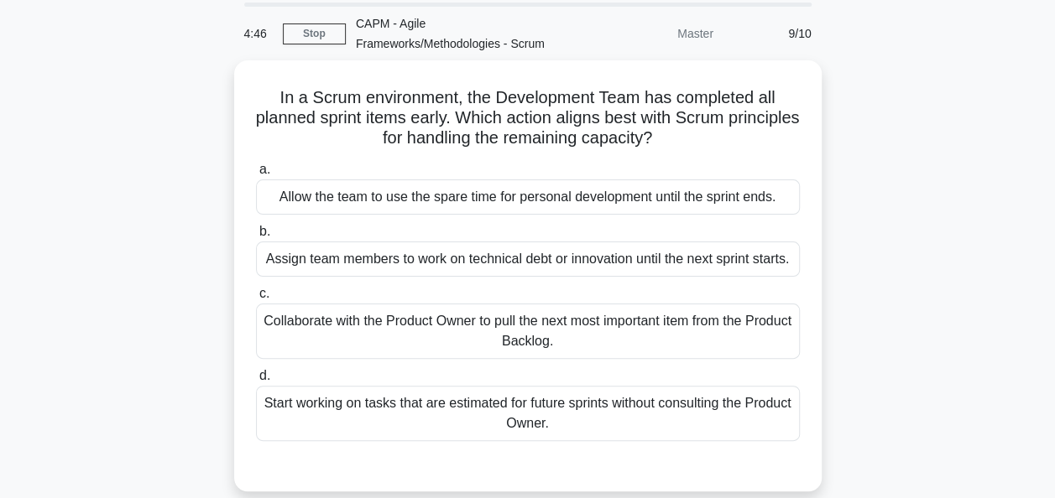
scroll to position [84, 0]
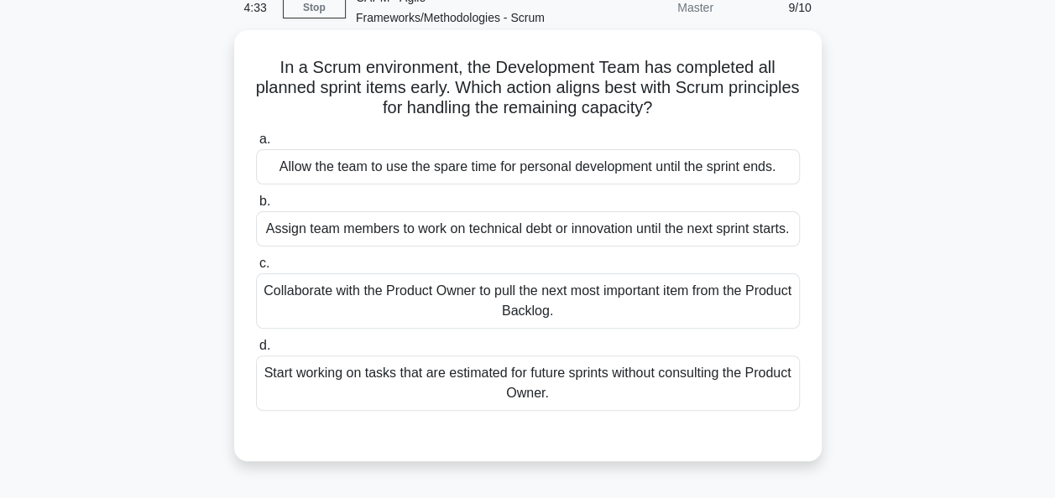
click at [319, 298] on div "Collaborate with the Product Owner to pull the next most important item from th…" at bounding box center [528, 301] width 544 height 55
click at [256, 269] on input "c. Collaborate with the Product Owner to pull the next most important item from…" at bounding box center [256, 263] width 0 height 11
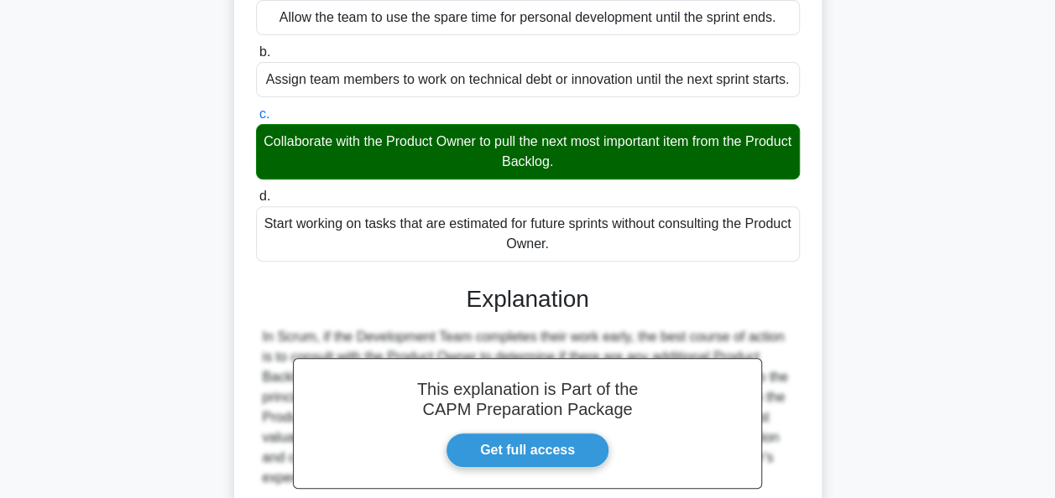
scroll to position [554, 0]
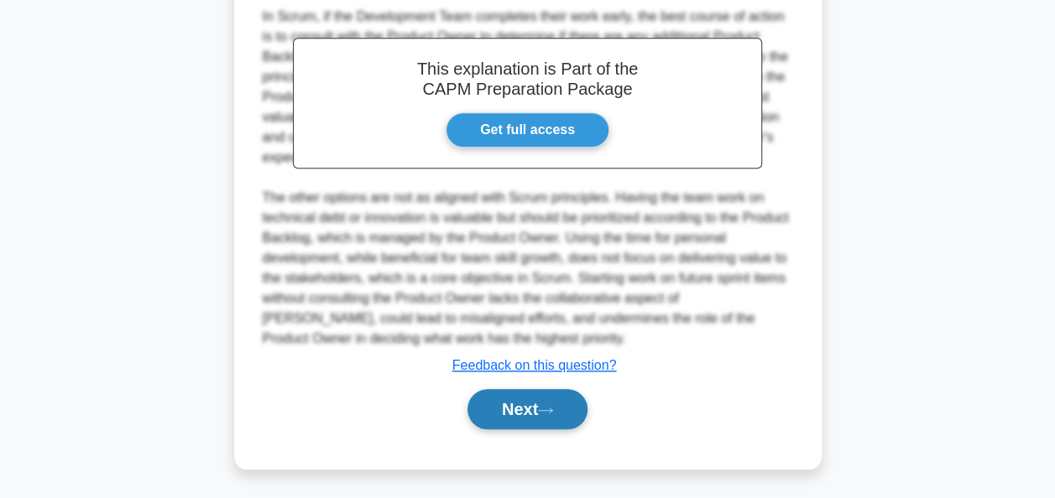
click at [539, 409] on button "Next" at bounding box center [527, 409] width 120 height 40
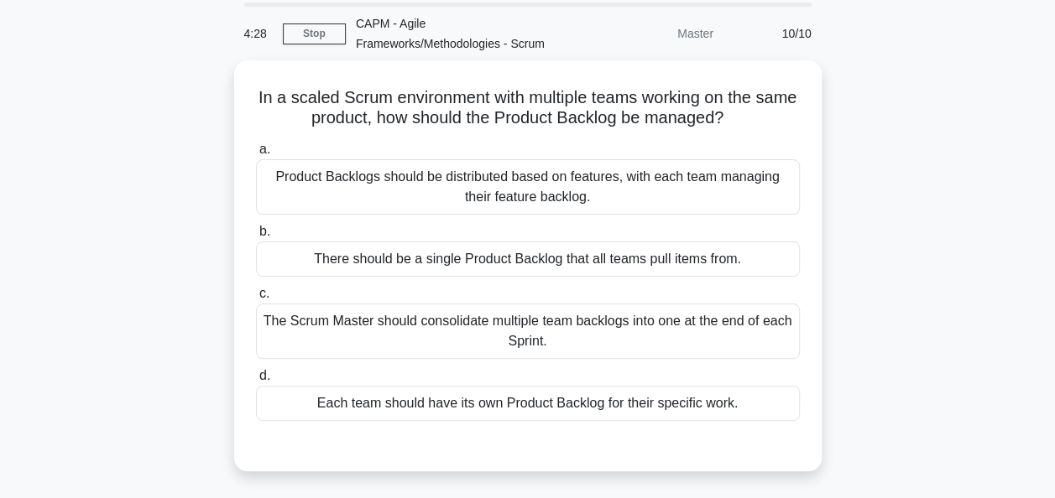
scroll to position [84, 0]
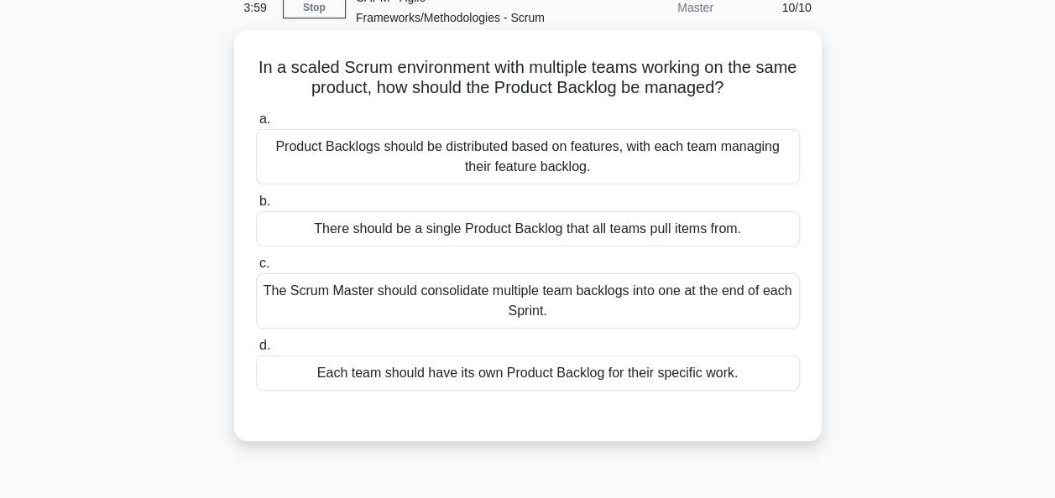
click at [345, 378] on div "Each team should have its own Product Backlog for their specific work." at bounding box center [528, 373] width 544 height 35
click at [256, 352] on input "d. Each team should have its own Product Backlog for their specific work." at bounding box center [256, 346] width 0 height 11
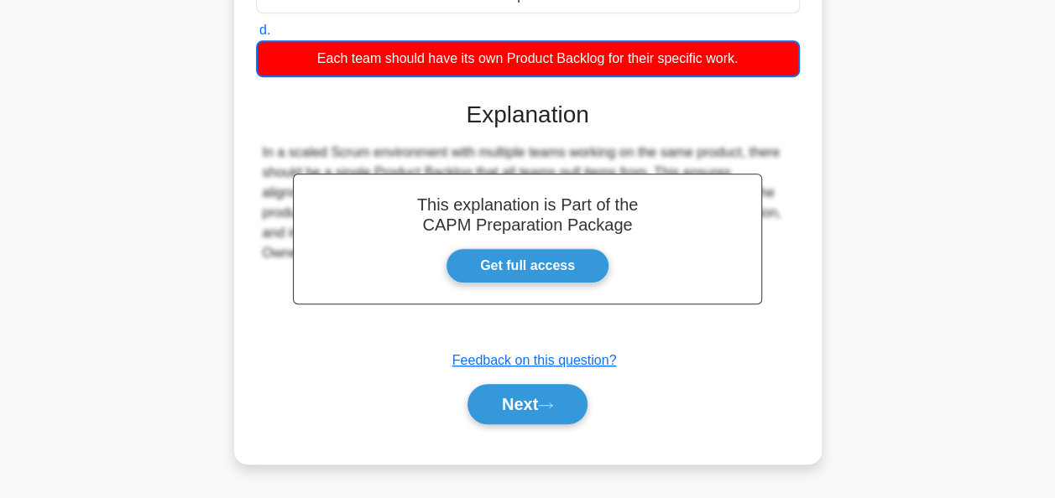
scroll to position [408, 0]
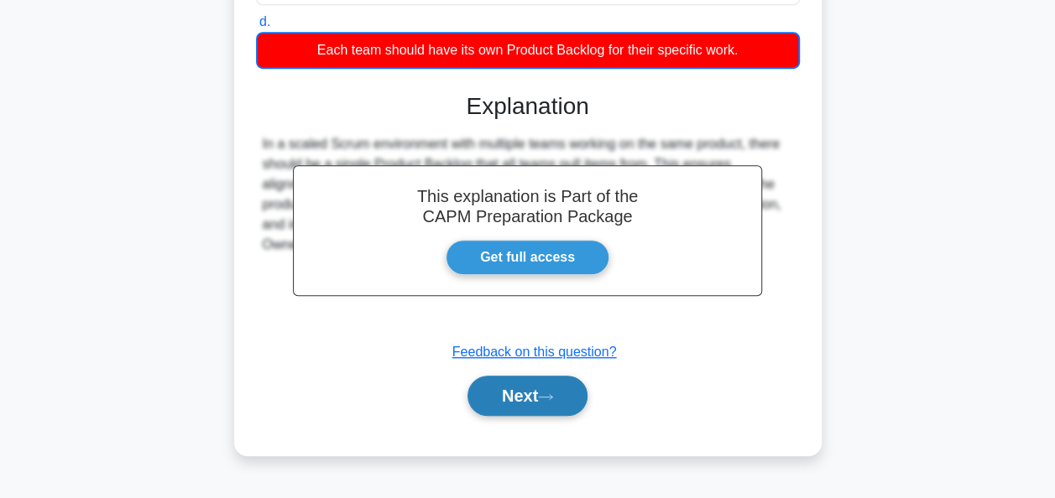
click at [502, 406] on button "Next" at bounding box center [527, 396] width 120 height 40
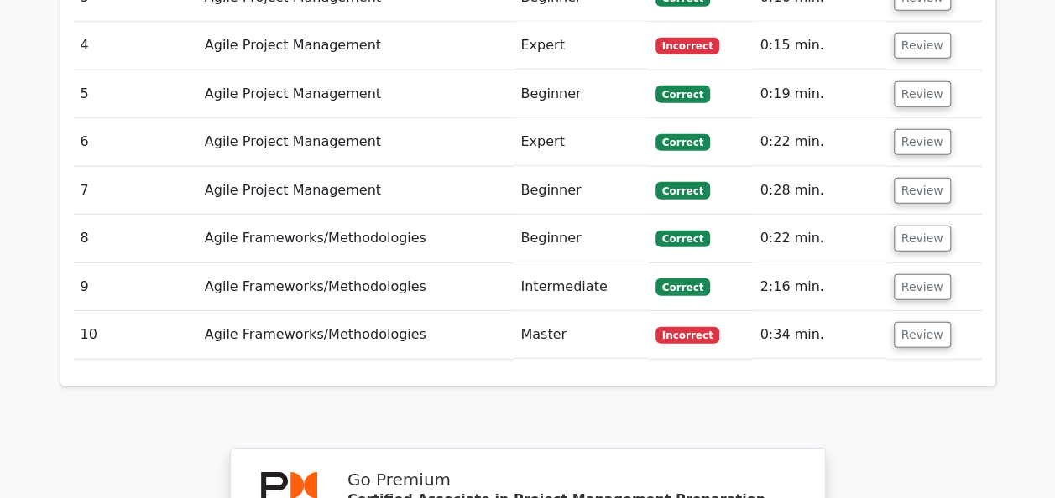
scroll to position [2098, 0]
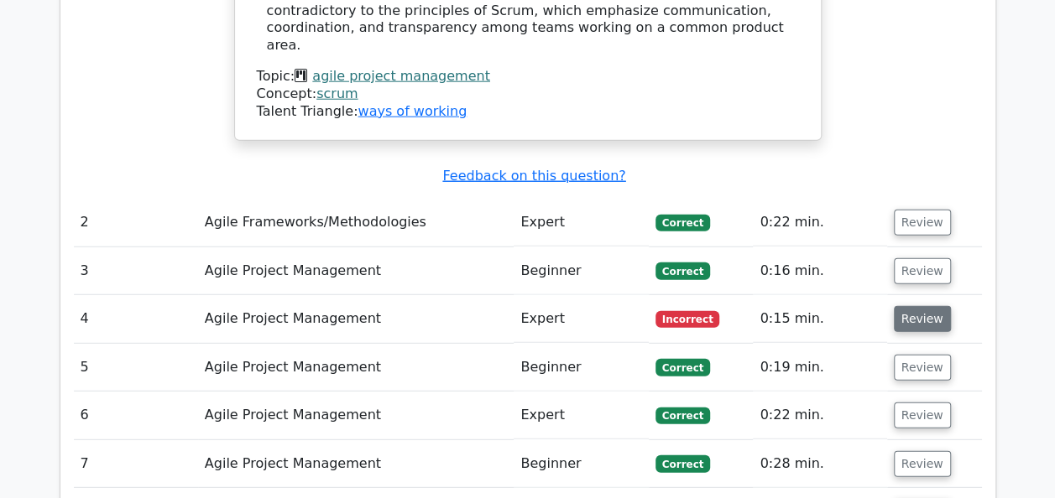
click at [919, 306] on button "Review" at bounding box center [922, 319] width 57 height 26
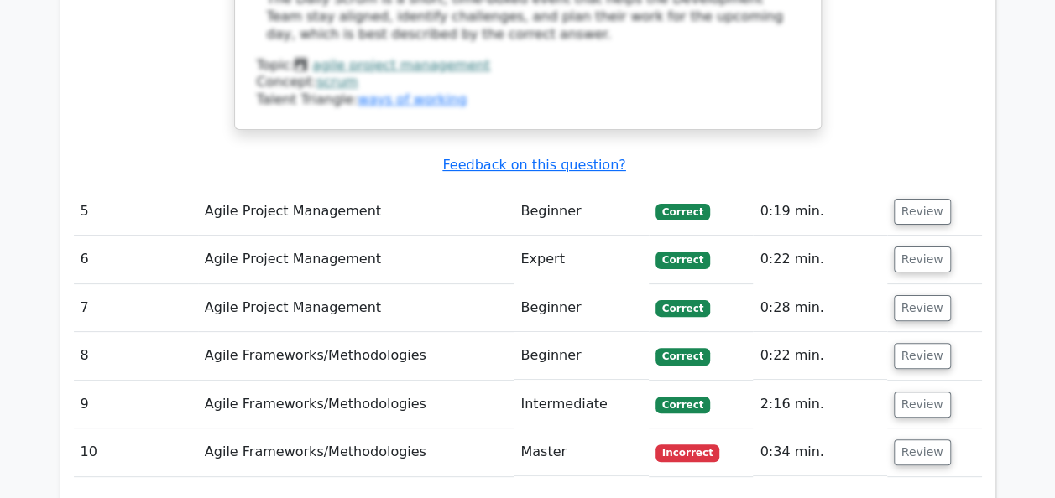
scroll to position [3273, 0]
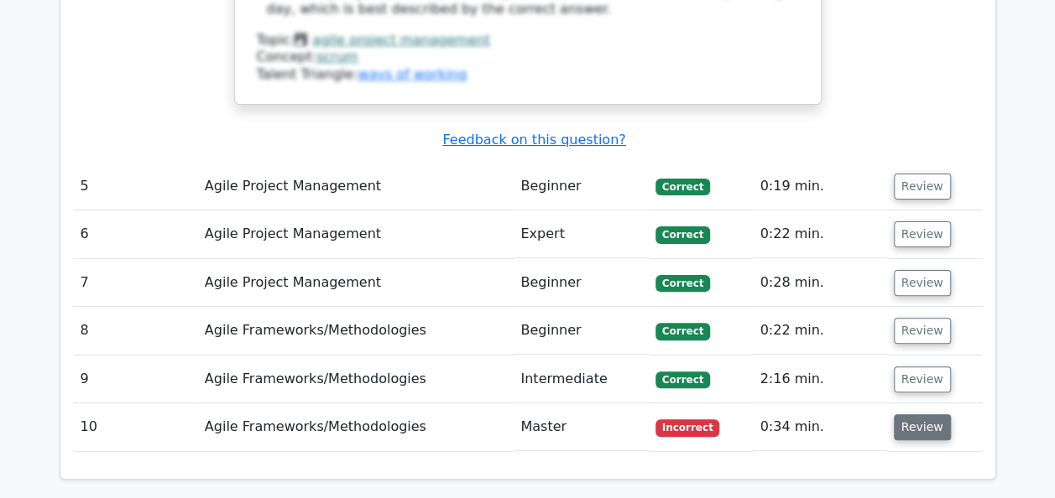
click at [932, 415] on button "Review" at bounding box center [922, 428] width 57 height 26
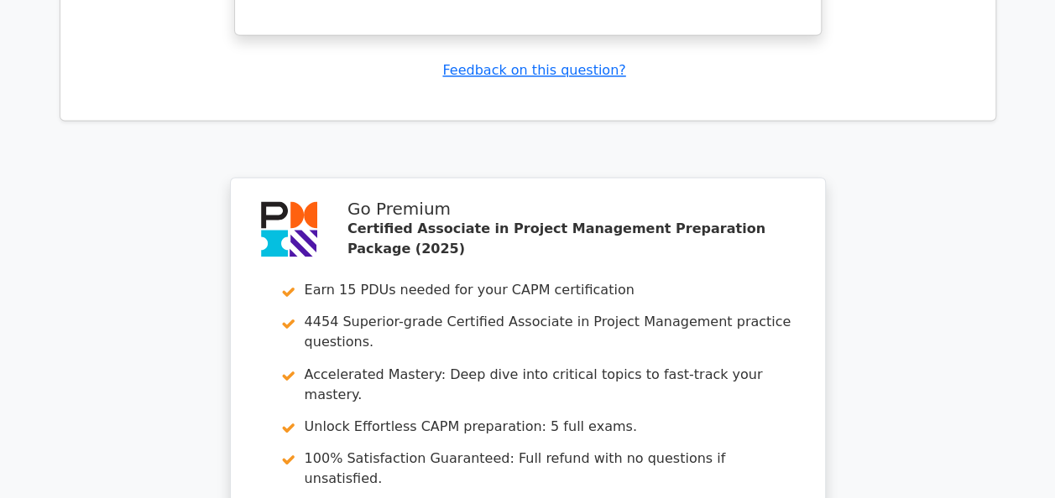
scroll to position [4517, 0]
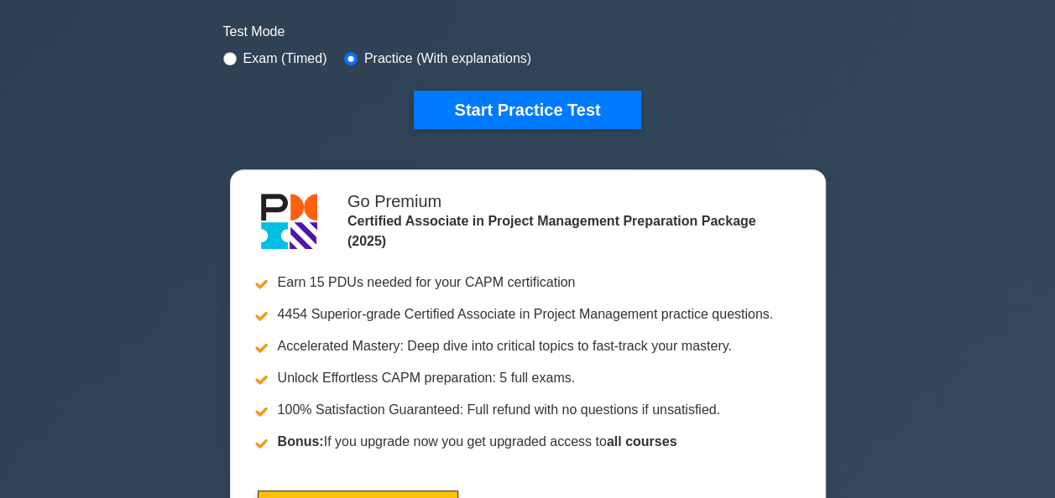
scroll to position [252, 0]
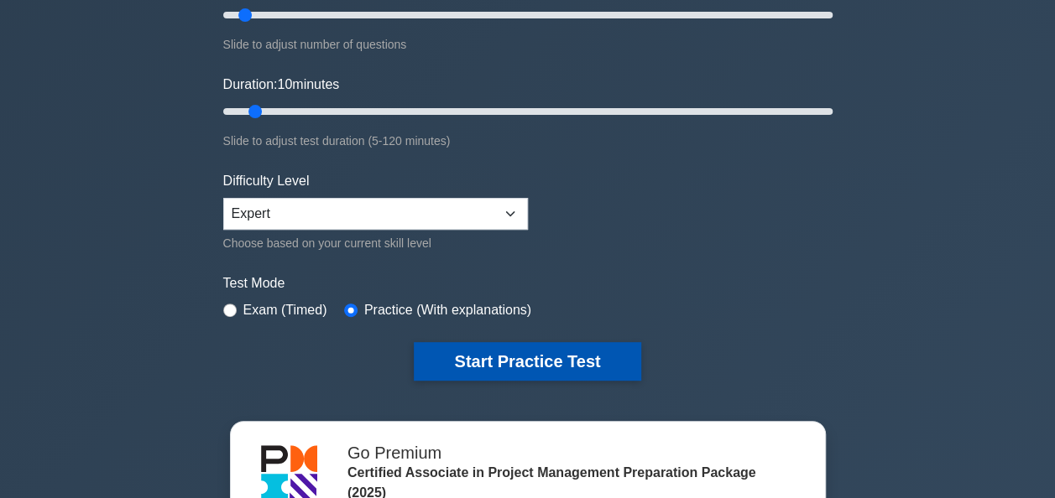
click at [488, 354] on button "Start Practice Test" at bounding box center [527, 361] width 227 height 39
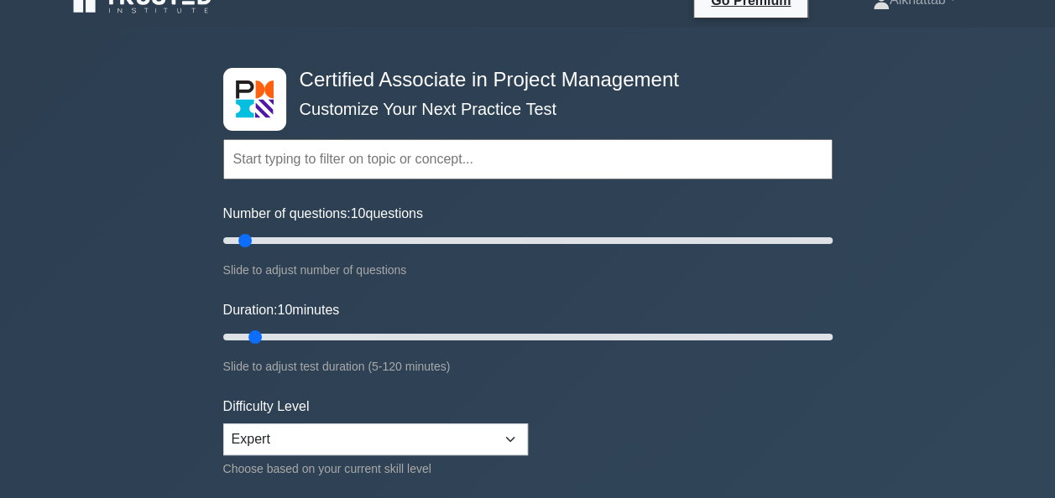
scroll to position [0, 0]
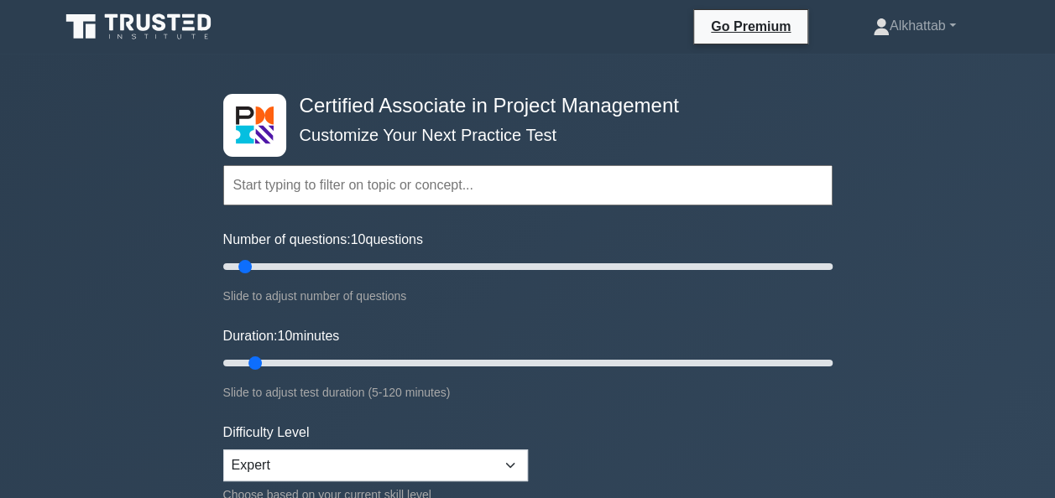
click at [356, 193] on input "text" at bounding box center [527, 185] width 609 height 40
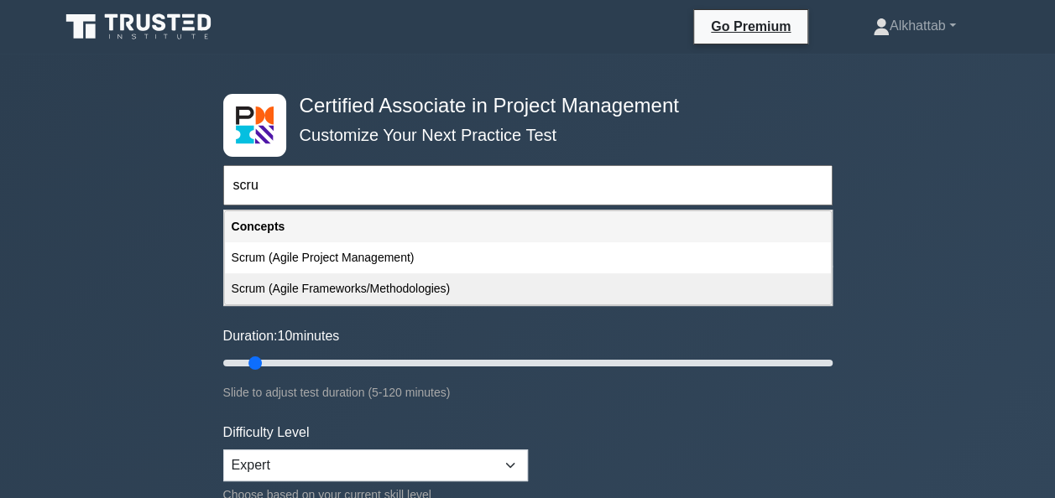
click at [341, 285] on div "Scrum (Agile Frameworks/Methodologies)" at bounding box center [528, 289] width 606 height 31
type input "Scrum (Agile Frameworks/Methodologies)"
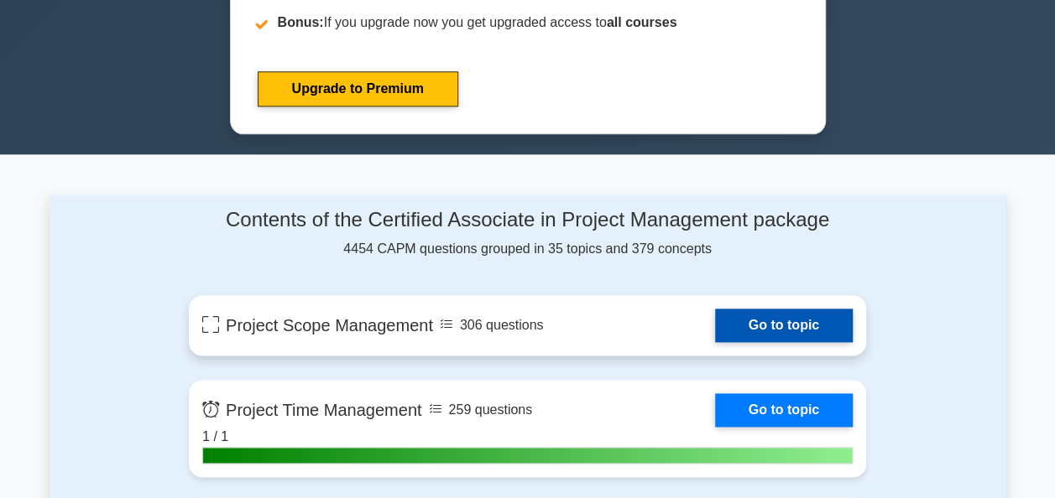
scroll to position [420, 0]
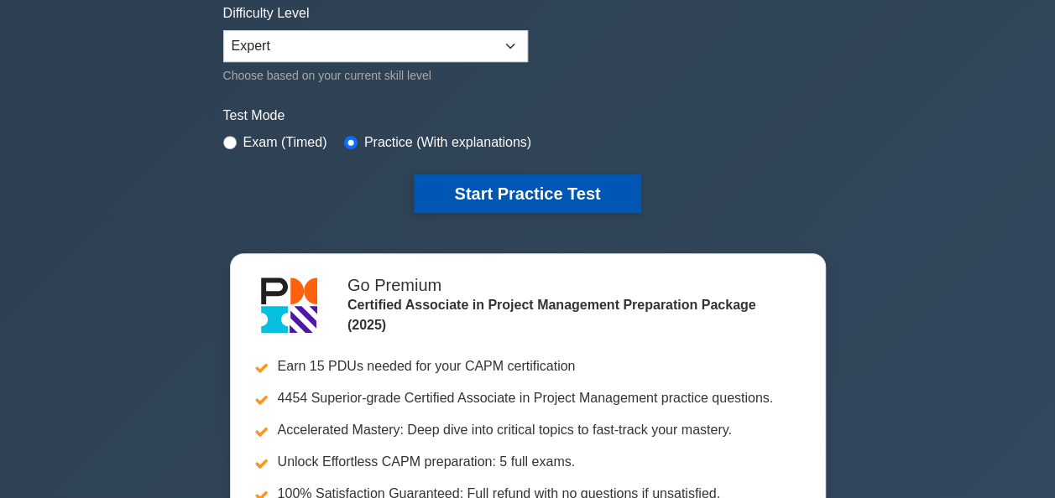
click at [524, 188] on button "Start Practice Test" at bounding box center [527, 194] width 227 height 39
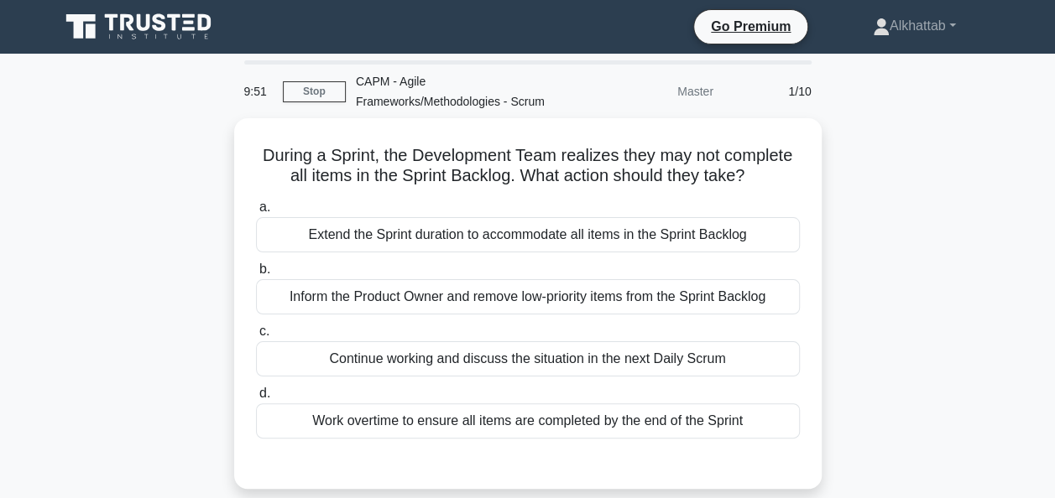
scroll to position [84, 0]
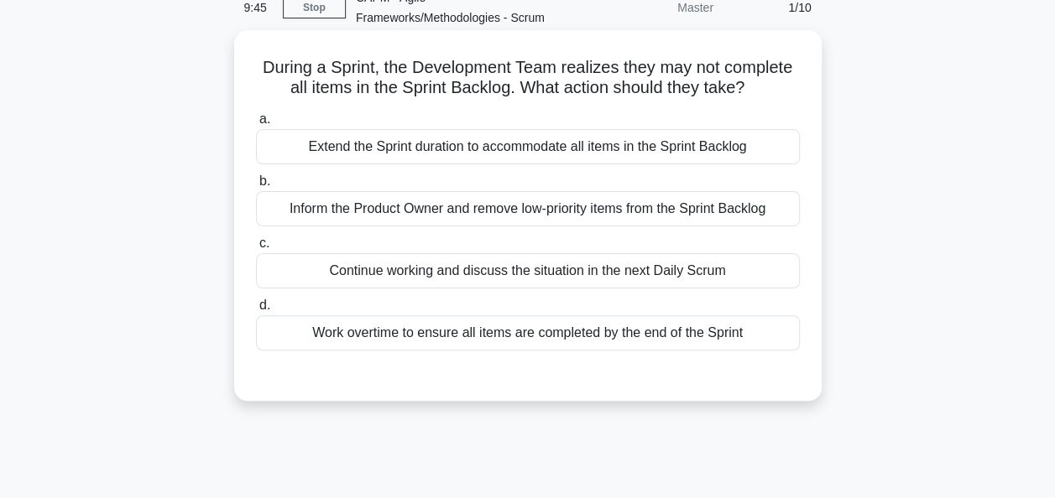
click at [357, 277] on div "Continue working and discuss the situation in the next Daily Scrum" at bounding box center [528, 270] width 544 height 35
click at [256, 249] on input "c. Continue working and discuss the situation in the next Daily Scrum" at bounding box center [256, 243] width 0 height 11
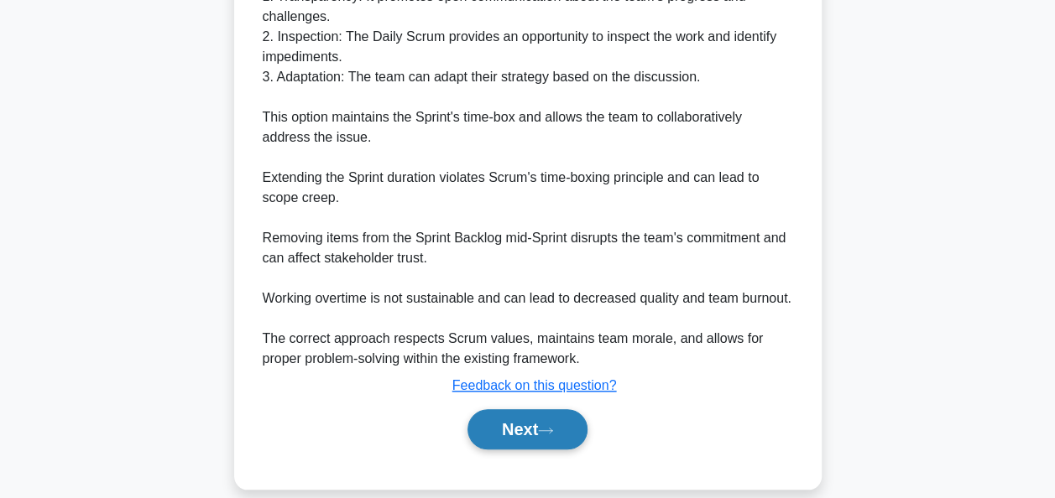
click at [519, 410] on button "Next" at bounding box center [527, 430] width 120 height 40
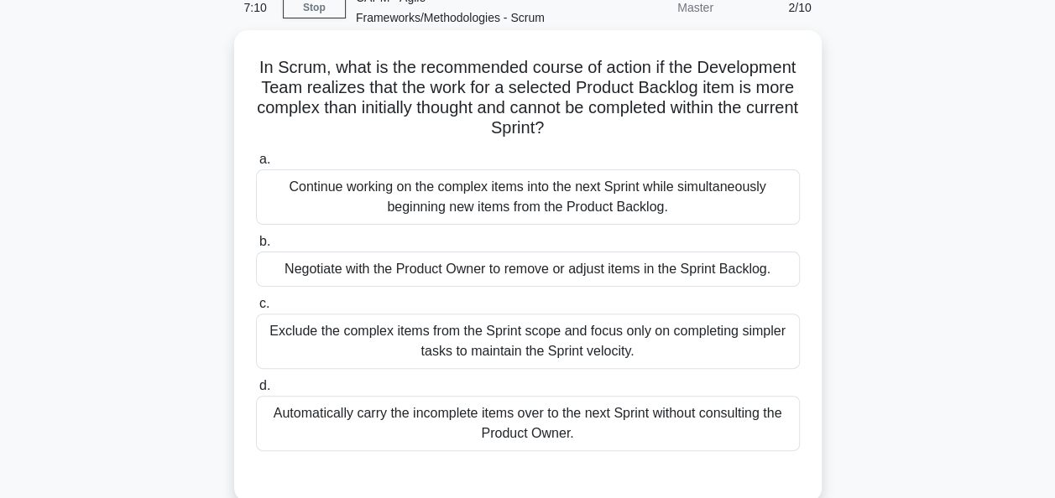
click at [317, 194] on div "Continue working on the complex items into the next Sprint while simultaneously…" at bounding box center [528, 197] width 544 height 55
click at [256, 165] on input "a. Continue working on the complex items into the next Sprint while simultaneou…" at bounding box center [256, 159] width 0 height 11
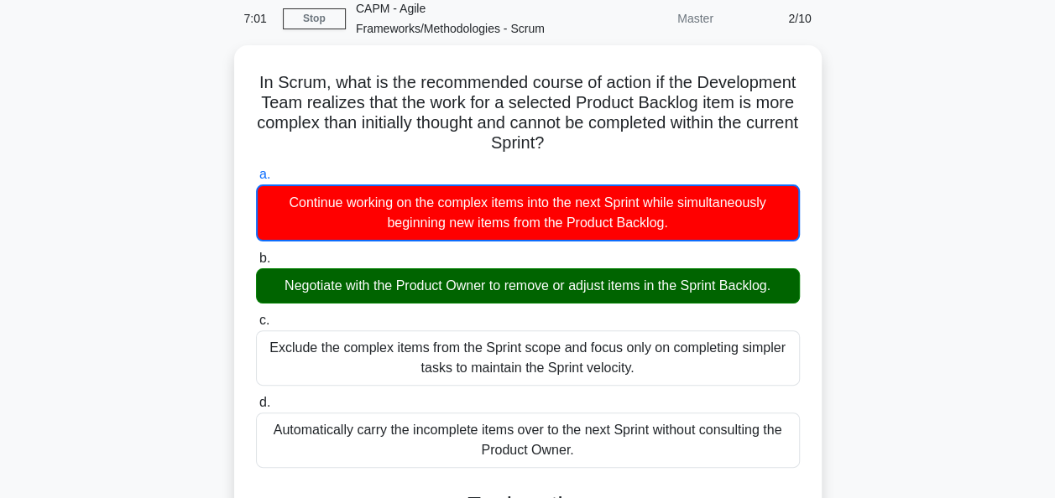
scroll to position [577, 0]
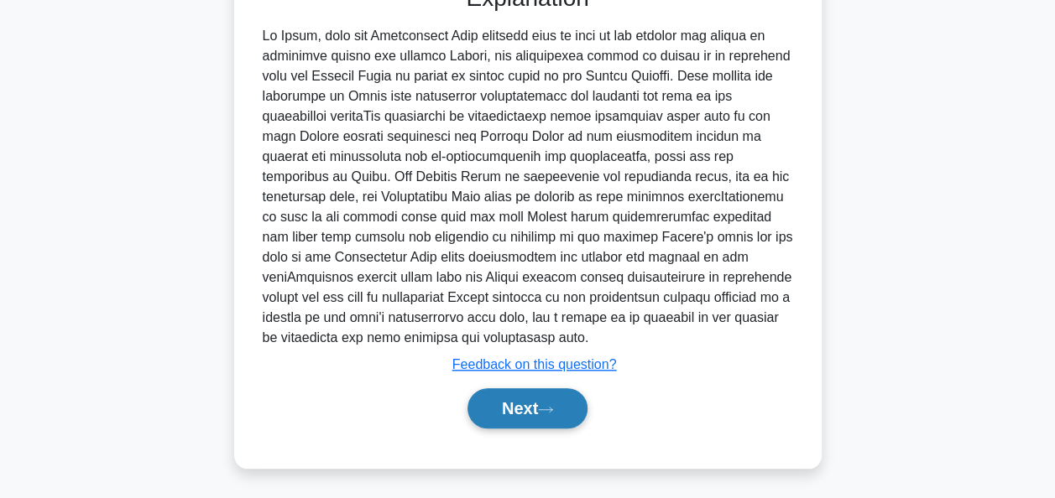
click at [516, 410] on button "Next" at bounding box center [527, 409] width 120 height 40
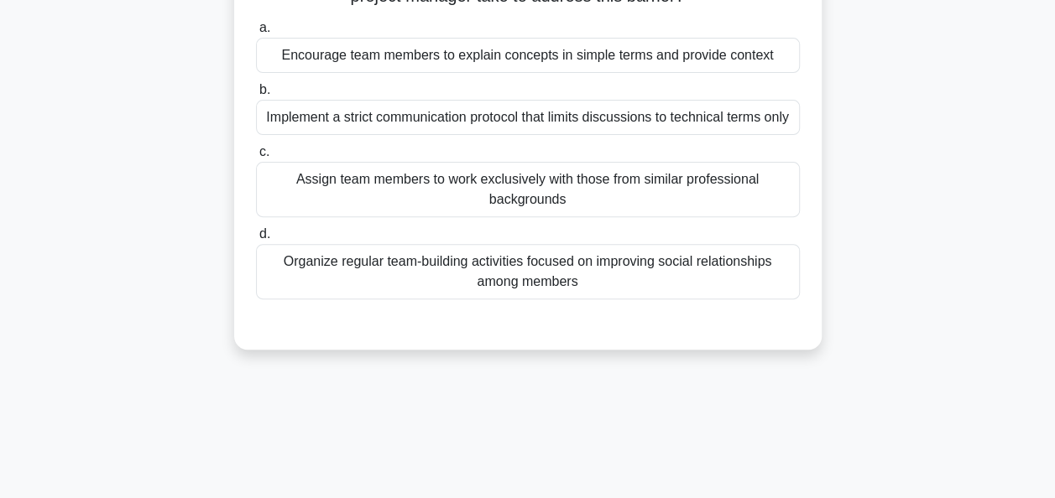
scroll to position [72, 0]
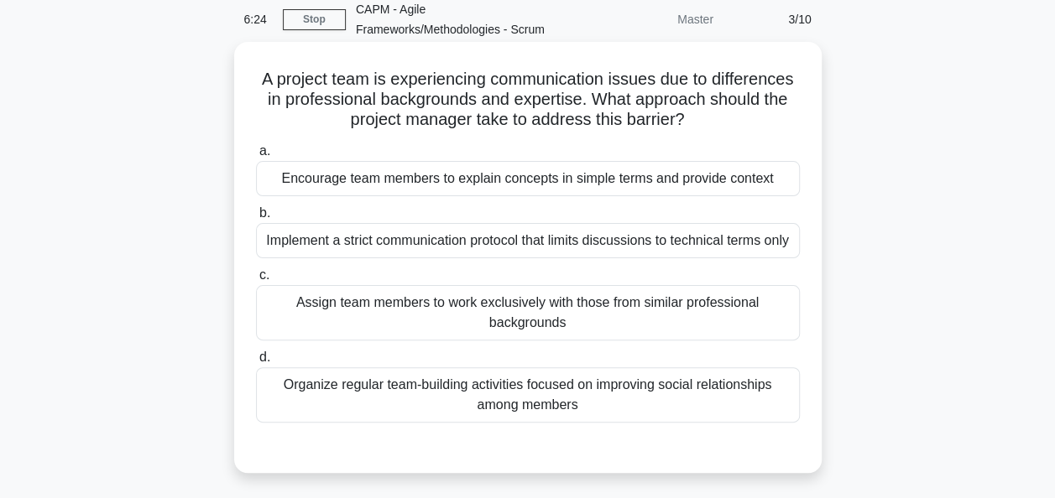
click at [294, 160] on label "a. Encourage team members to explain concepts in simple terms and provide conte…" at bounding box center [528, 168] width 544 height 55
click at [256, 157] on input "a. Encourage team members to explain concepts in simple terms and provide conte…" at bounding box center [256, 151] width 0 height 11
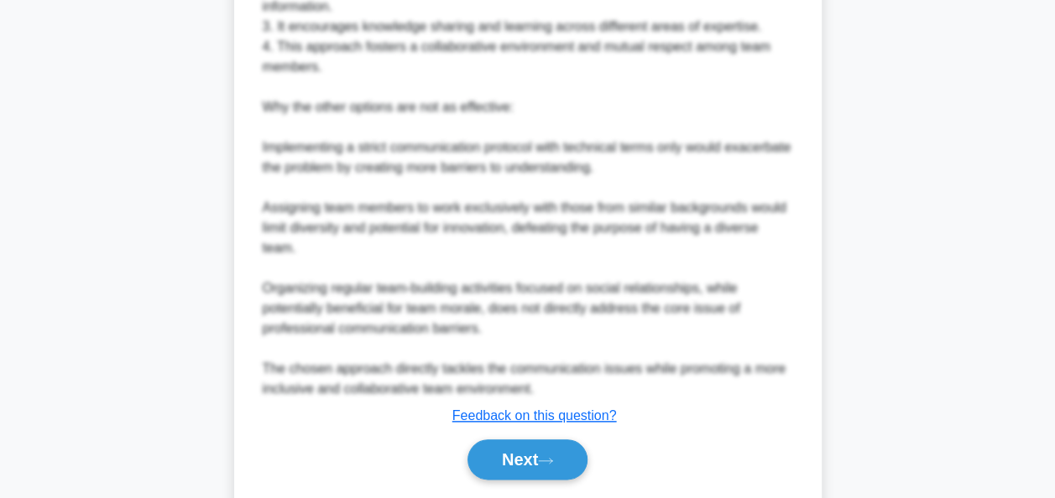
scroll to position [775, 0]
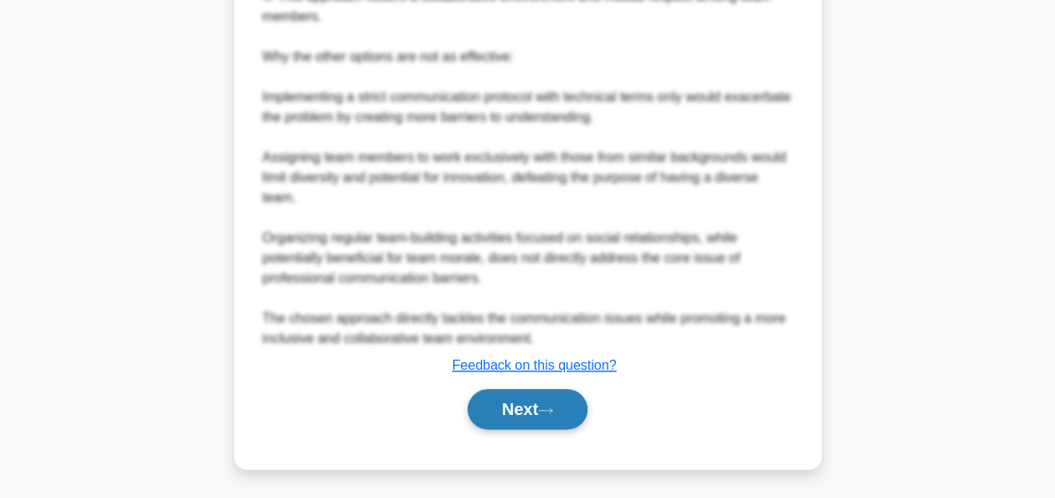
click at [525, 423] on button "Next" at bounding box center [527, 409] width 120 height 40
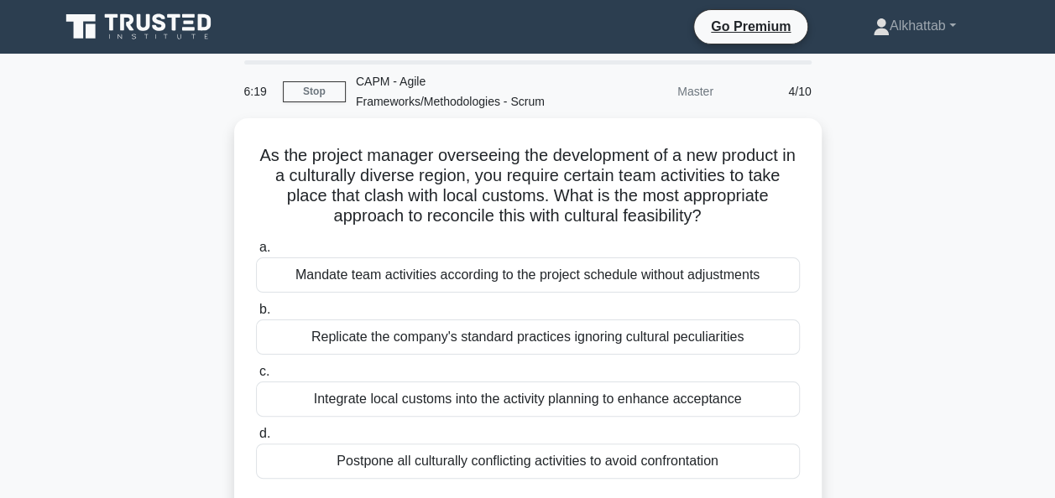
scroll to position [84, 0]
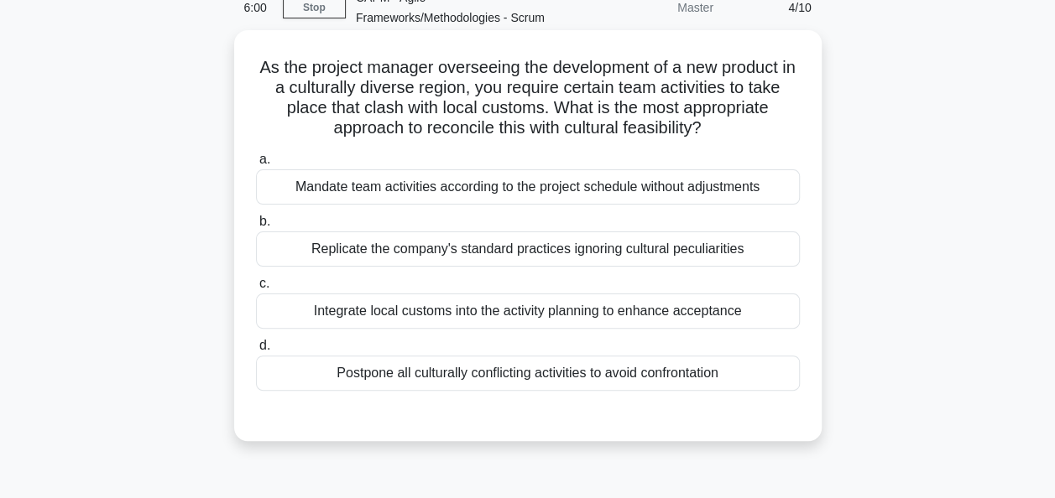
click at [373, 314] on div "Integrate local customs into the activity planning to enhance acceptance" at bounding box center [528, 311] width 544 height 35
click at [256, 290] on input "c. Integrate local customs into the activity planning to enhance acceptance" at bounding box center [256, 284] width 0 height 11
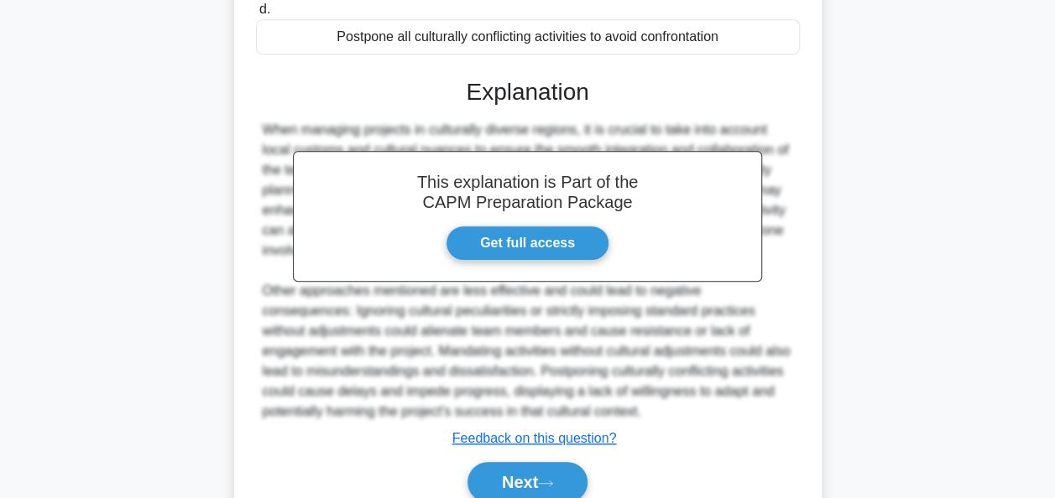
scroll to position [493, 0]
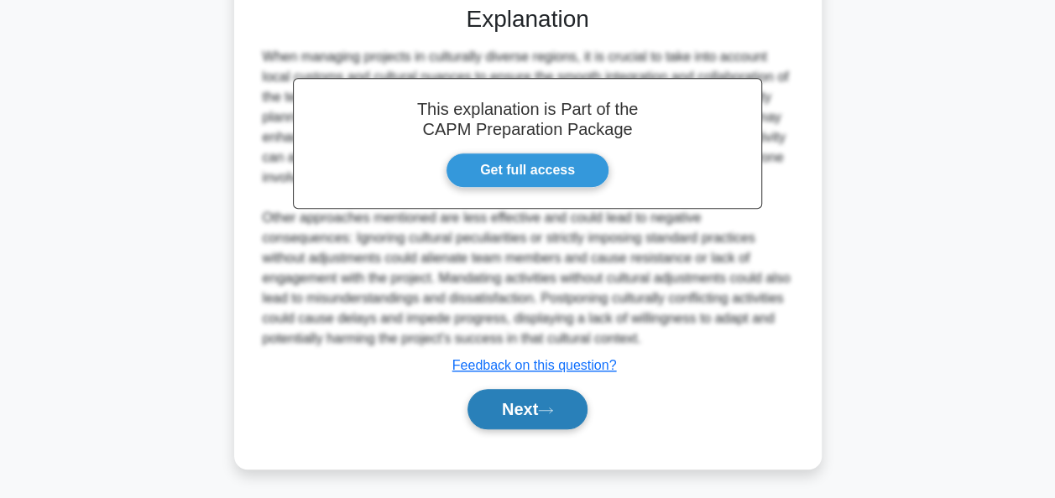
click at [497, 413] on button "Next" at bounding box center [527, 409] width 120 height 40
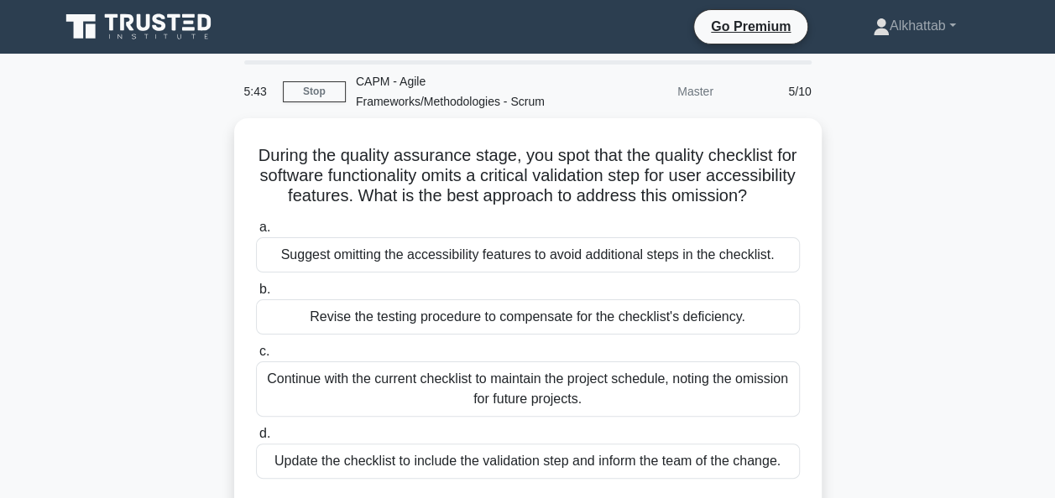
scroll to position [84, 0]
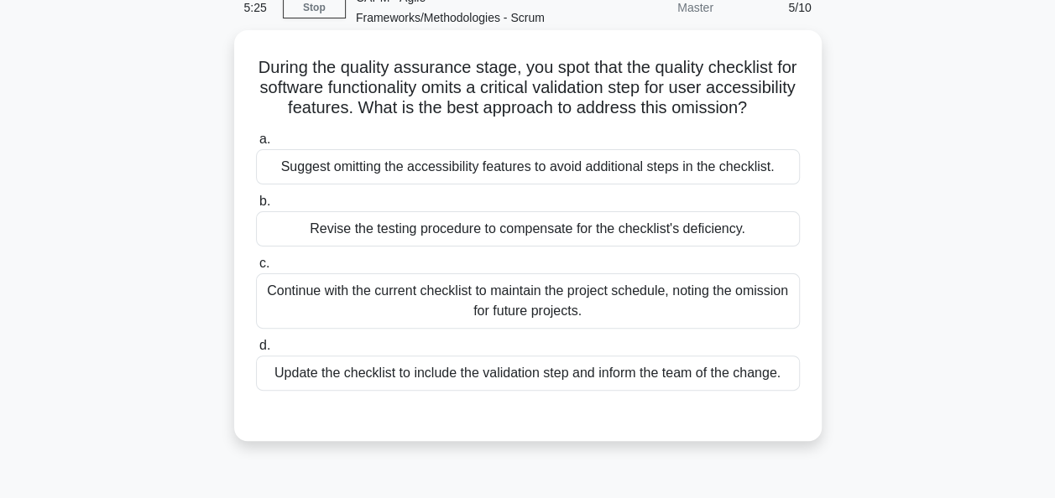
click at [354, 391] on div "Update the checklist to include the validation step and inform the team of the …" at bounding box center [528, 373] width 544 height 35
click at [256, 352] on input "d. Update the checklist to include the validation step and inform the team of t…" at bounding box center [256, 346] width 0 height 11
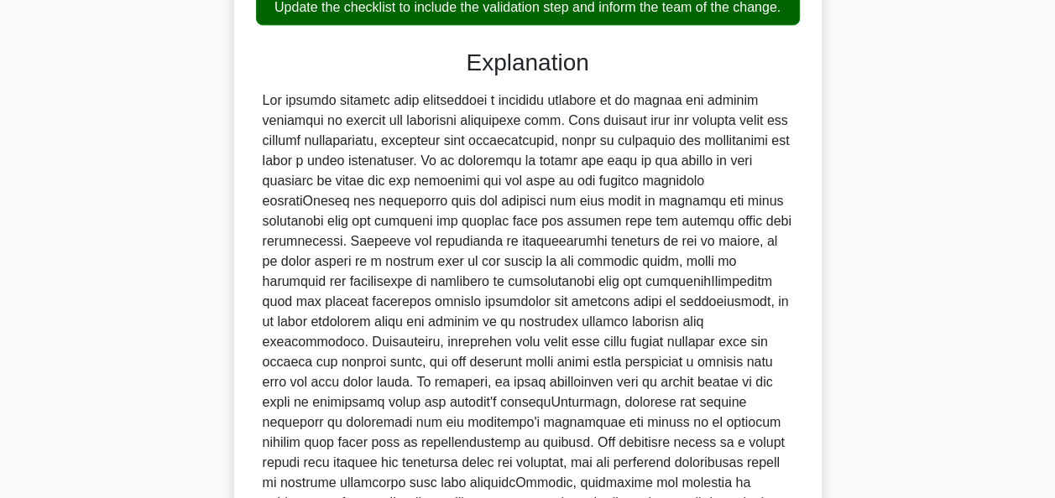
scroll to position [695, 0]
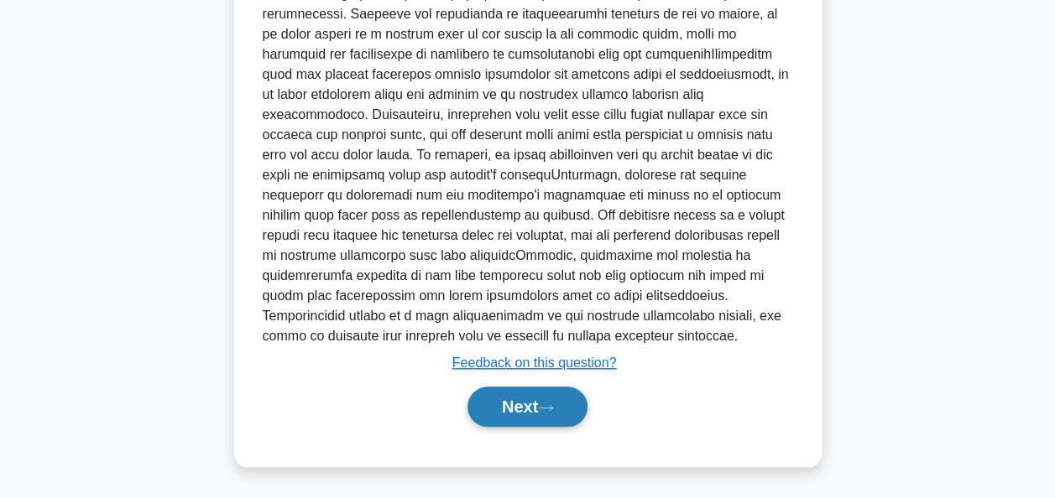
click at [515, 410] on button "Next" at bounding box center [527, 407] width 120 height 40
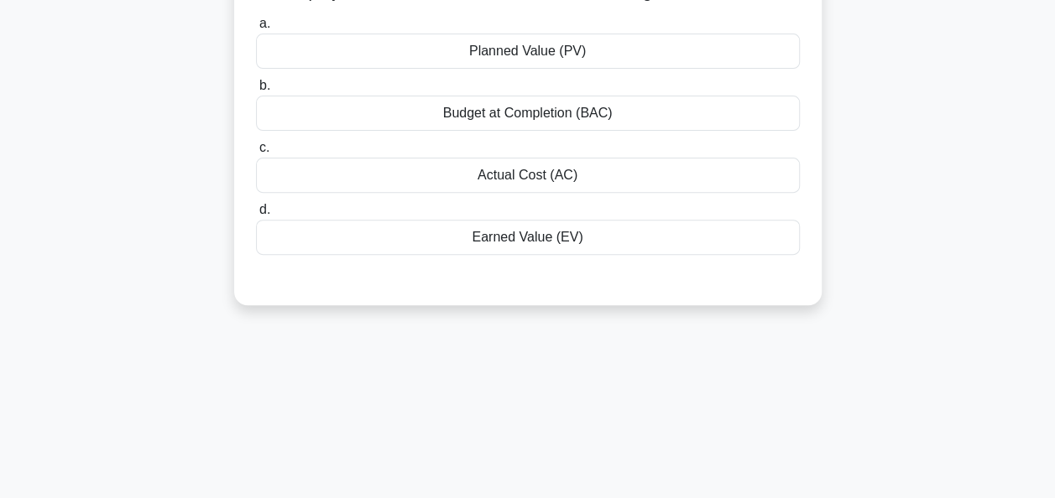
scroll to position [72, 0]
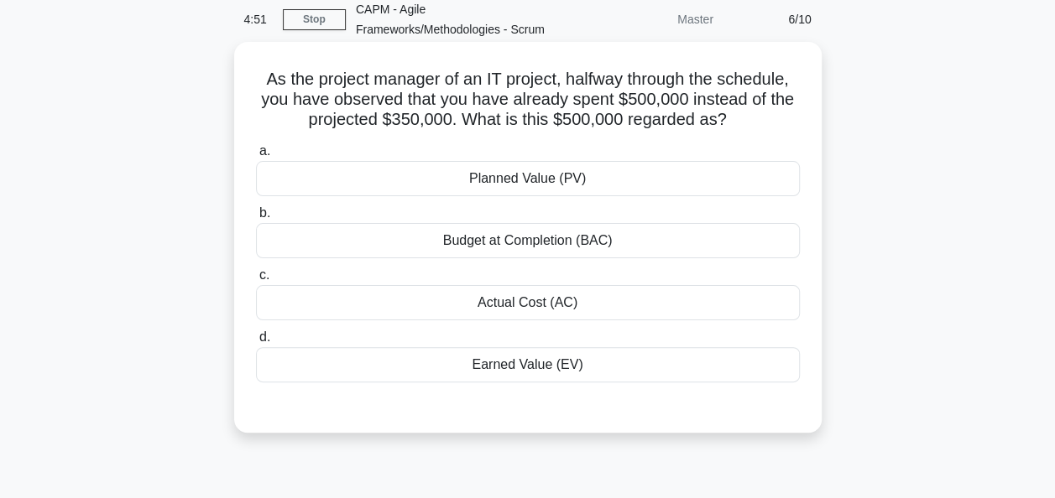
click at [483, 309] on div "Actual Cost (AC)" at bounding box center [528, 302] width 544 height 35
click at [256, 281] on input "c. Actual Cost (AC)" at bounding box center [256, 275] width 0 height 11
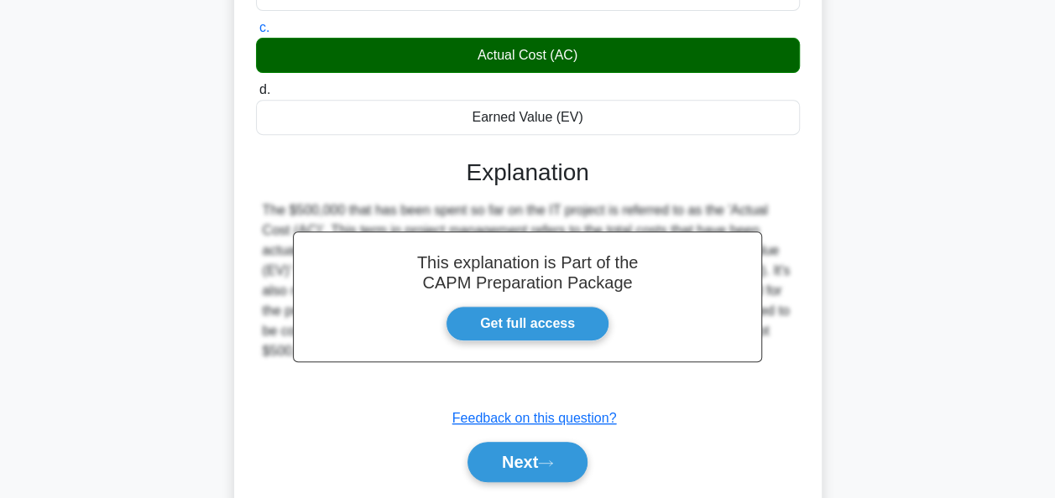
scroll to position [408, 0]
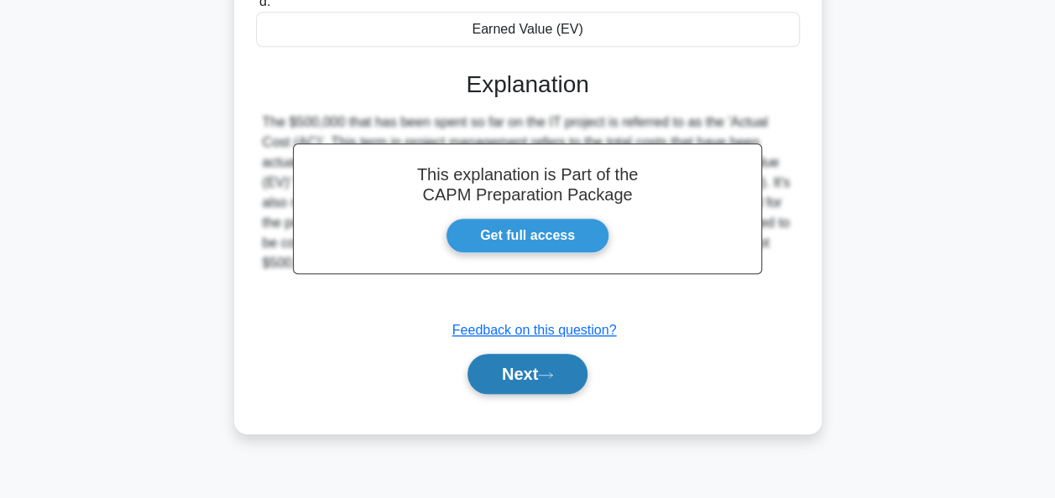
click at [511, 373] on button "Next" at bounding box center [527, 374] width 120 height 40
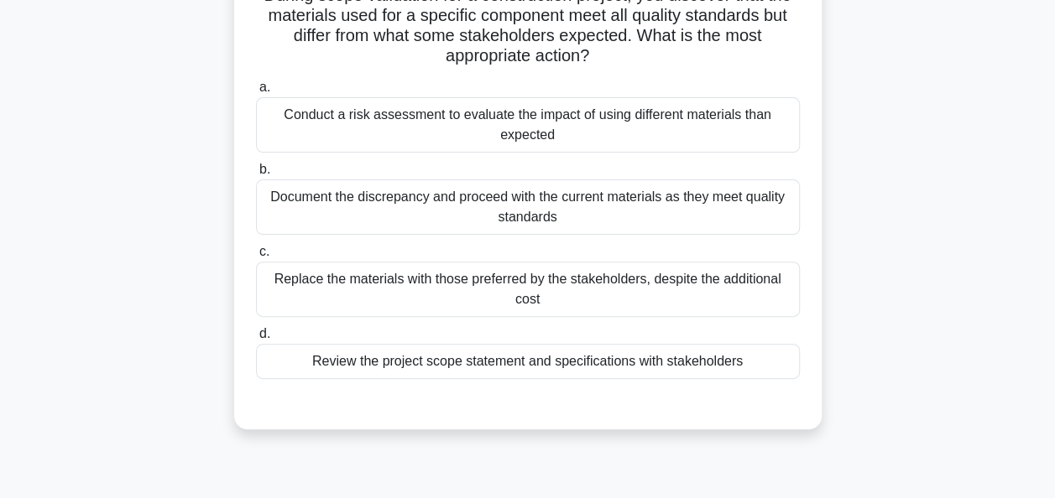
scroll to position [84, 0]
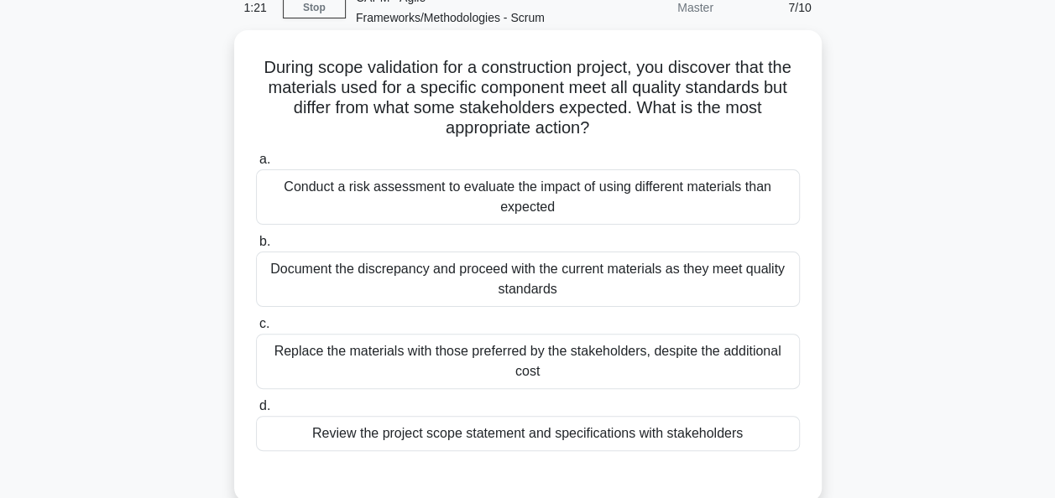
click at [275, 188] on div "Conduct a risk assessment to evaluate the impact of using different materials t…" at bounding box center [528, 197] width 544 height 55
click at [256, 165] on input "a. Conduct a risk assessment to evaluate the impact of using different material…" at bounding box center [256, 159] width 0 height 11
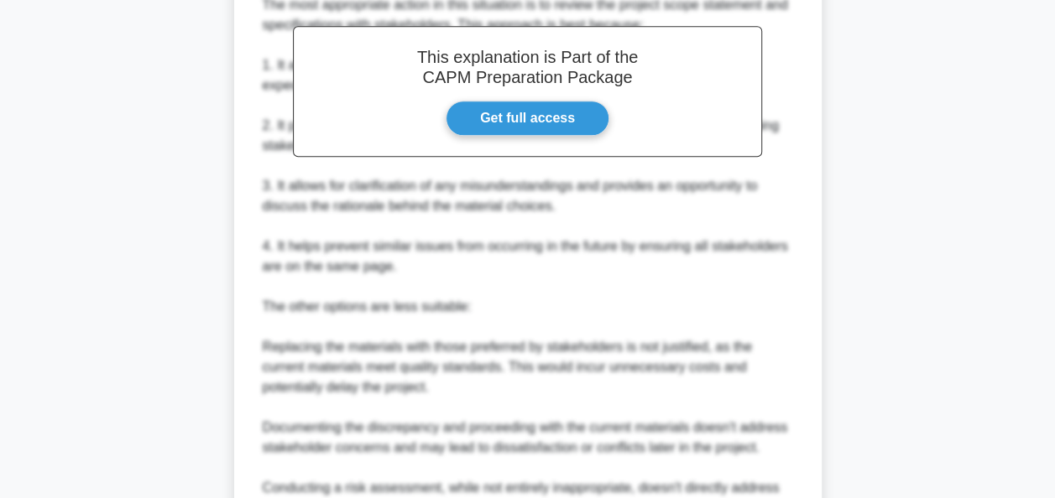
scroll to position [879, 0]
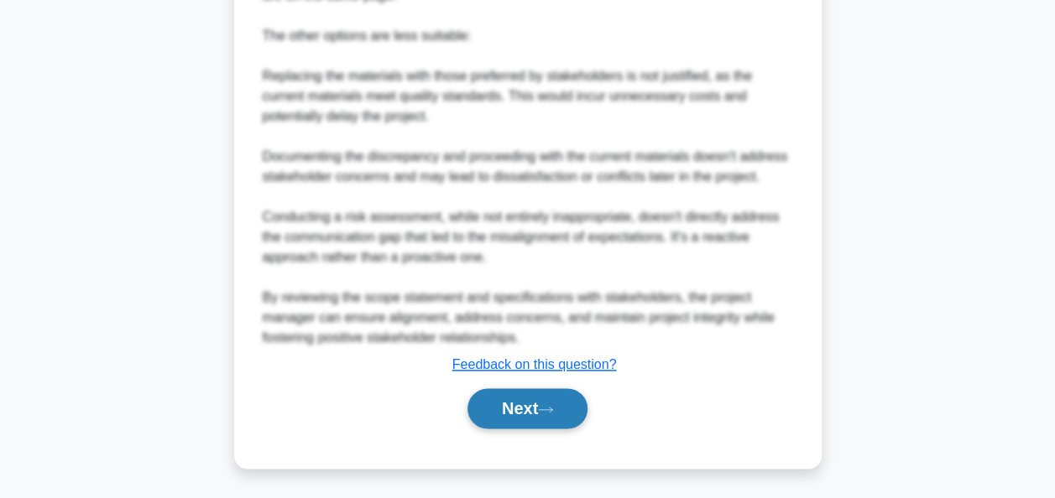
click at [550, 413] on icon at bounding box center [545, 409] width 15 height 9
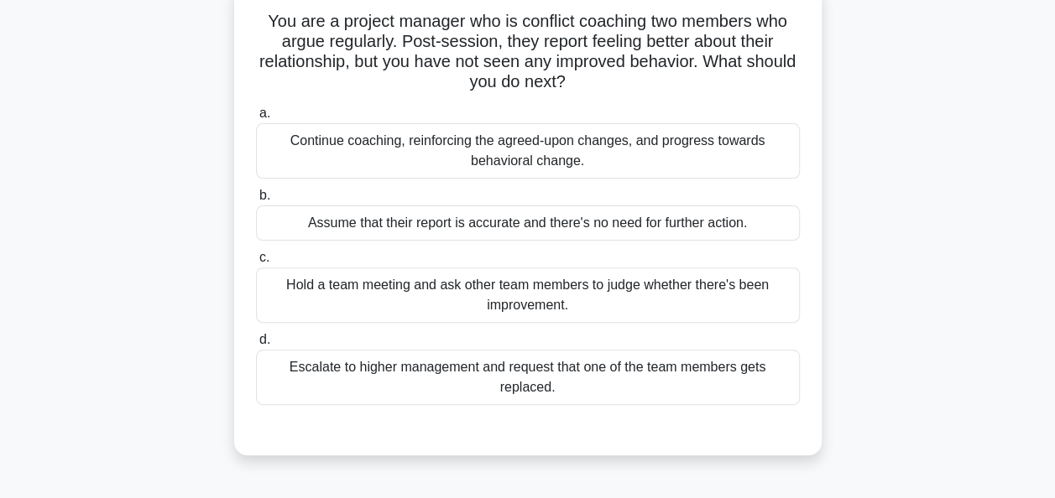
scroll to position [72, 0]
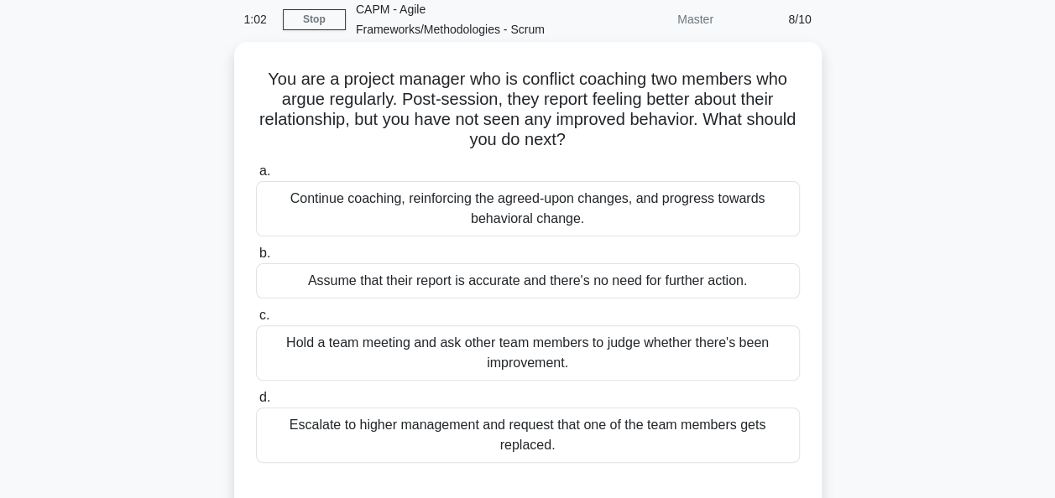
click at [374, 223] on div "Continue coaching, reinforcing the agreed-upon changes, and progress towards be…" at bounding box center [528, 208] width 544 height 55
click at [256, 177] on input "a. Continue coaching, reinforcing the agreed-upon changes, and progress towards…" at bounding box center [256, 171] width 0 height 11
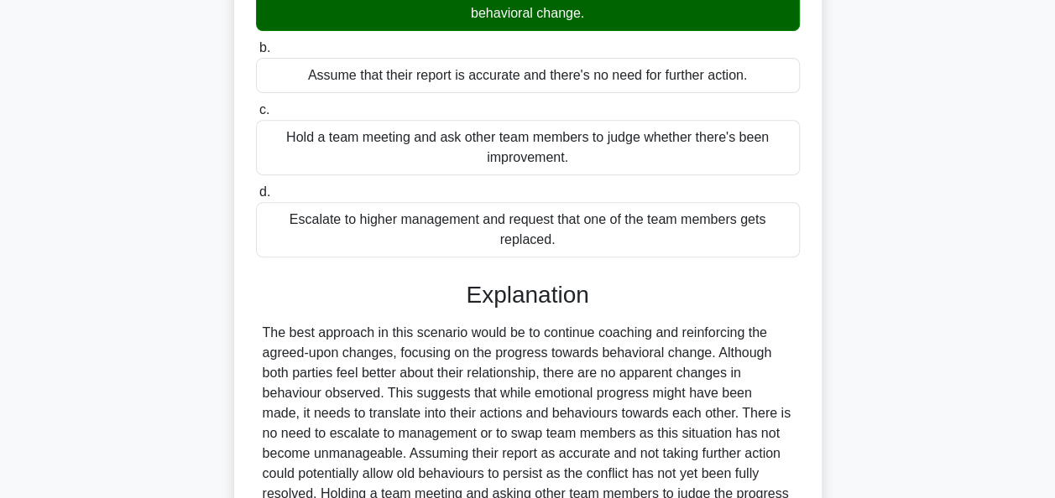
scroll to position [473, 0]
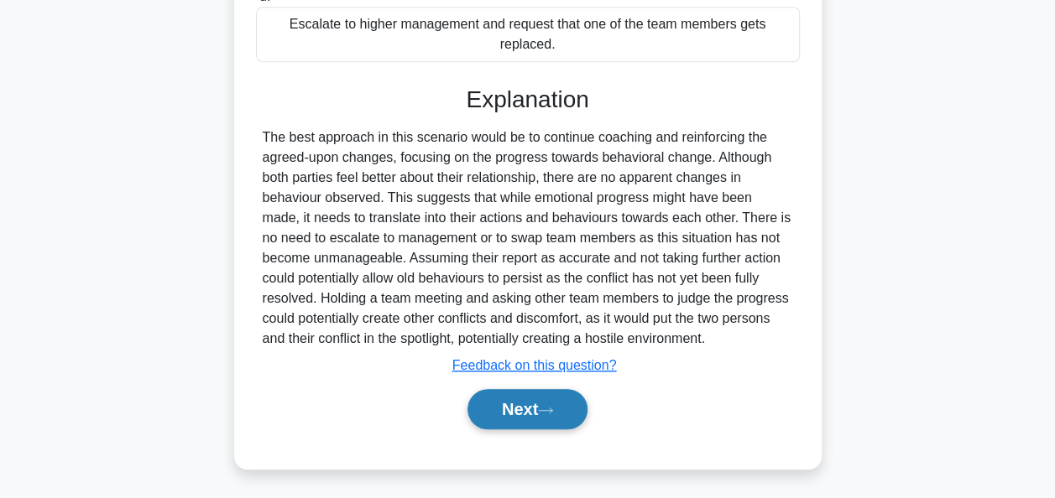
click at [521, 398] on button "Next" at bounding box center [527, 409] width 120 height 40
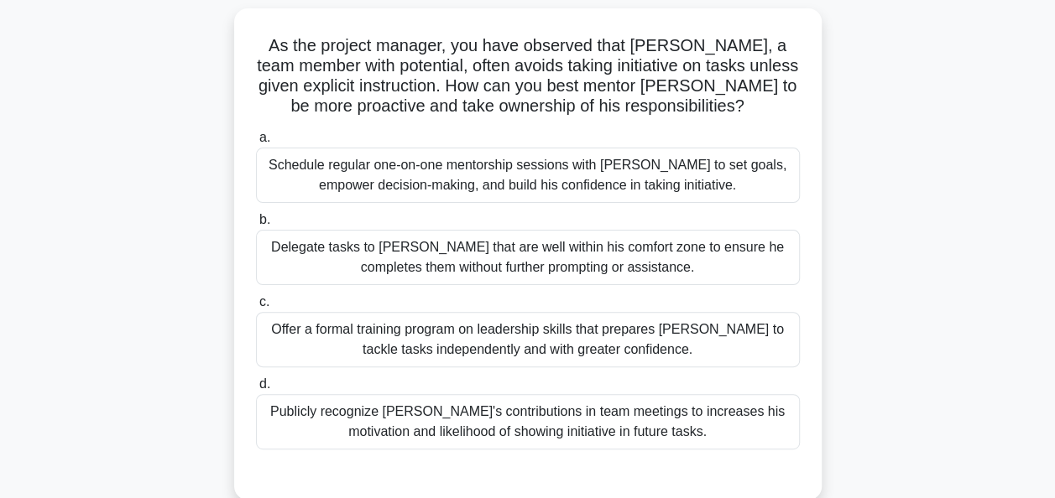
scroll to position [84, 0]
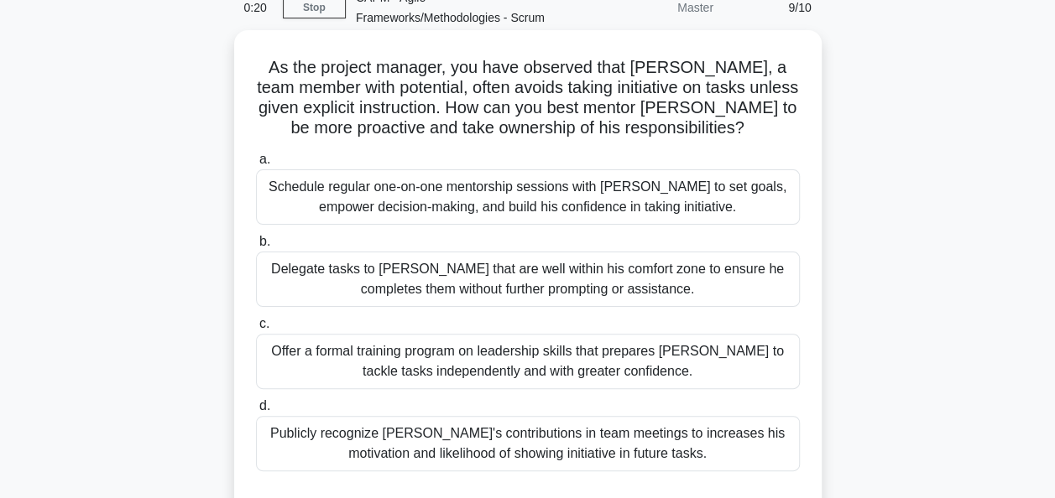
click at [317, 184] on div "Schedule regular one-on-one mentorship sessions with Bruce to set goals, empowe…" at bounding box center [528, 197] width 544 height 55
click at [256, 165] on input "a. Schedule regular one-on-one mentorship sessions with Bruce to set goals, emp…" at bounding box center [256, 159] width 0 height 11
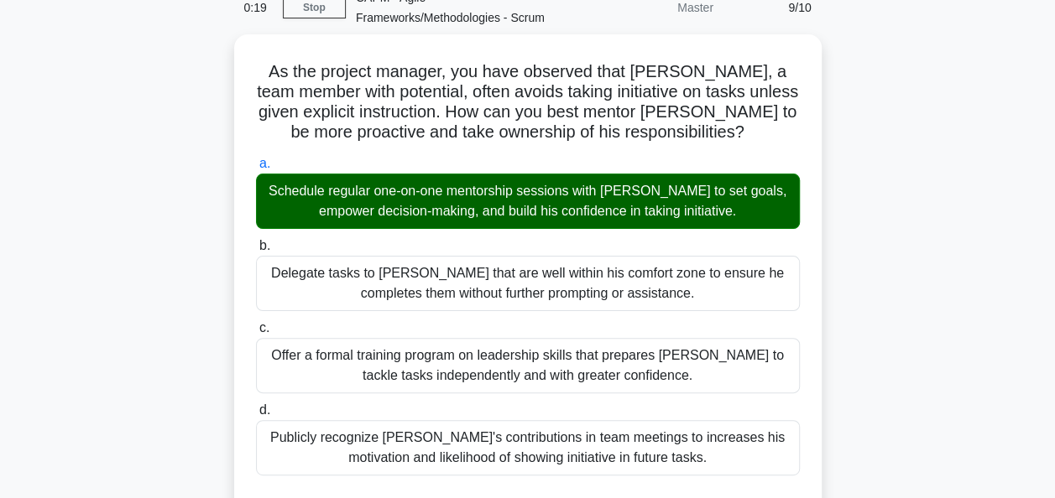
scroll to position [594, 0]
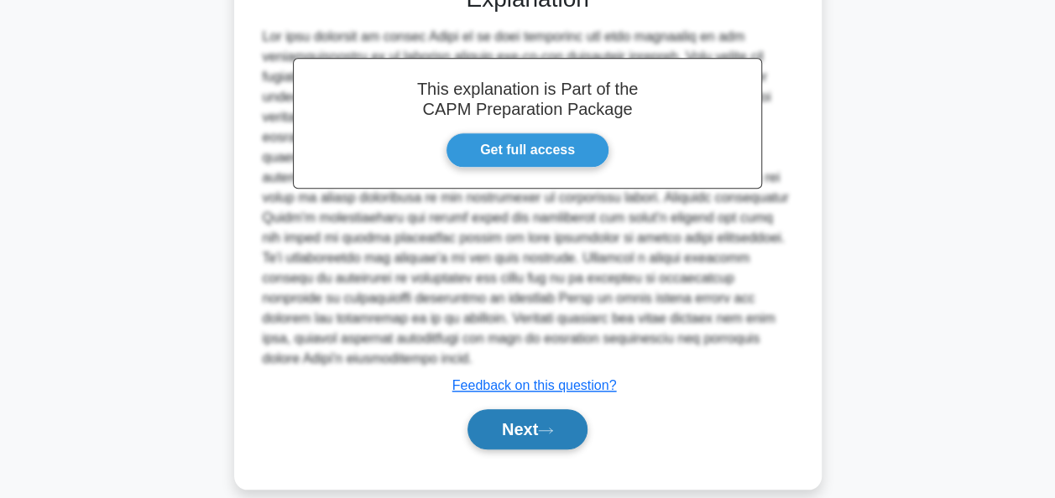
click at [532, 415] on button "Next" at bounding box center [527, 430] width 120 height 40
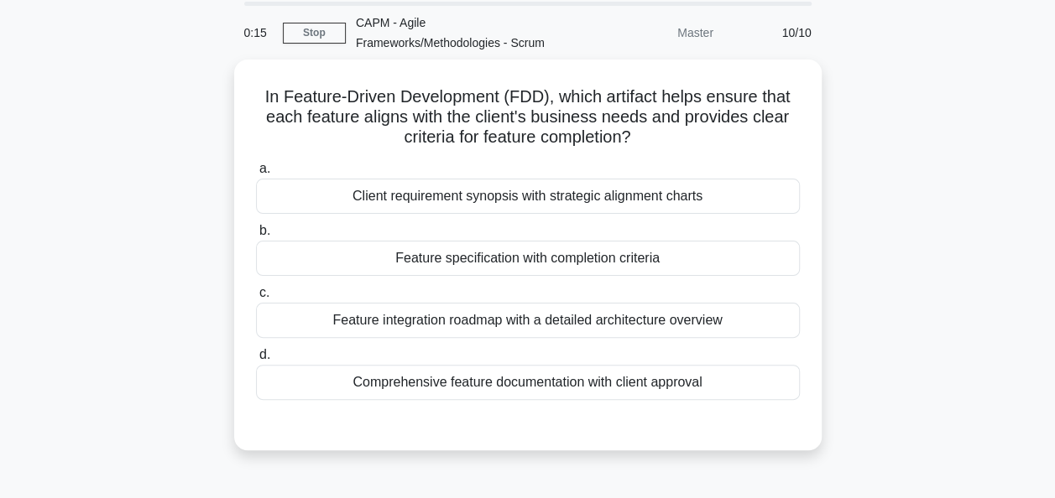
scroll to position [84, 0]
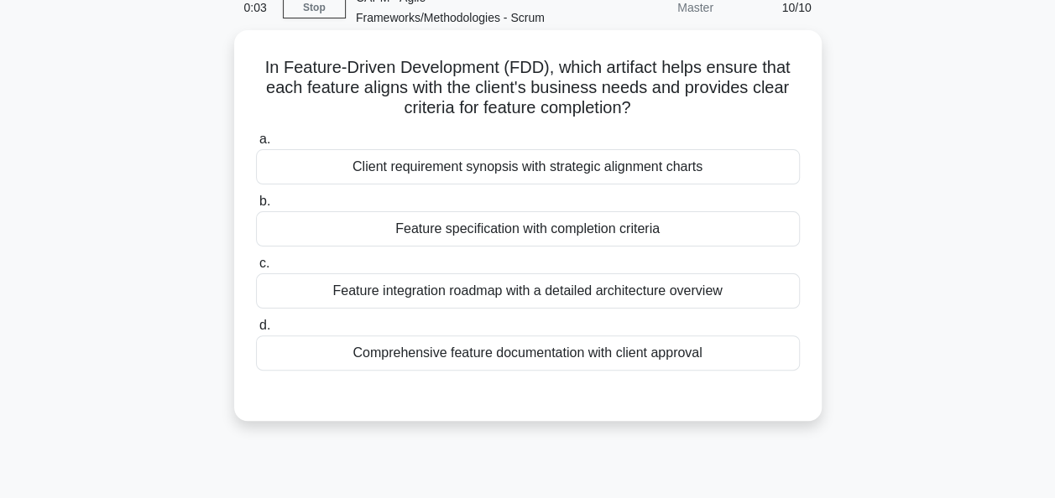
click at [426, 282] on div "Feature integration roadmap with a detailed architecture overview" at bounding box center [528, 291] width 544 height 35
click at [256, 269] on input "c. Feature integration roadmap with a detailed architecture overview" at bounding box center [256, 263] width 0 height 11
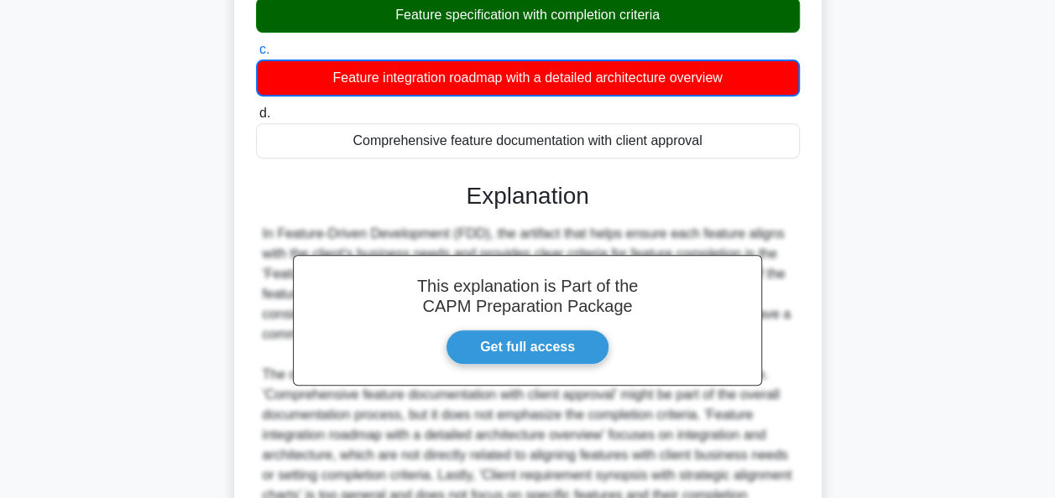
scroll to position [476, 0]
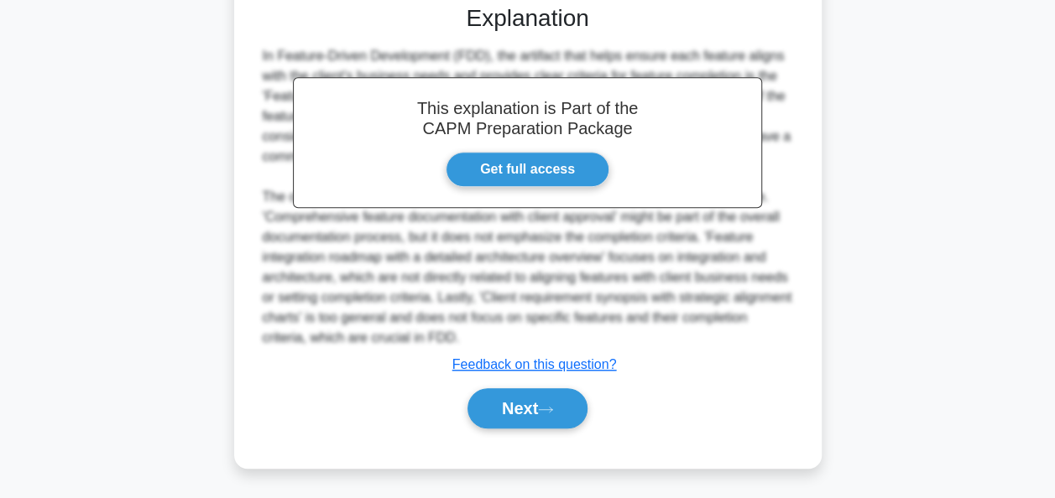
click at [560, 432] on div "Next" at bounding box center [528, 409] width 544 height 54
drag, startPoint x: 556, startPoint y: 418, endPoint x: 529, endPoint y: 438, distance: 34.2
click at [530, 443] on div "a. Client requirement synopsis with strategic alignment charts b. Feature speci…" at bounding box center [527, 91] width 547 height 715
click at [525, 417] on div "Next" at bounding box center [528, 409] width 551 height 40
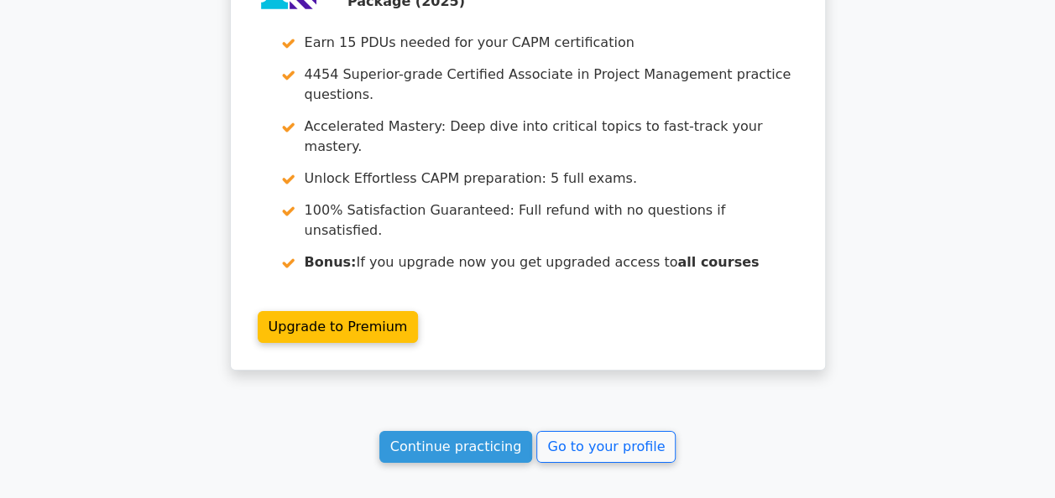
scroll to position [3084, 0]
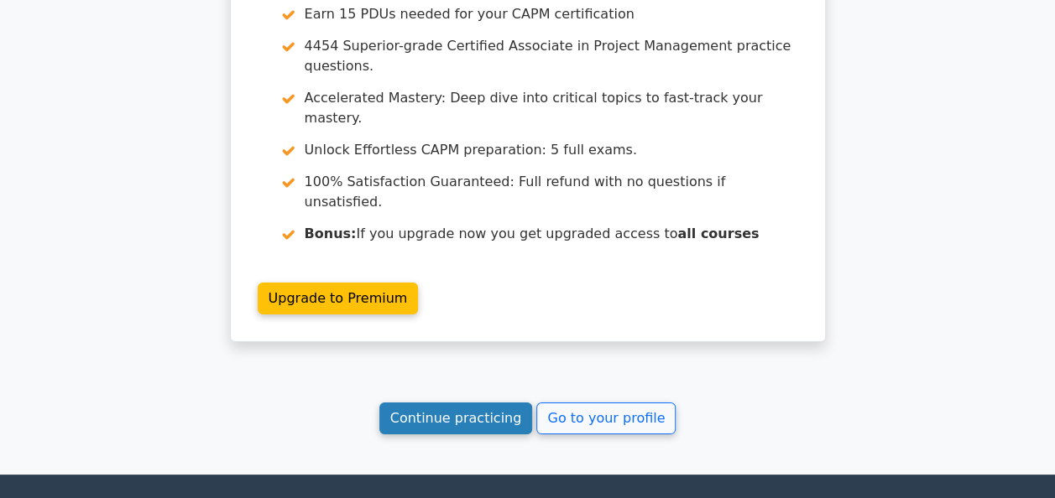
click at [434, 403] on link "Continue practicing" at bounding box center [456, 419] width 154 height 32
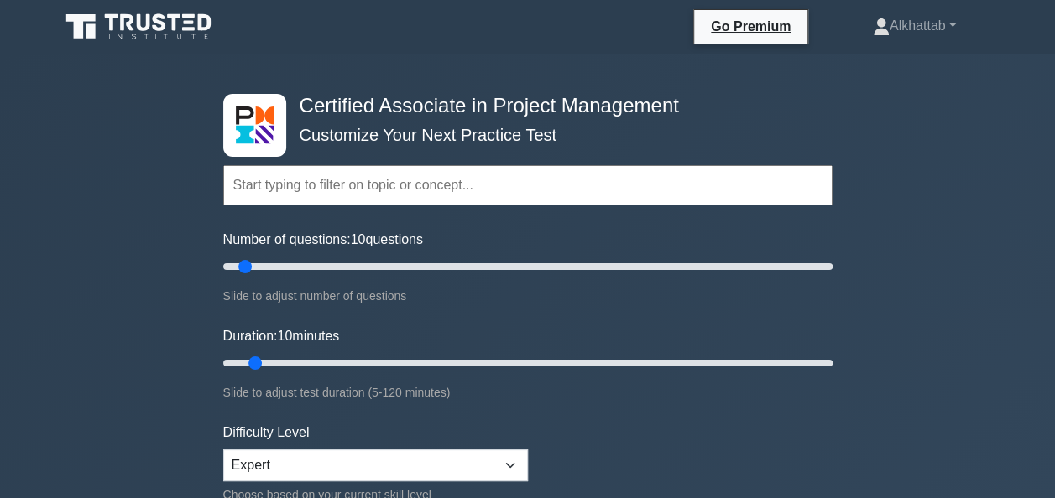
click at [406, 183] on input "text" at bounding box center [527, 185] width 609 height 40
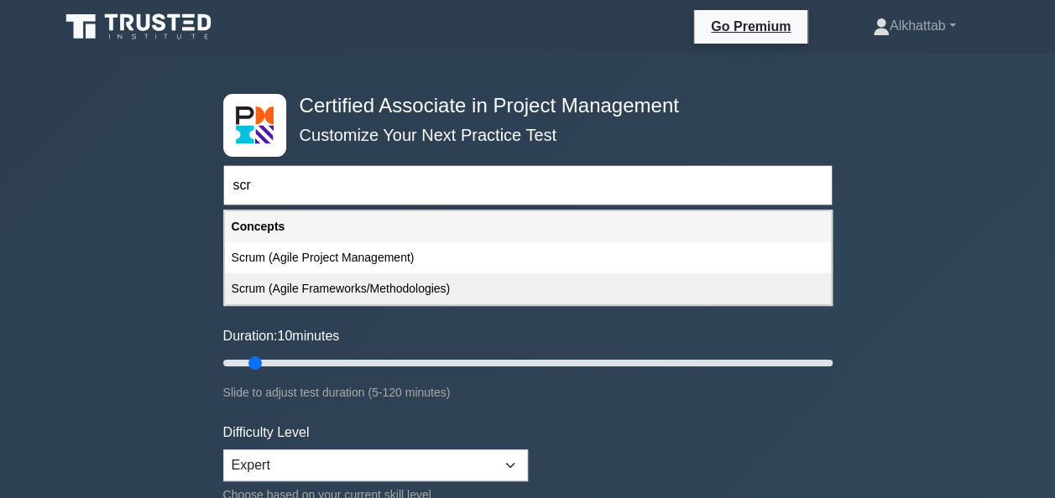
click at [378, 294] on div "Scrum (Agile Frameworks/Methodologies)" at bounding box center [528, 289] width 606 height 31
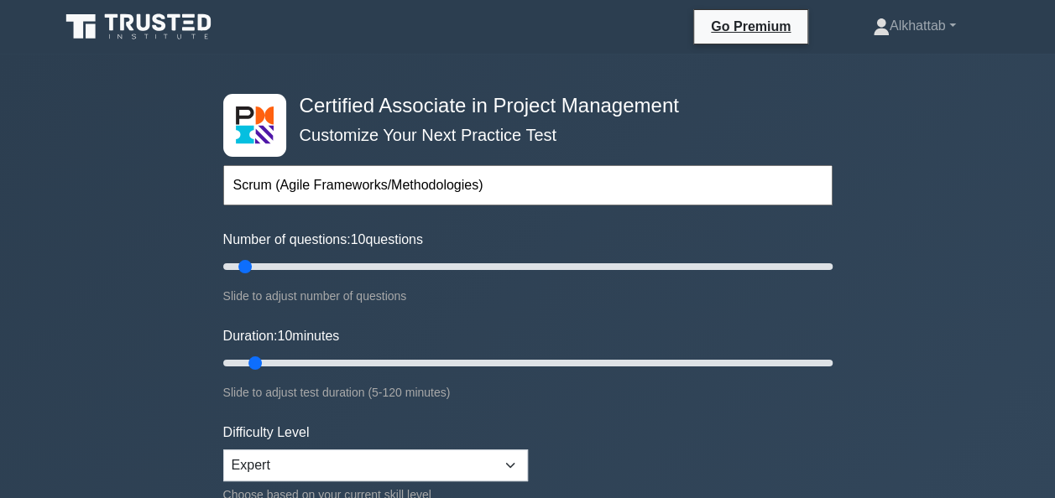
drag, startPoint x: 489, startPoint y: 182, endPoint x: 292, endPoint y: 193, distance: 197.5
click at [297, 192] on input "Scrum (Agile Frameworks/Methodologies)" at bounding box center [527, 185] width 609 height 40
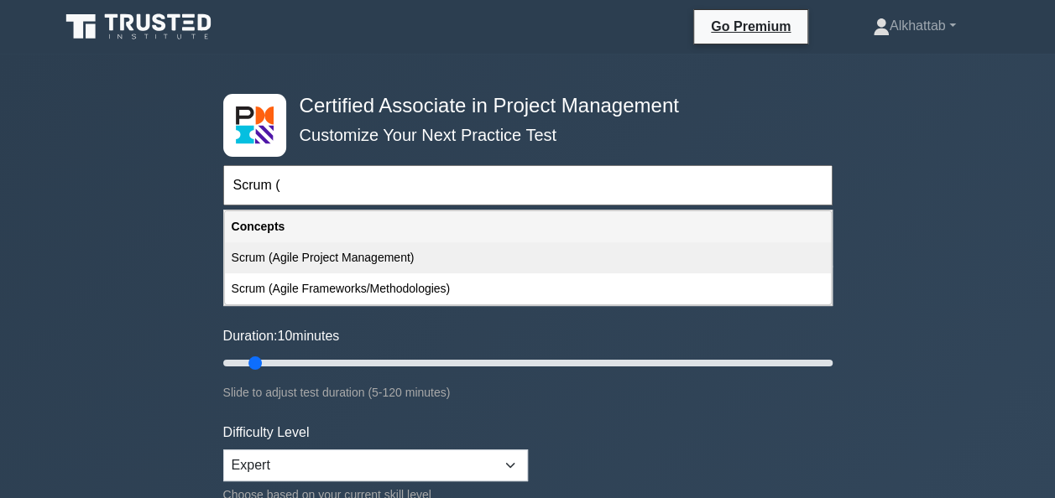
click at [286, 270] on div "Scrum (Agile Project Management)" at bounding box center [528, 258] width 606 height 31
type input "Scrum (Agile Project Management)"
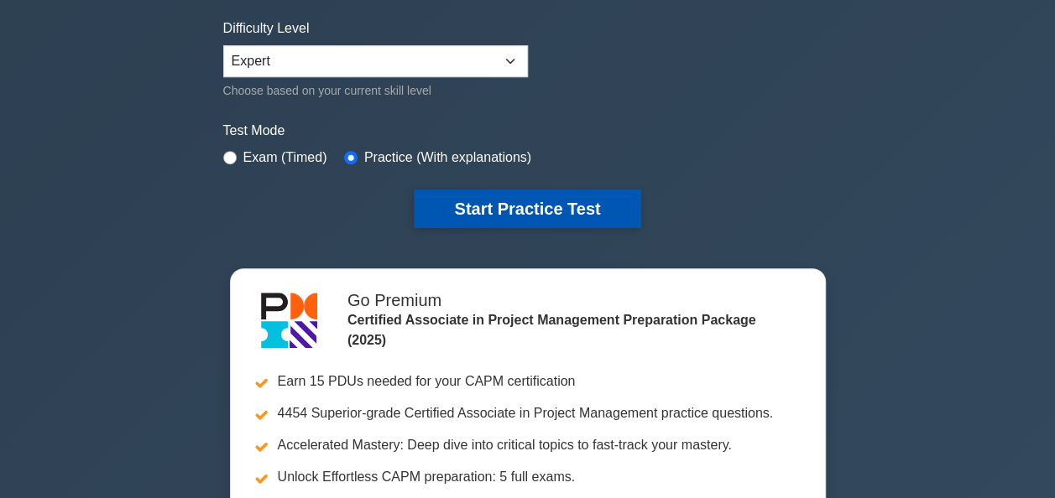
scroll to position [336, 0]
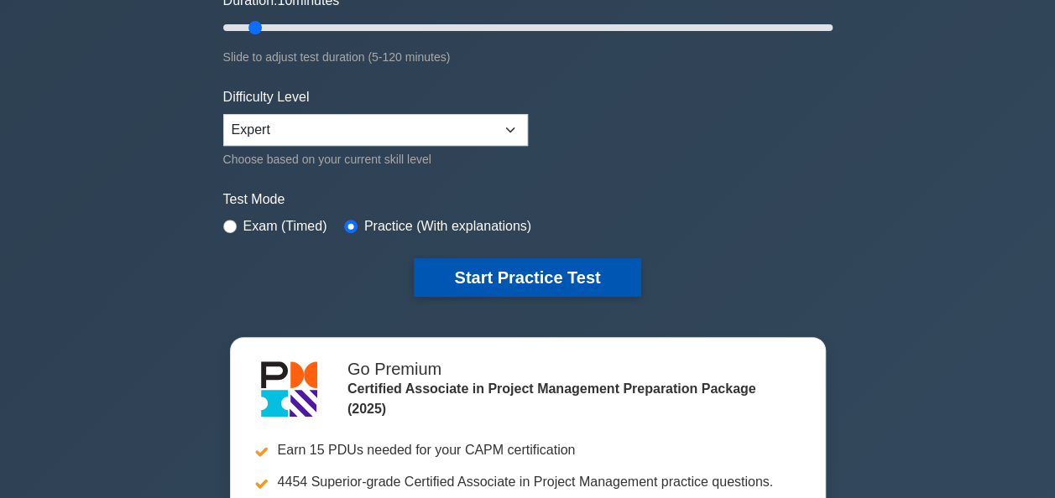
click at [526, 274] on button "Start Practice Test" at bounding box center [527, 277] width 227 height 39
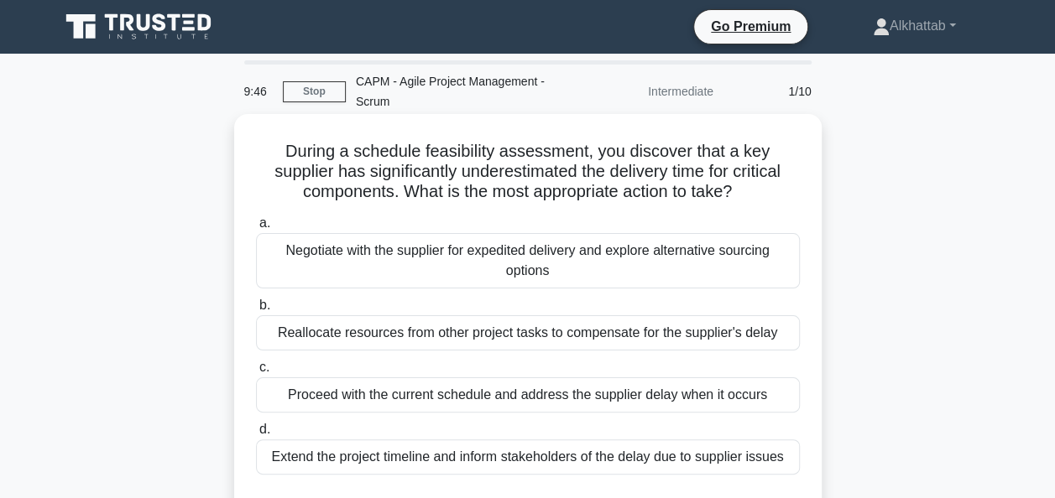
click at [399, 259] on div "Negotiate with the supplier for expedited delivery and explore alternative sour…" at bounding box center [528, 260] width 544 height 55
click at [256, 229] on input "a. Negotiate with the supplier for expedited delivery and explore alternative s…" at bounding box center [256, 223] width 0 height 11
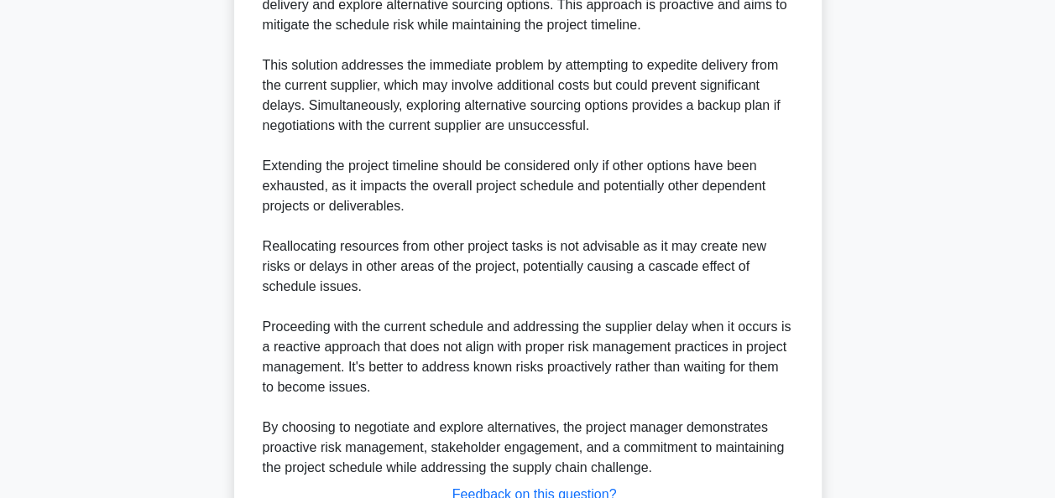
scroll to position [695, 0]
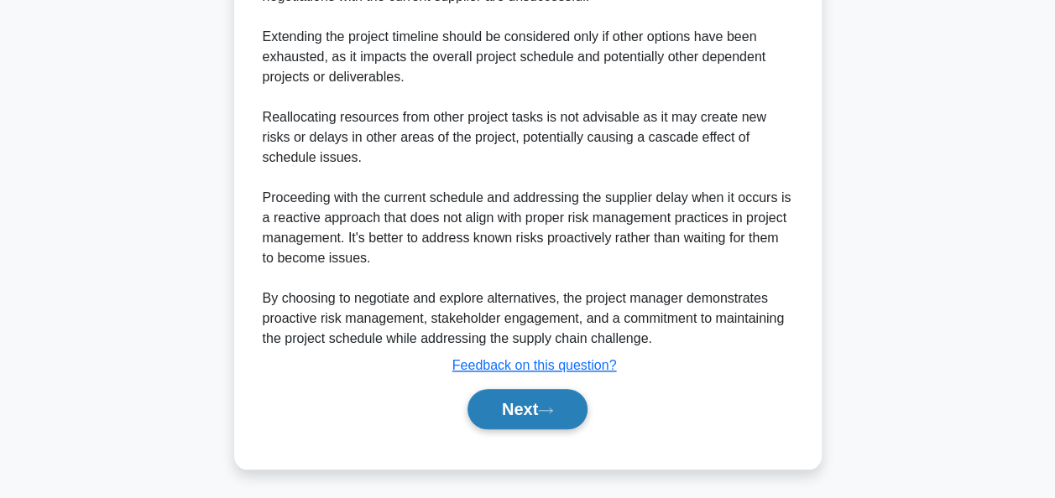
click at [530, 402] on button "Next" at bounding box center [527, 409] width 120 height 40
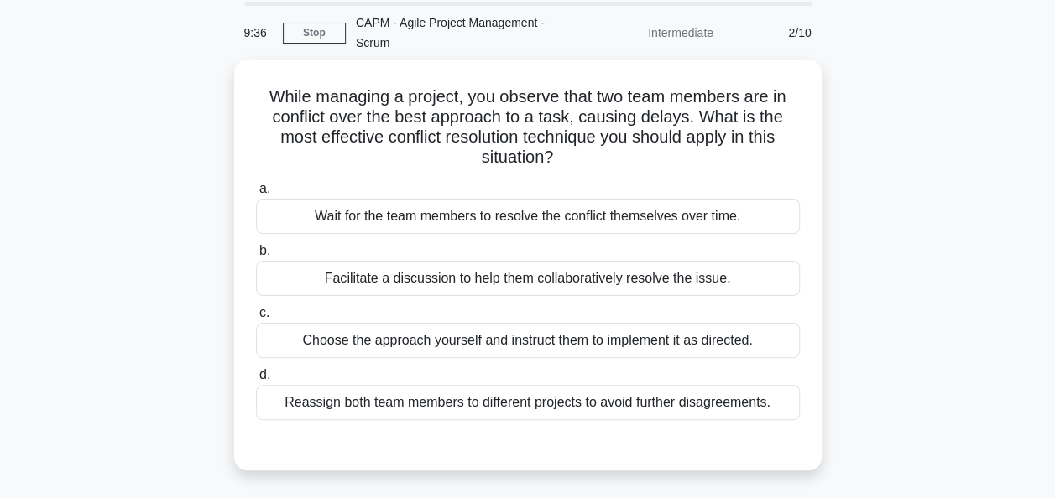
scroll to position [84, 0]
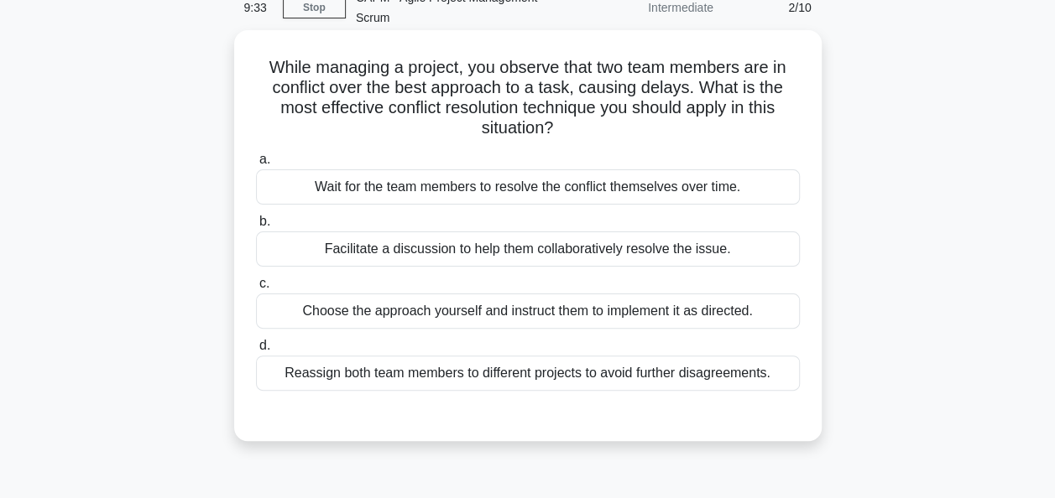
click at [410, 242] on div "Facilitate a discussion to help them collaboratively resolve the issue." at bounding box center [528, 249] width 544 height 35
click at [256, 227] on input "b. Facilitate a discussion to help them collaboratively resolve the issue." at bounding box center [256, 222] width 0 height 11
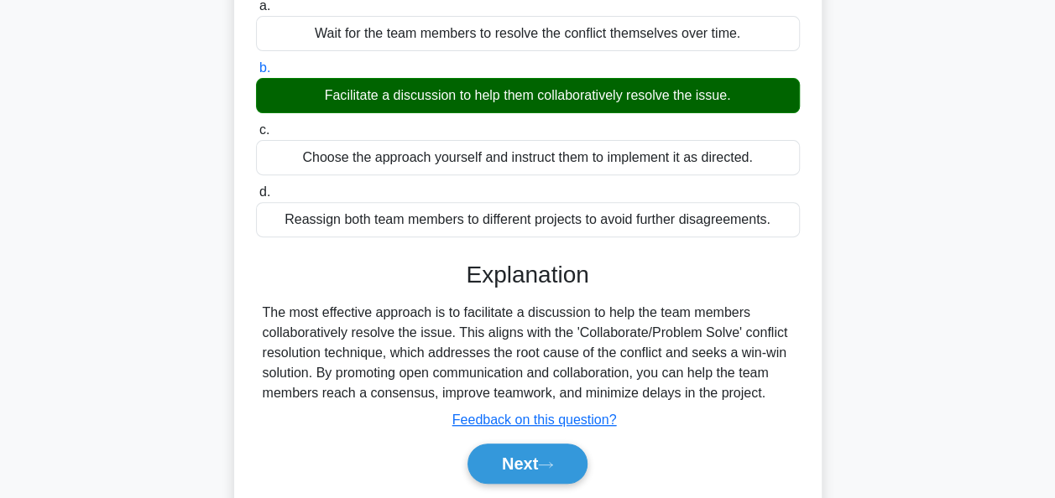
scroll to position [408, 0]
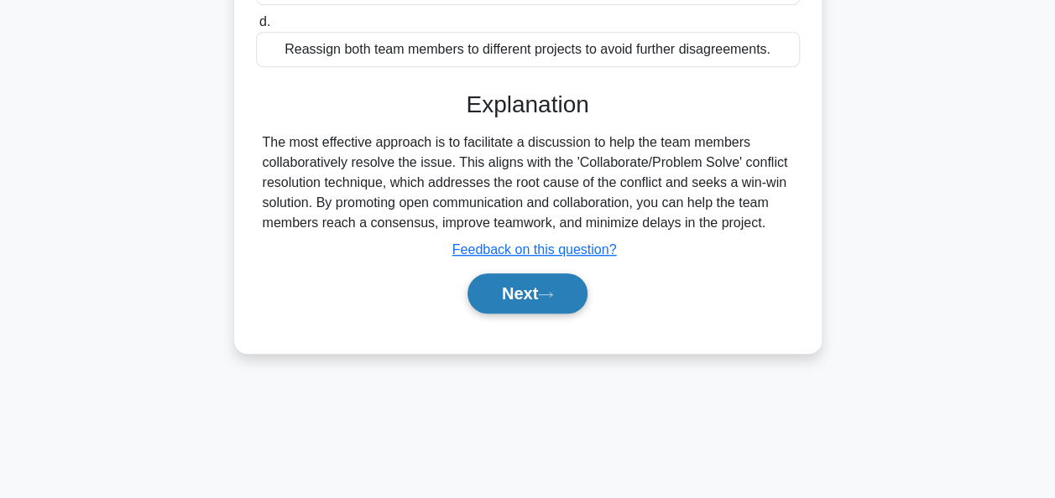
click at [493, 292] on button "Next" at bounding box center [527, 294] width 120 height 40
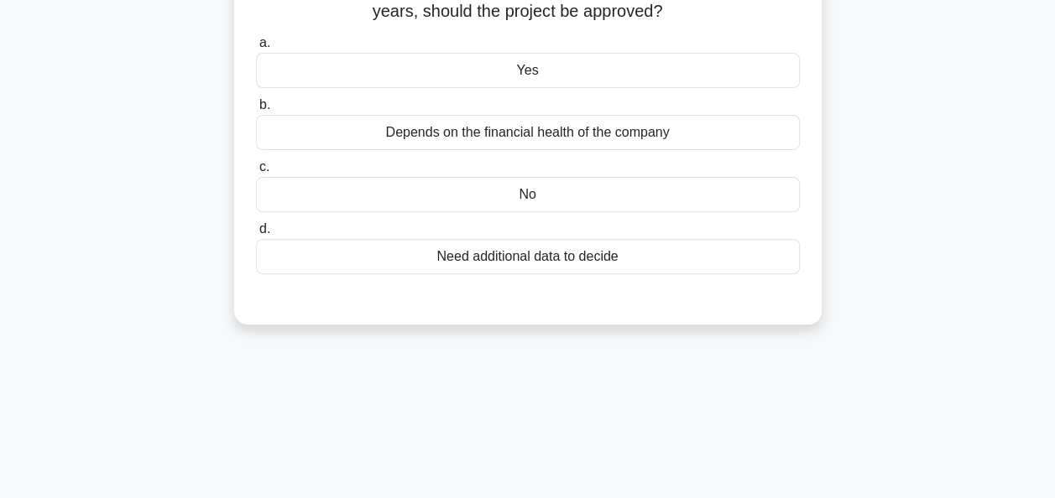
scroll to position [72, 0]
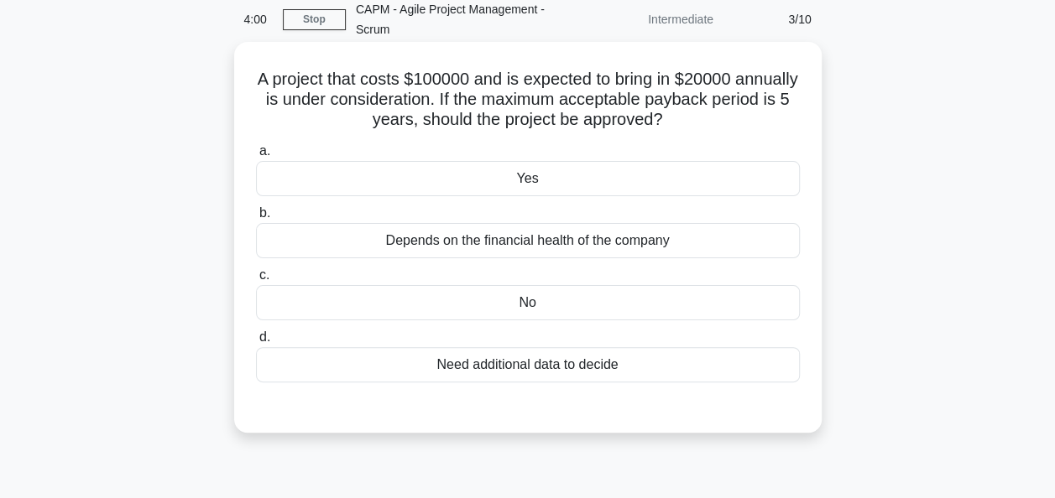
click at [425, 316] on div "No" at bounding box center [528, 302] width 544 height 35
click at [256, 281] on input "c. No" at bounding box center [256, 275] width 0 height 11
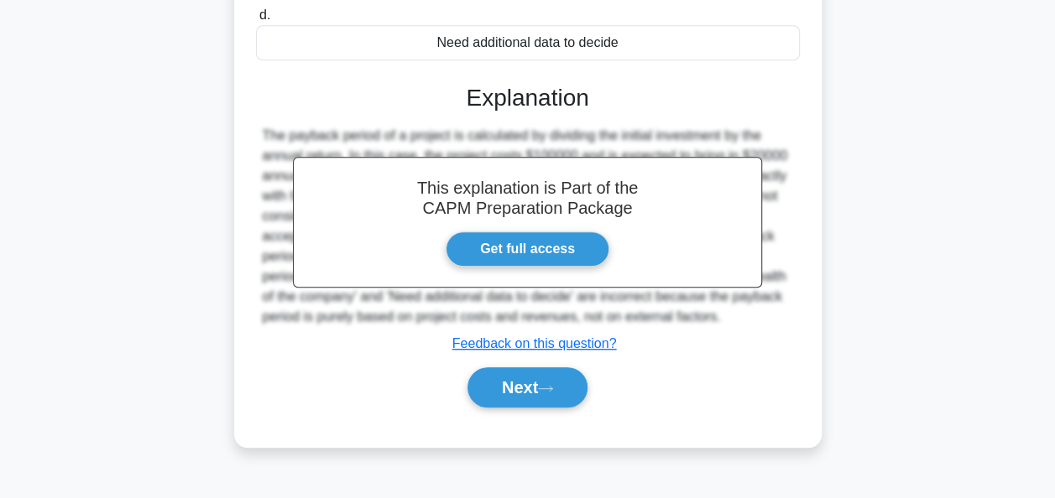
scroll to position [408, 0]
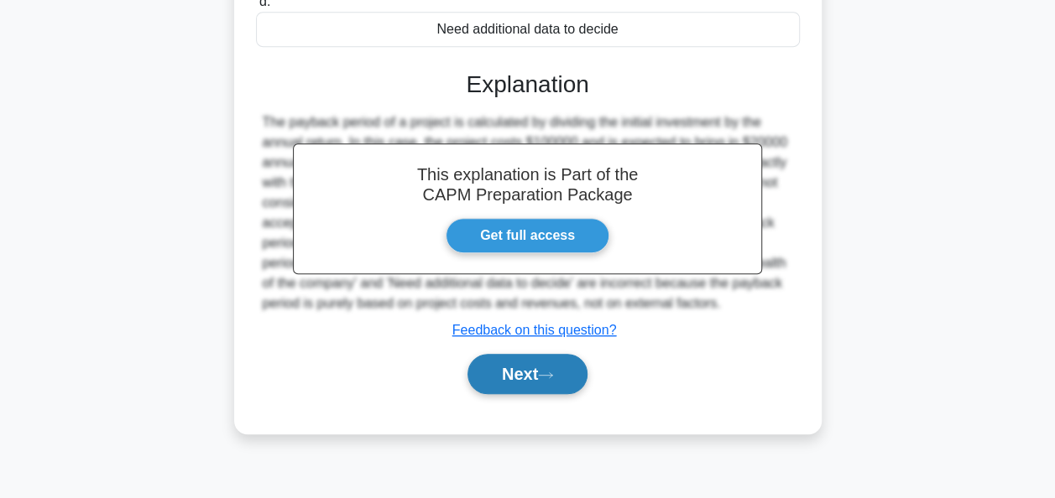
click at [509, 379] on button "Next" at bounding box center [527, 374] width 120 height 40
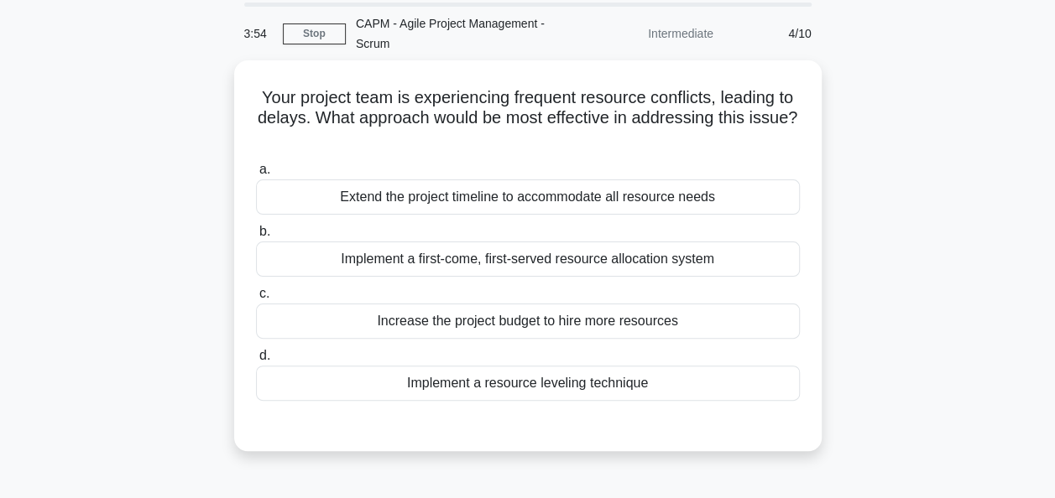
scroll to position [84, 0]
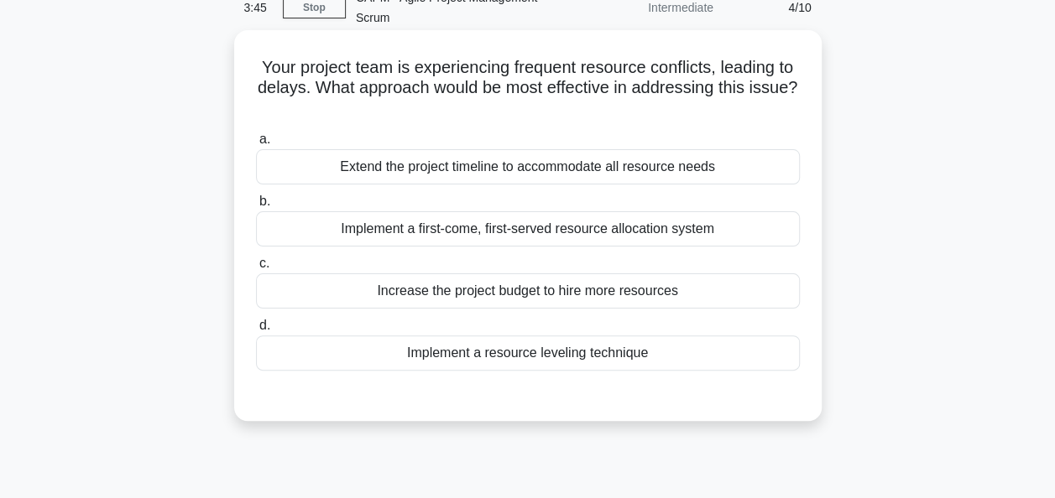
click at [445, 359] on div "Implement a resource leveling technique" at bounding box center [528, 353] width 544 height 35
click at [256, 331] on input "d. Implement a resource leveling technique" at bounding box center [256, 326] width 0 height 11
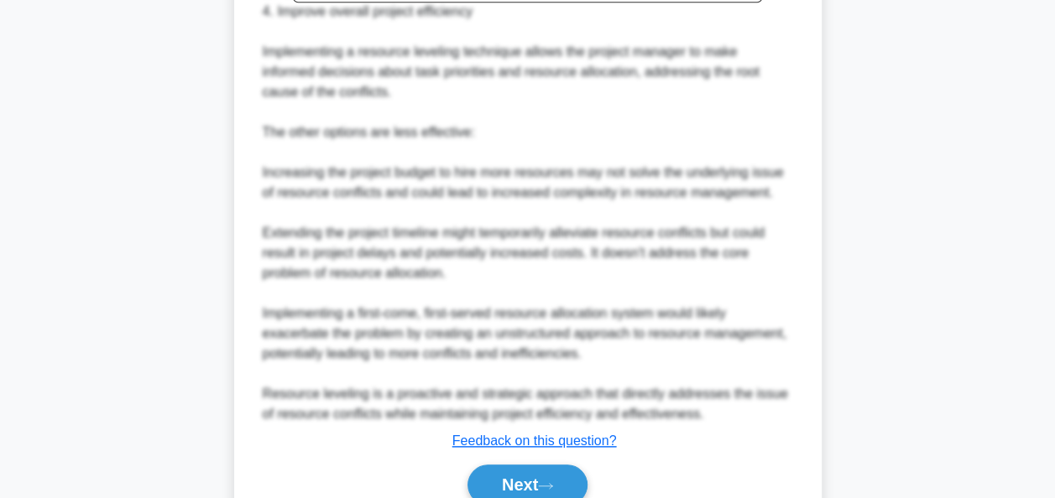
scroll to position [755, 0]
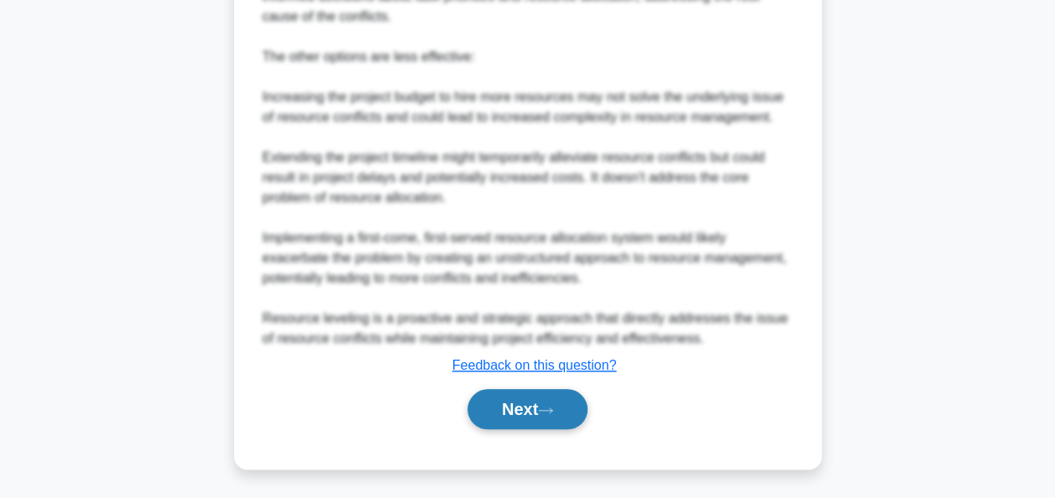
click at [529, 404] on button "Next" at bounding box center [527, 409] width 120 height 40
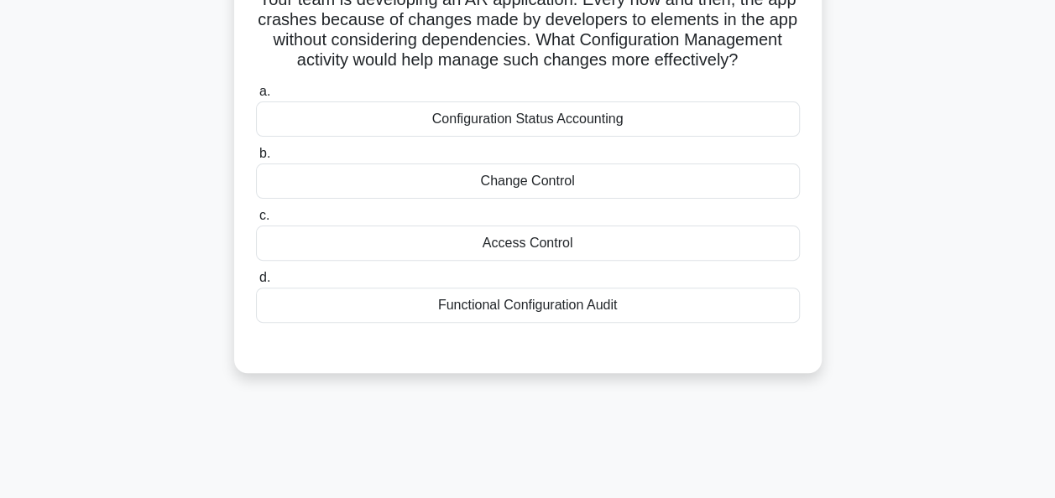
scroll to position [72, 0]
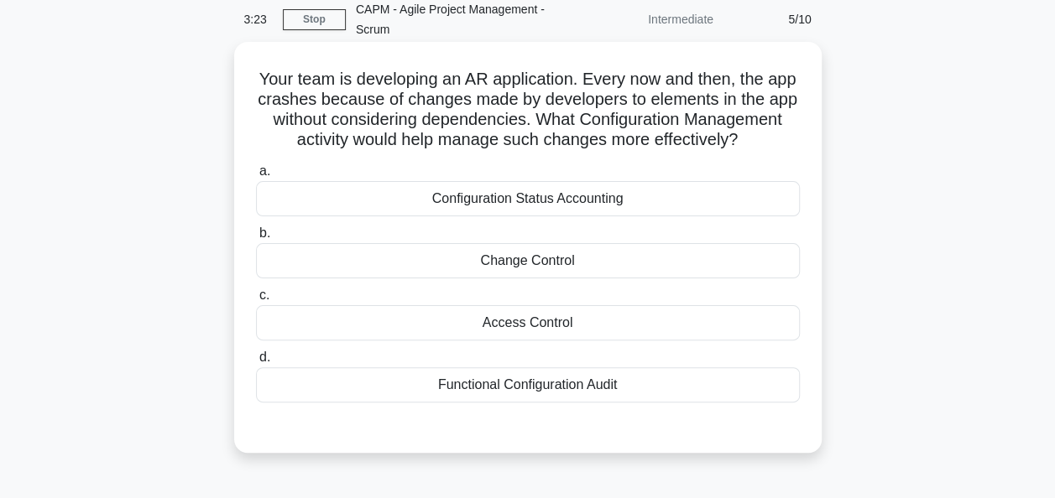
click at [295, 217] on div "Configuration Status Accounting" at bounding box center [528, 198] width 544 height 35
click at [256, 177] on input "a. Configuration Status Accounting" at bounding box center [256, 171] width 0 height 11
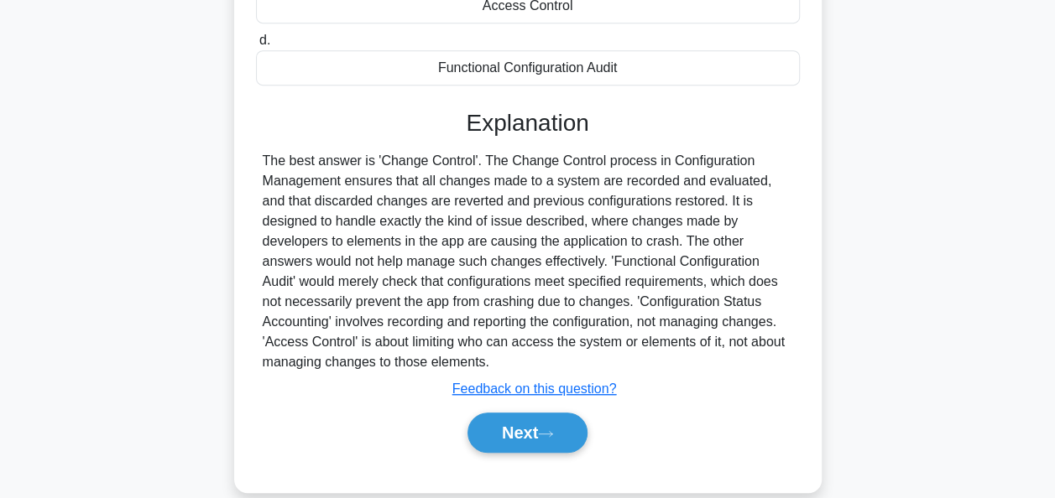
scroll to position [436, 0]
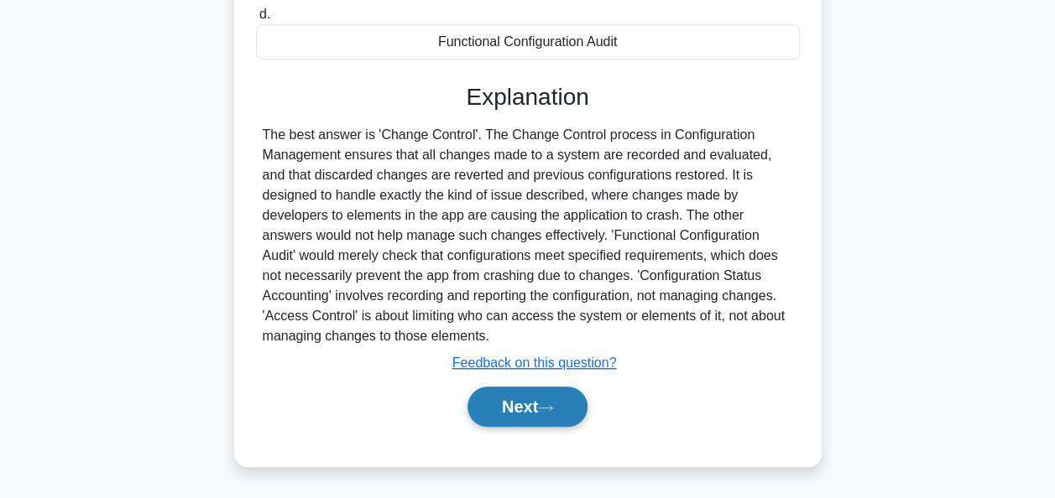
click at [525, 414] on button "Next" at bounding box center [527, 407] width 120 height 40
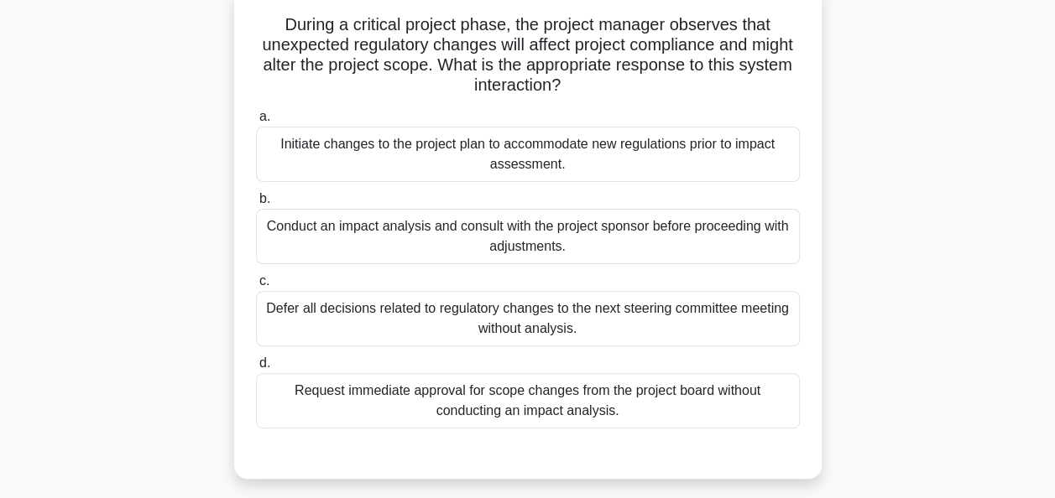
scroll to position [156, 0]
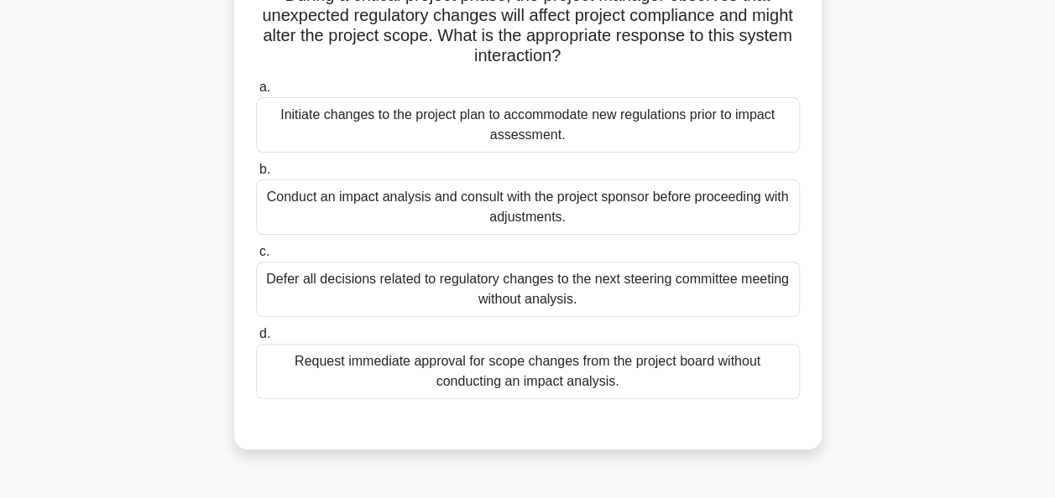
click at [325, 196] on div "Conduct an impact analysis and consult with the project sponsor before proceedi…" at bounding box center [528, 207] width 544 height 55
click at [256, 175] on input "b. Conduct an impact analysis and consult with the project sponsor before proce…" at bounding box center [256, 169] width 0 height 11
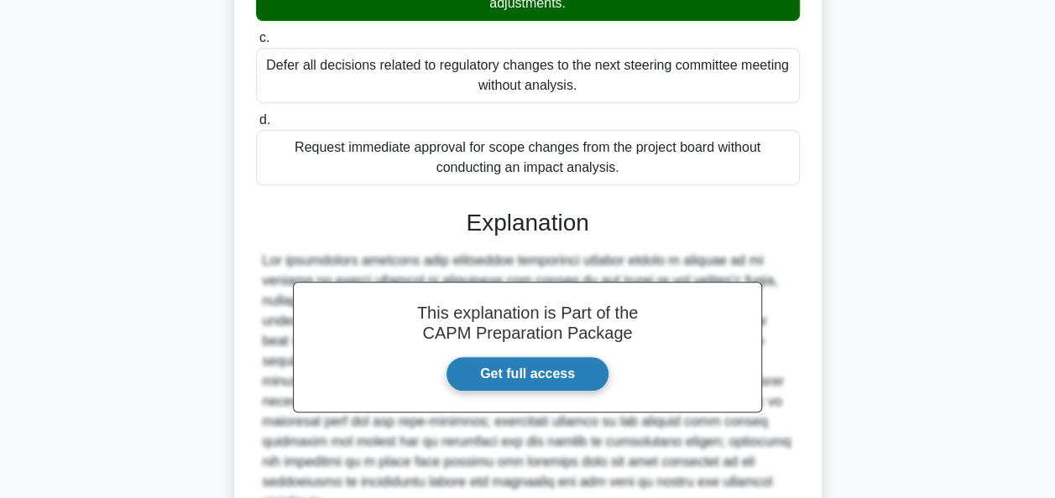
scroll to position [514, 0]
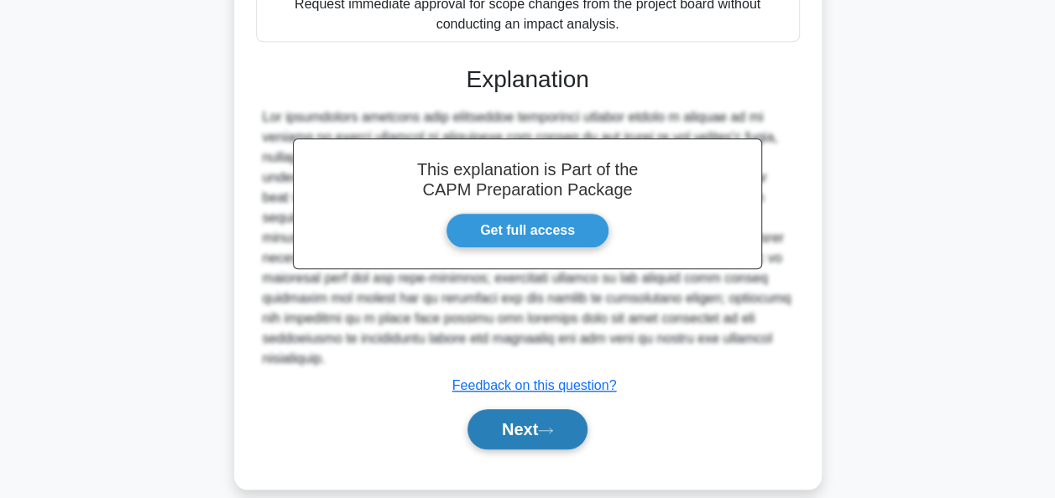
click at [537, 410] on button "Next" at bounding box center [527, 430] width 120 height 40
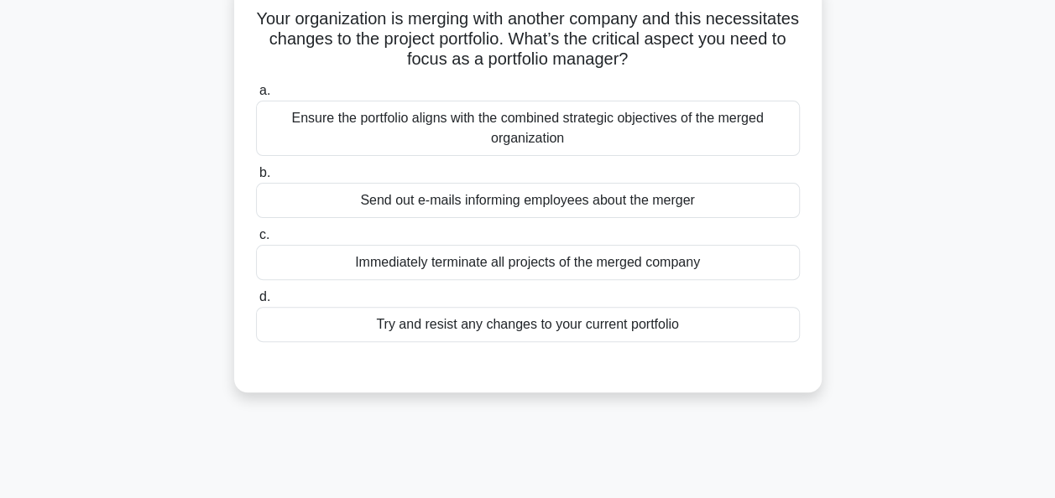
scroll to position [72, 0]
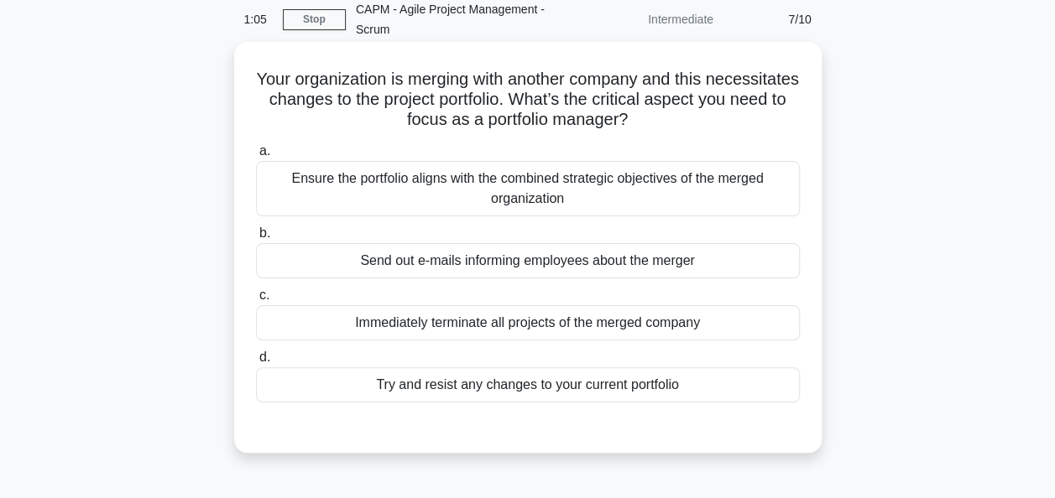
click at [337, 190] on div "Ensure the portfolio aligns with the combined strategic objectives of the merge…" at bounding box center [528, 188] width 544 height 55
click at [256, 157] on input "a. Ensure the portfolio aligns with the combined strategic objectives of the me…" at bounding box center [256, 151] width 0 height 11
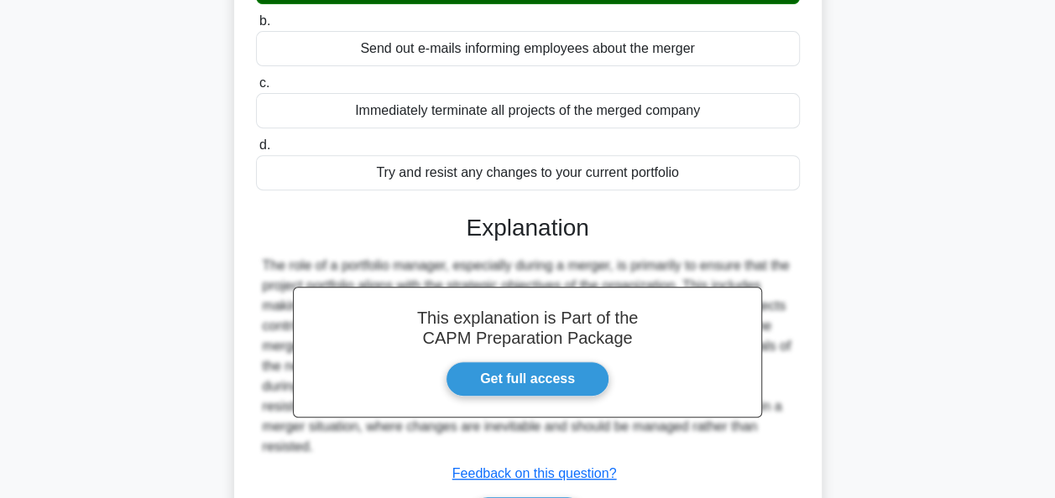
scroll to position [408, 0]
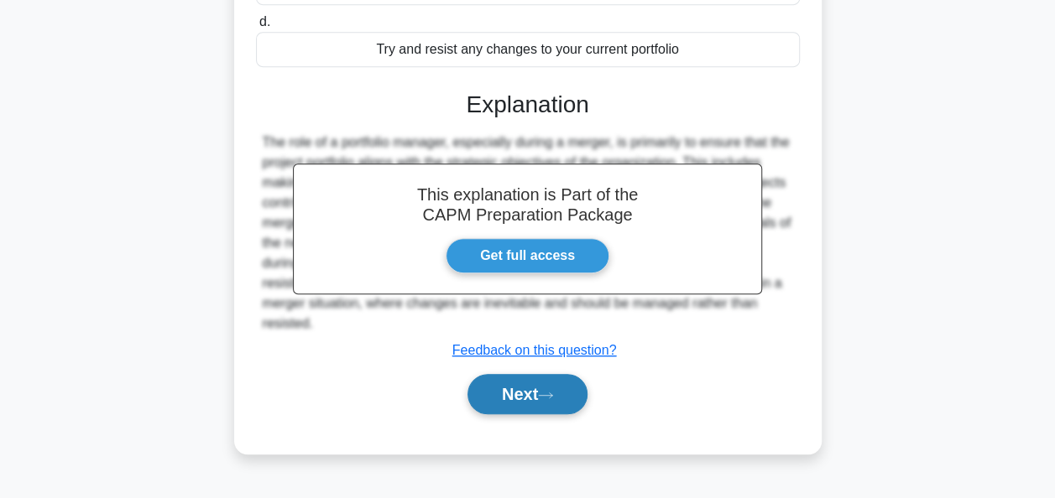
click at [499, 404] on button "Next" at bounding box center [527, 394] width 120 height 40
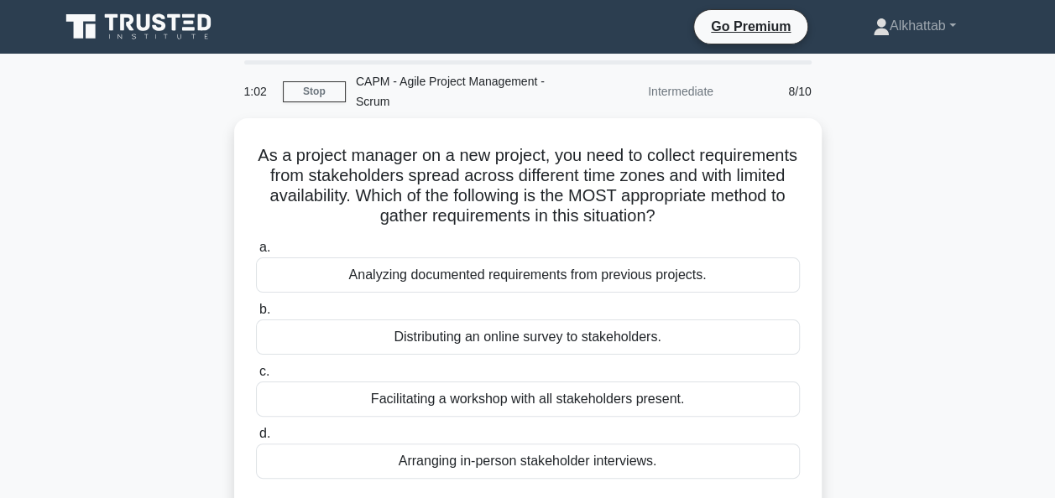
scroll to position [84, 0]
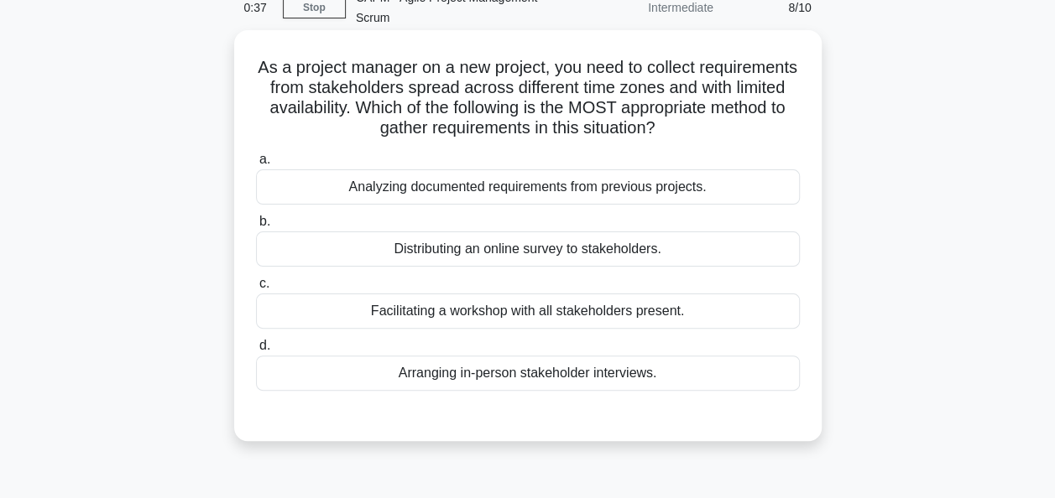
click at [420, 253] on div "Distributing an online survey to stakeholders." at bounding box center [528, 249] width 544 height 35
click at [256, 227] on input "b. Distributing an online survey to stakeholders." at bounding box center [256, 222] width 0 height 11
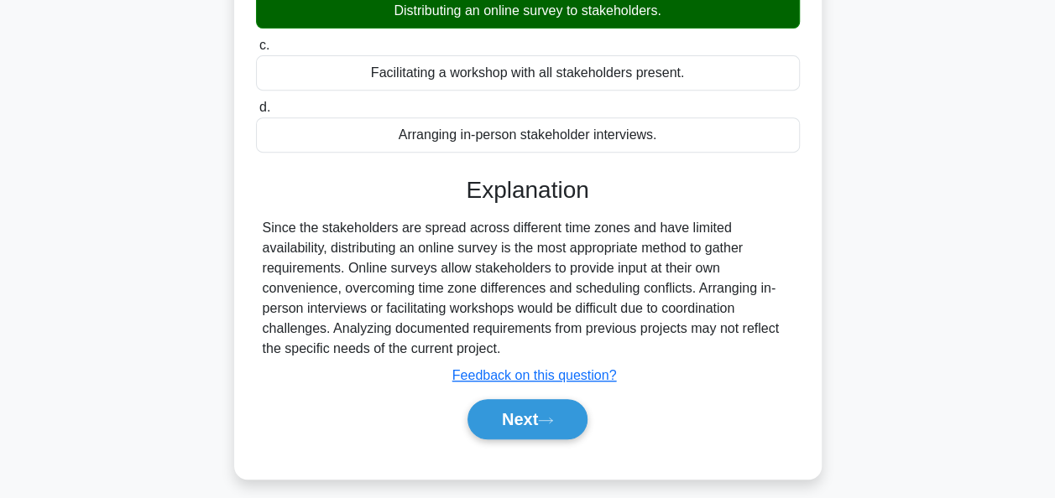
scroll to position [408, 0]
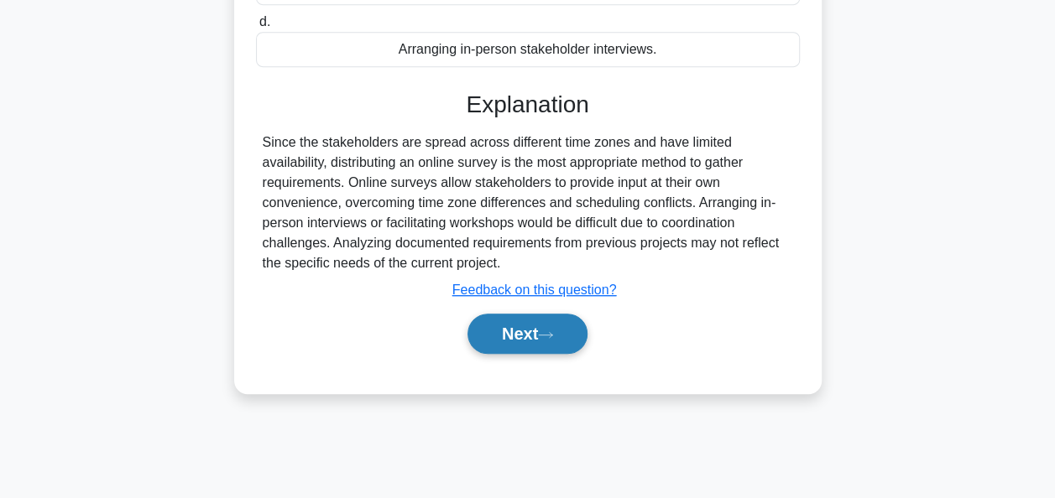
click at [534, 329] on button "Next" at bounding box center [527, 334] width 120 height 40
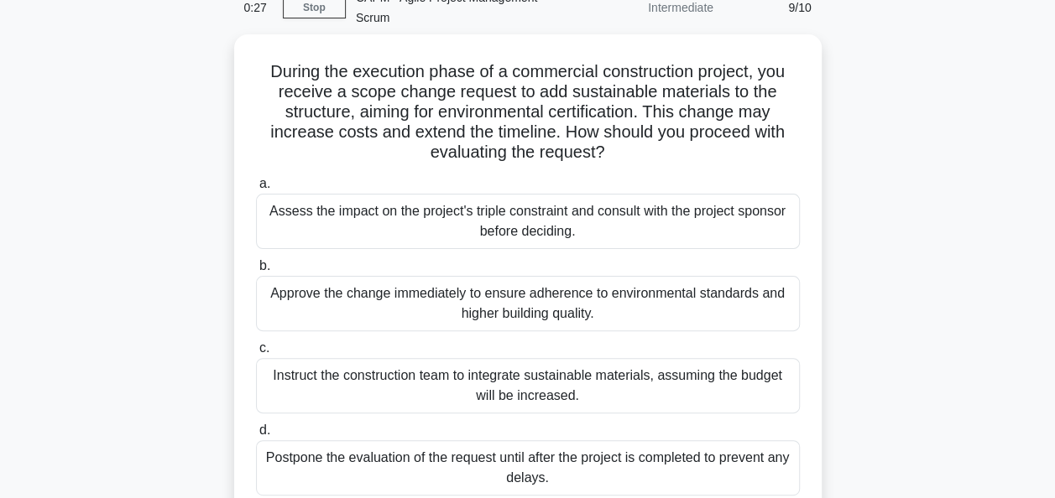
scroll to position [168, 0]
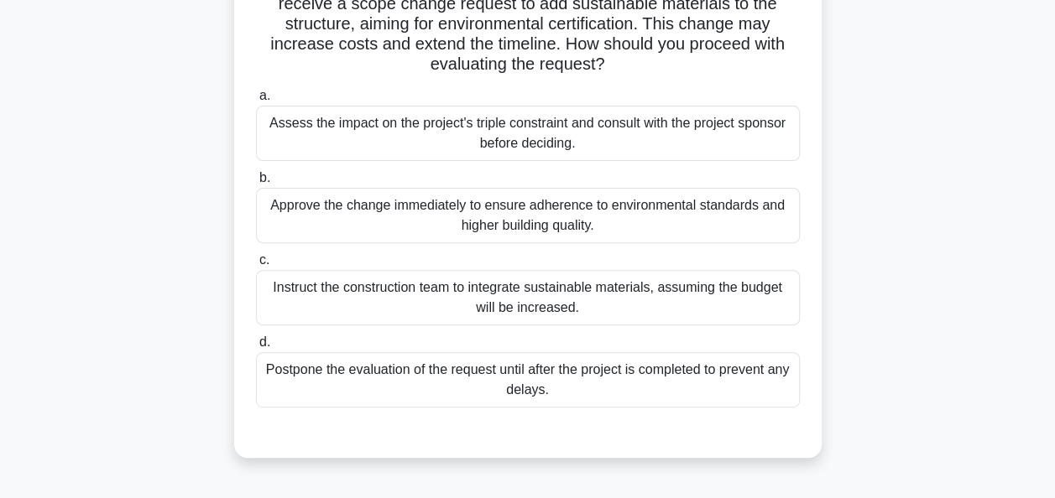
click at [353, 148] on div "Assess the impact on the project's triple constraint and consult with the proje…" at bounding box center [528, 133] width 544 height 55
click at [256, 102] on input "a. Assess the impact on the project's triple constraint and consult with the pr…" at bounding box center [256, 96] width 0 height 11
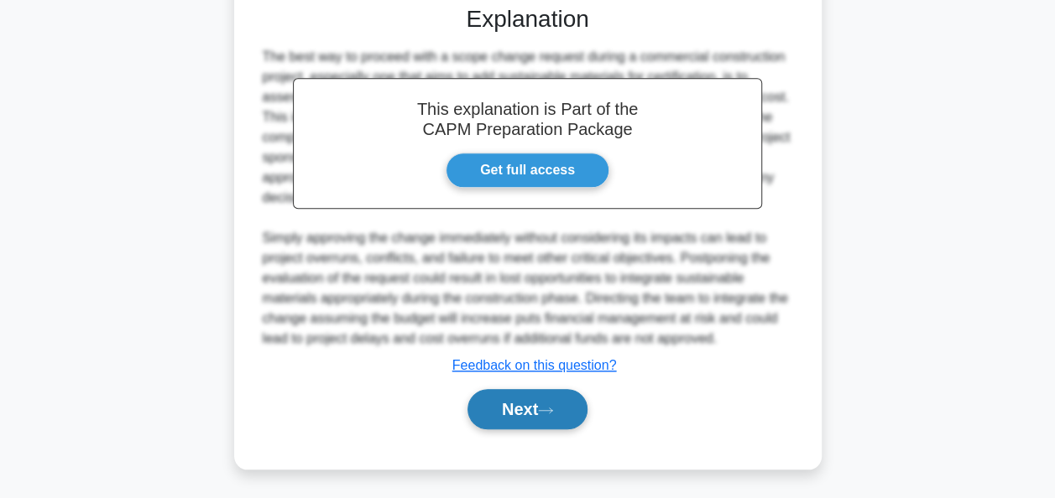
click at [517, 417] on button "Next" at bounding box center [527, 409] width 120 height 40
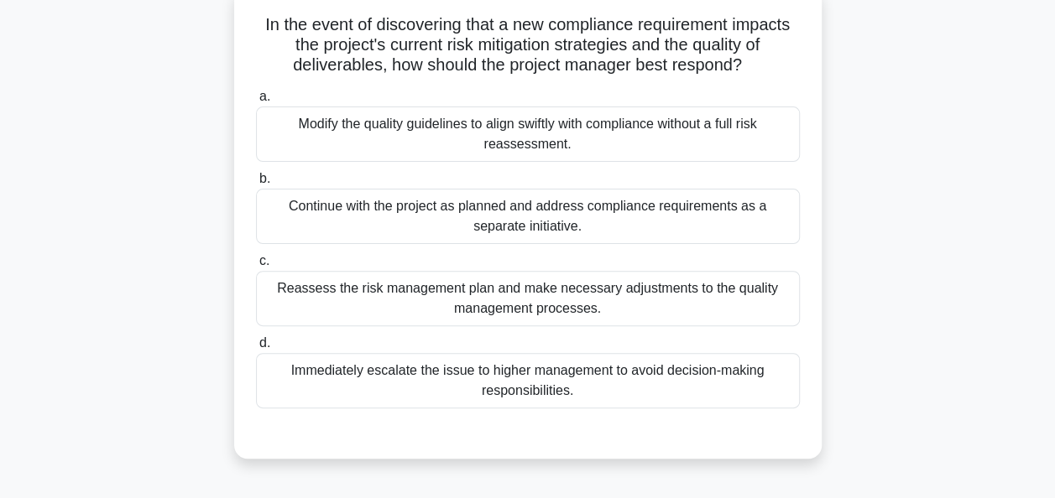
scroll to position [156, 0]
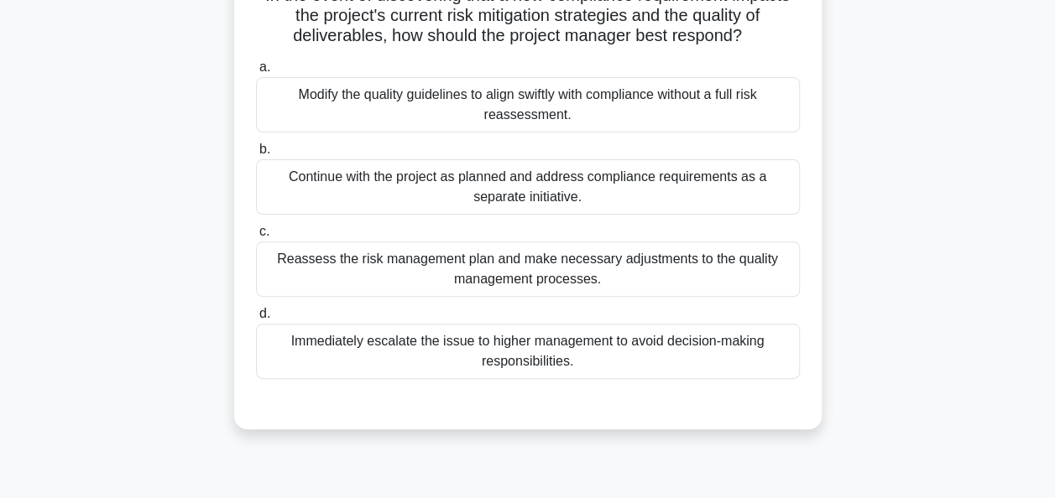
click at [357, 269] on div "Reassess the risk management plan and make necessary adjustments to the quality…" at bounding box center [528, 269] width 544 height 55
click at [256, 237] on input "c. Reassess the risk management plan and make necessary adjustments to the qual…" at bounding box center [256, 232] width 0 height 11
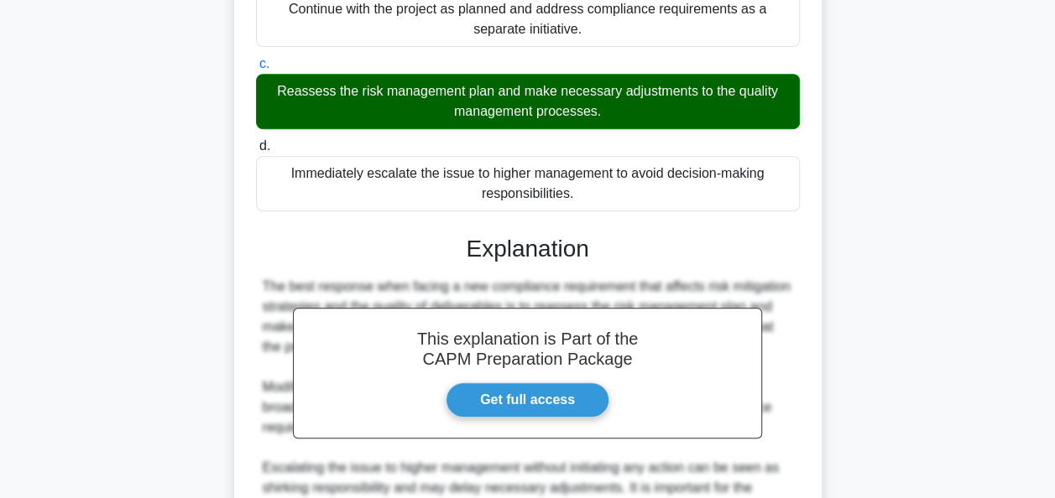
scroll to position [574, 0]
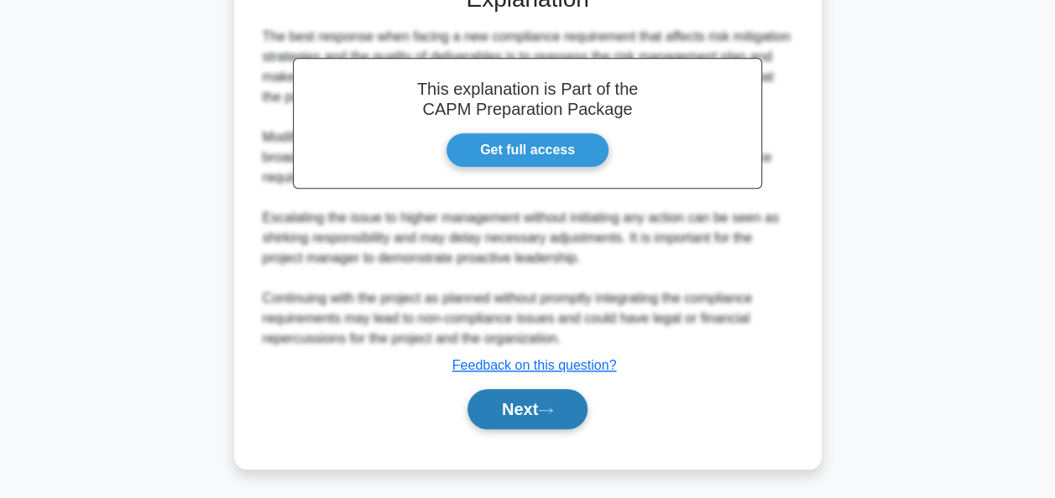
click at [510, 420] on button "Next" at bounding box center [527, 409] width 120 height 40
